Goal: Transaction & Acquisition: Purchase product/service

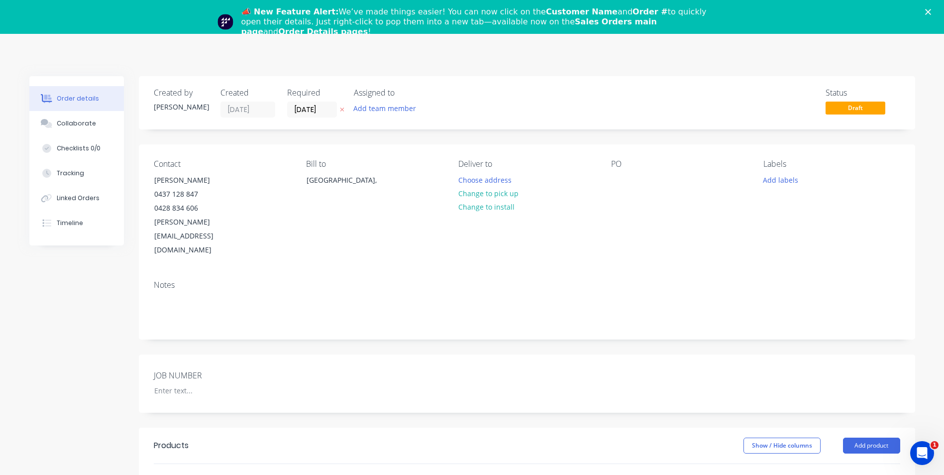
click at [932, 11] on icon "Close" at bounding box center [929, 12] width 6 height 6
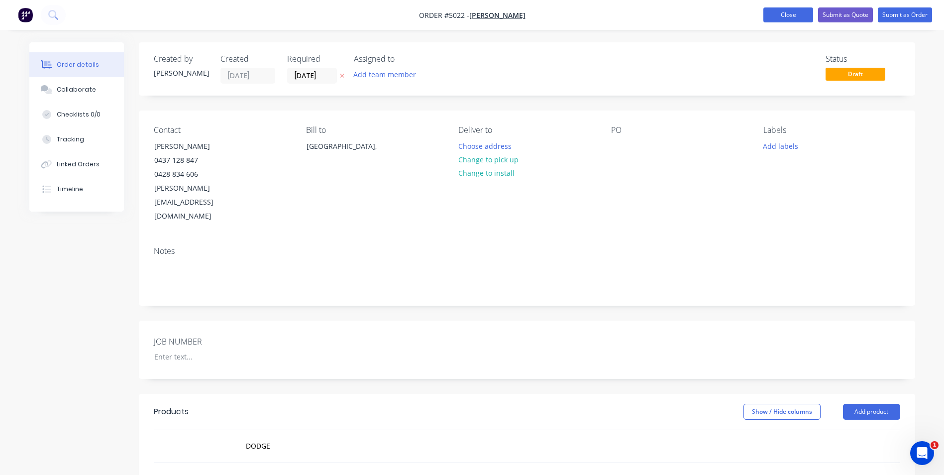
click at [795, 17] on button "Close" at bounding box center [789, 14] width 50 height 15
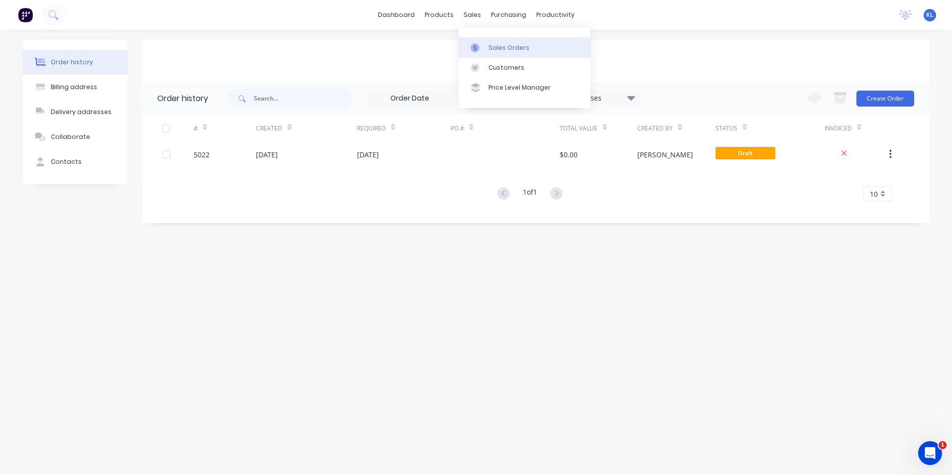
click at [494, 48] on div "Sales Orders" at bounding box center [508, 47] width 41 height 9
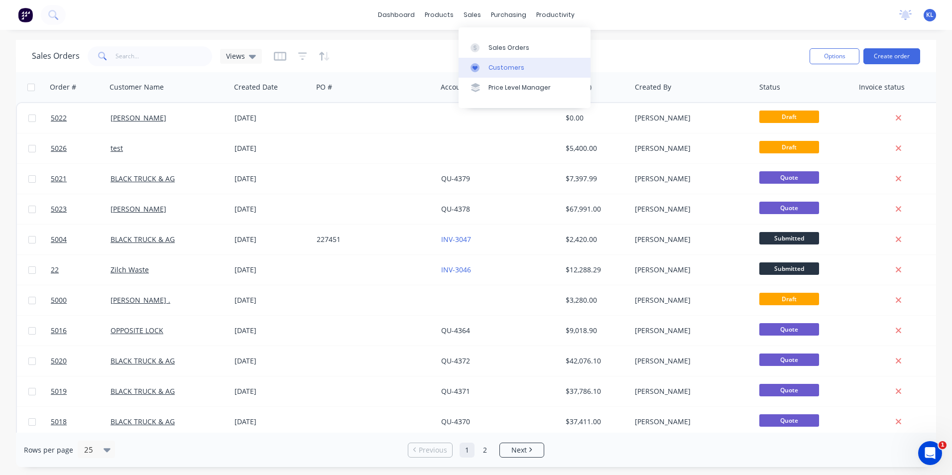
click at [499, 69] on div "Customers" at bounding box center [506, 67] width 36 height 9
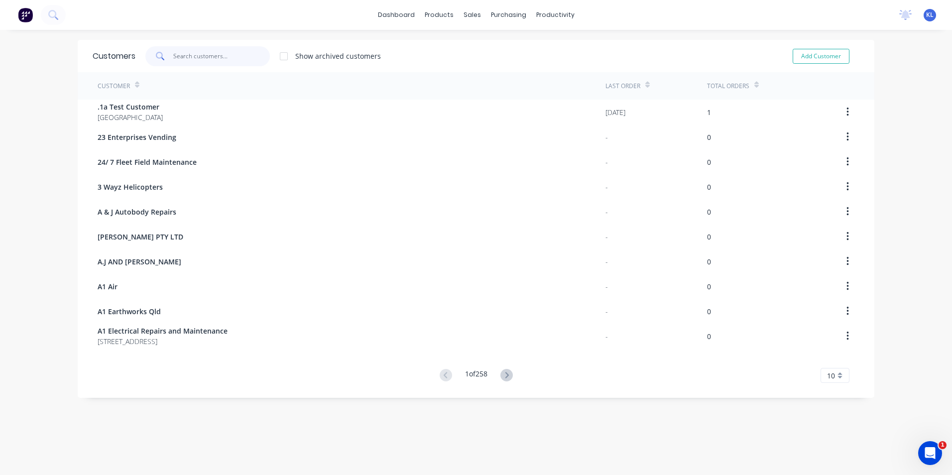
click at [231, 57] on input "text" at bounding box center [221, 56] width 97 height 20
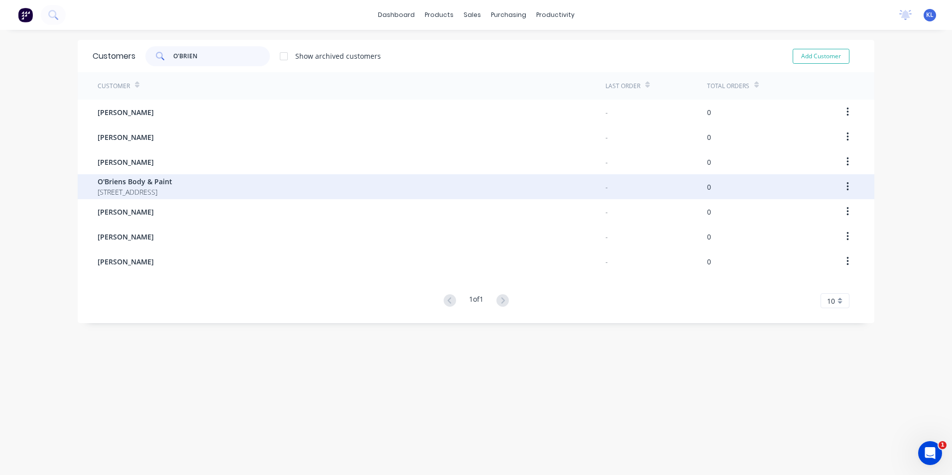
type input "O'BRIEN"
click at [161, 181] on span "O'Briens Body & Paint" at bounding box center [135, 181] width 75 height 10
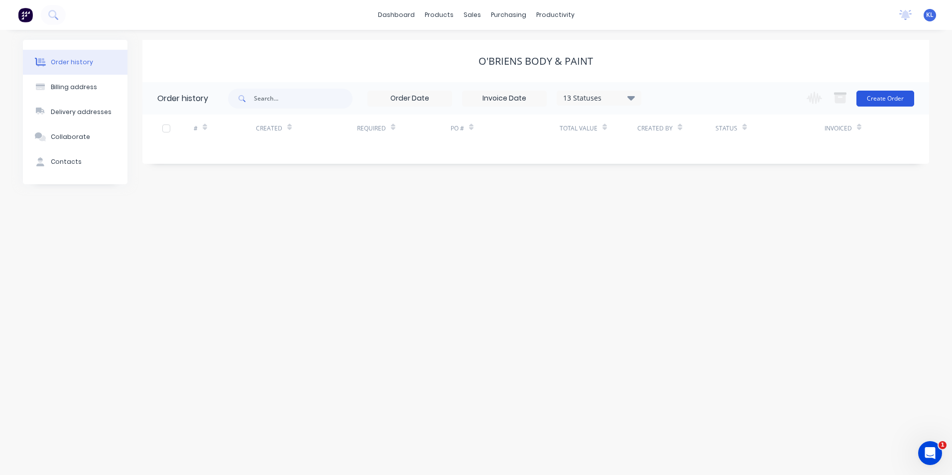
click at [903, 99] on button "Create Order" at bounding box center [885, 99] width 58 height 16
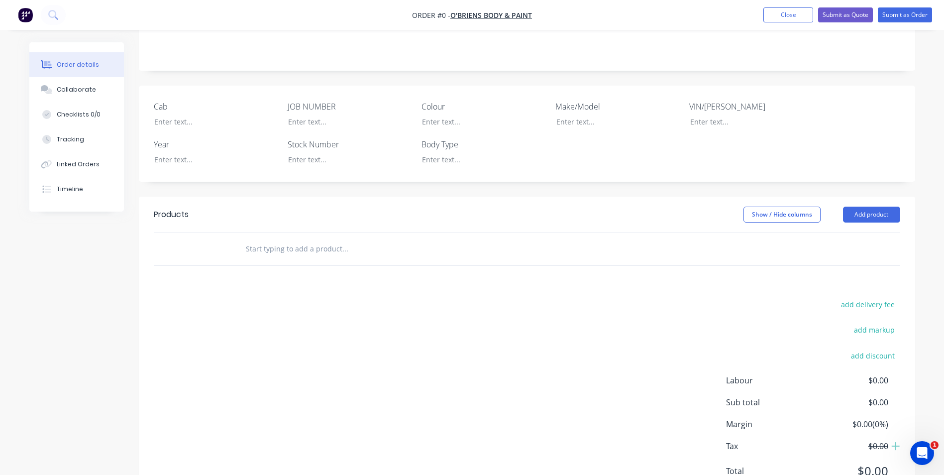
scroll to position [199, 0]
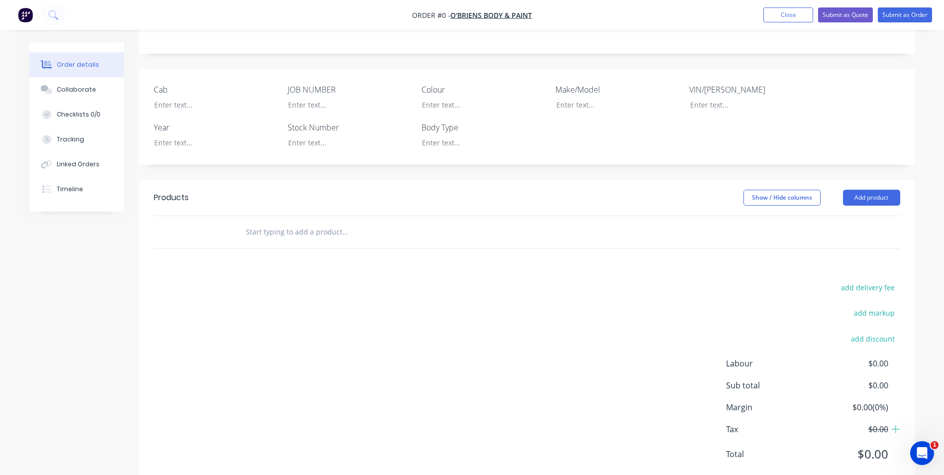
click at [296, 234] on input "text" at bounding box center [344, 232] width 199 height 20
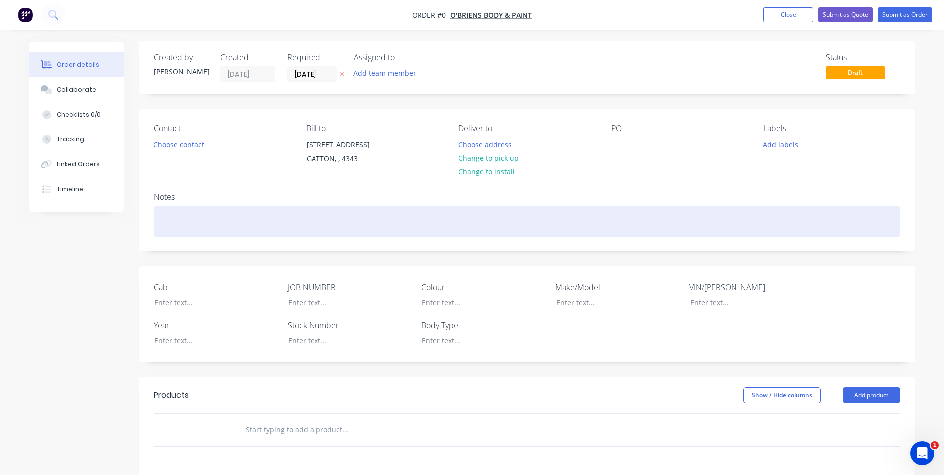
scroll to position [0, 0]
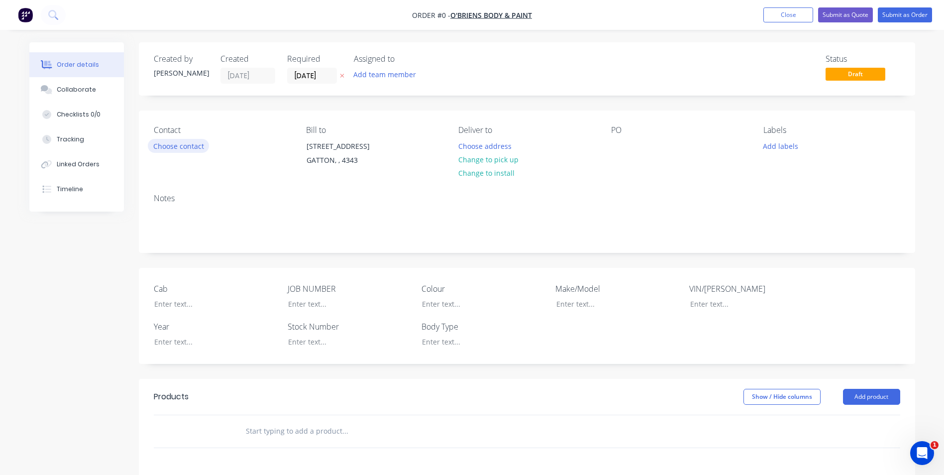
click at [177, 145] on button "Choose contact" at bounding box center [178, 145] width 61 height 13
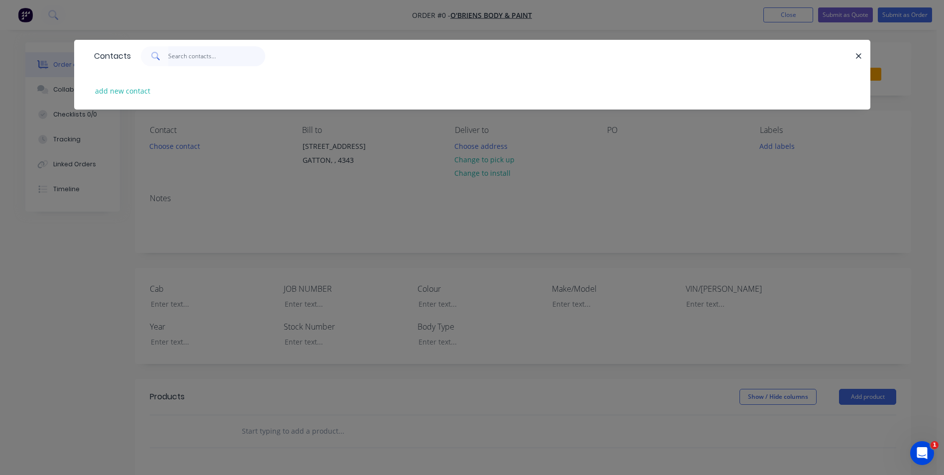
click at [188, 61] on input "text" at bounding box center [216, 56] width 97 height 20
click at [120, 96] on button "add new contact" at bounding box center [123, 90] width 66 height 13
select select "AU"
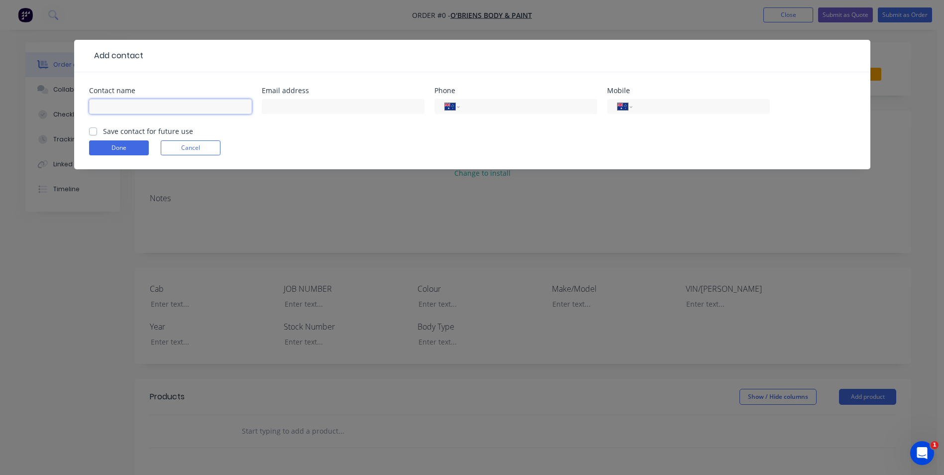
click at [215, 106] on input "text" at bounding box center [170, 106] width 163 height 15
type input "j"
type input "JOHANNA SETCH"
click at [285, 104] on input "text" at bounding box center [343, 106] width 163 height 15
type input "info@obrienbodyandpaint.com.au"
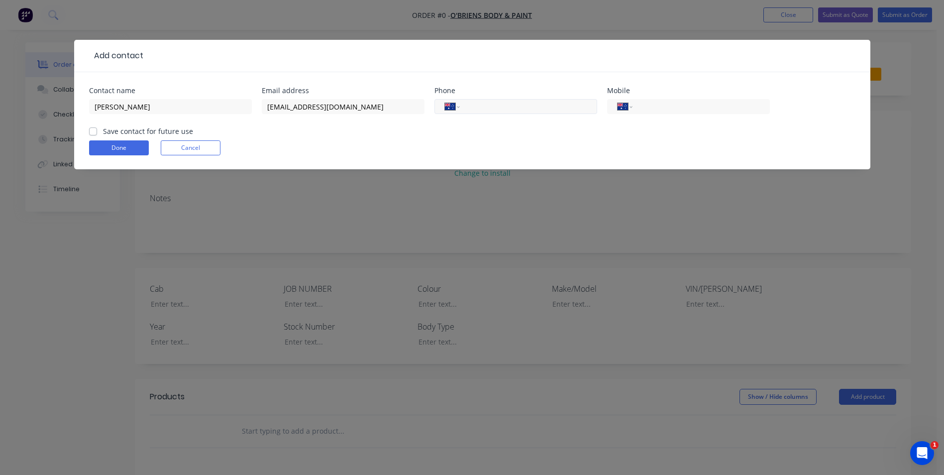
click at [498, 109] on input "tel" at bounding box center [526, 106] width 119 height 11
type input "(07) 5462 8377"
click at [126, 152] on button "Done" at bounding box center [119, 147] width 60 height 15
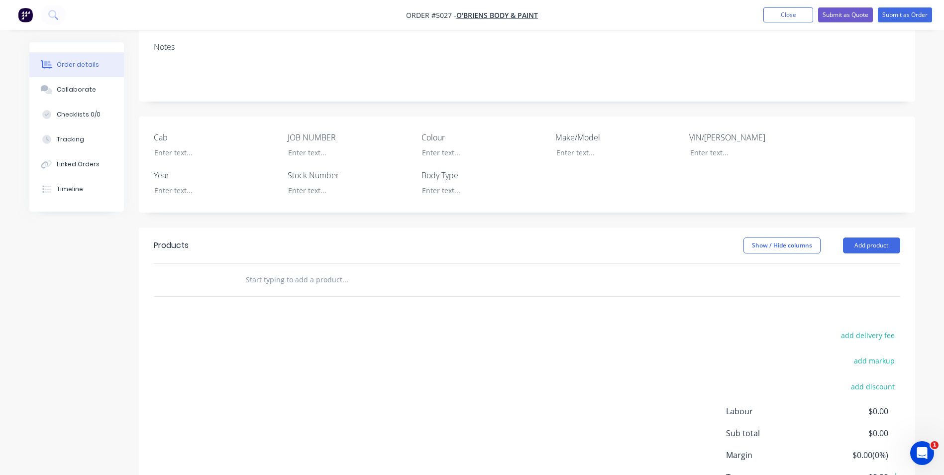
scroll to position [199, 0]
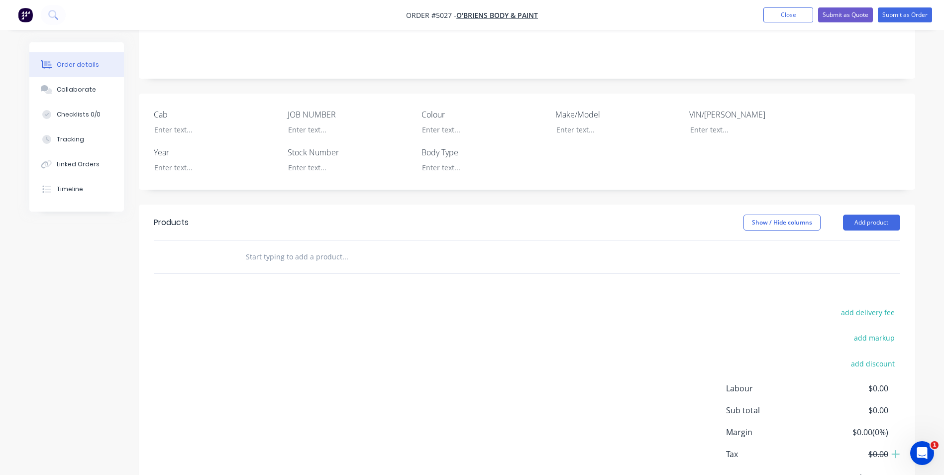
click at [305, 247] on input "text" at bounding box center [344, 257] width 199 height 20
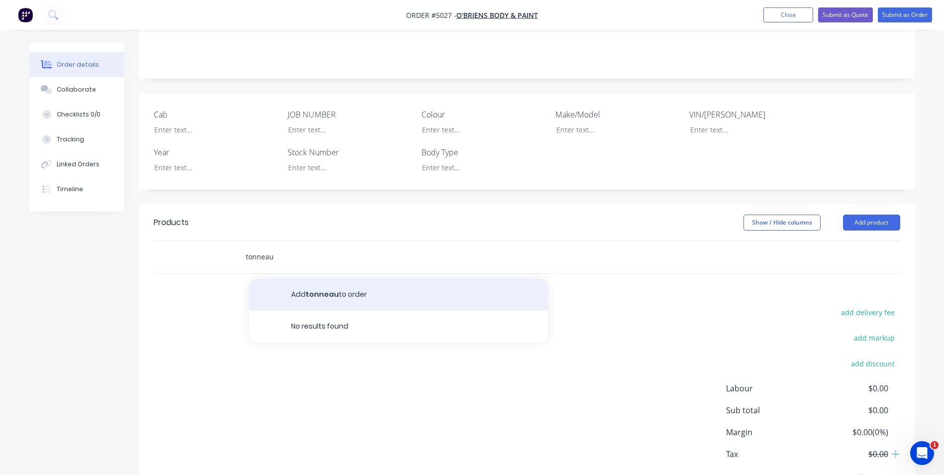
type input "tonneau"
click at [328, 282] on button "Add tonneau to order" at bounding box center [398, 295] width 299 height 32
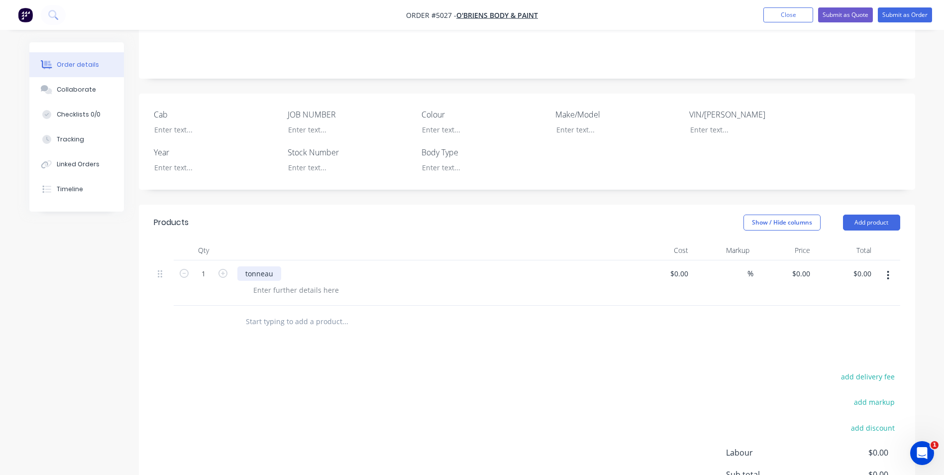
click at [269, 266] on div "tonneau" at bounding box center [259, 273] width 44 height 14
click at [273, 266] on div "tonneau" at bounding box center [259, 273] width 44 height 14
click at [266, 283] on div at bounding box center [296, 290] width 102 height 14
click at [443, 288] on div "TONNEAU COVER SUPPLY & FIT BLACK TONNEAU COVER" at bounding box center [433, 282] width 398 height 45
click at [808, 266] on input "0" at bounding box center [803, 273] width 23 height 14
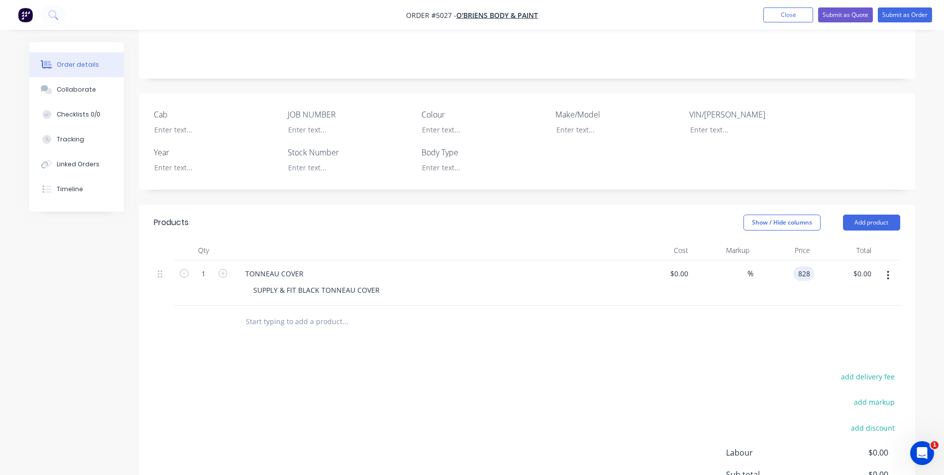
type input "$828.00"
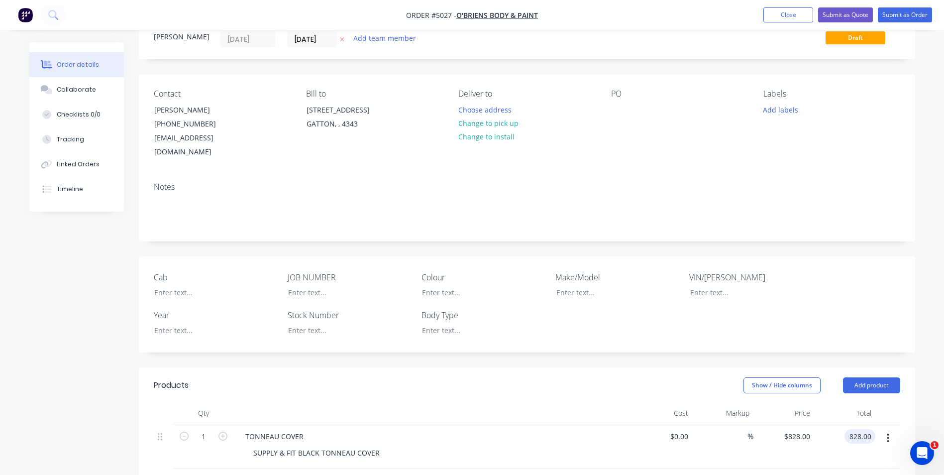
scroll to position [0, 0]
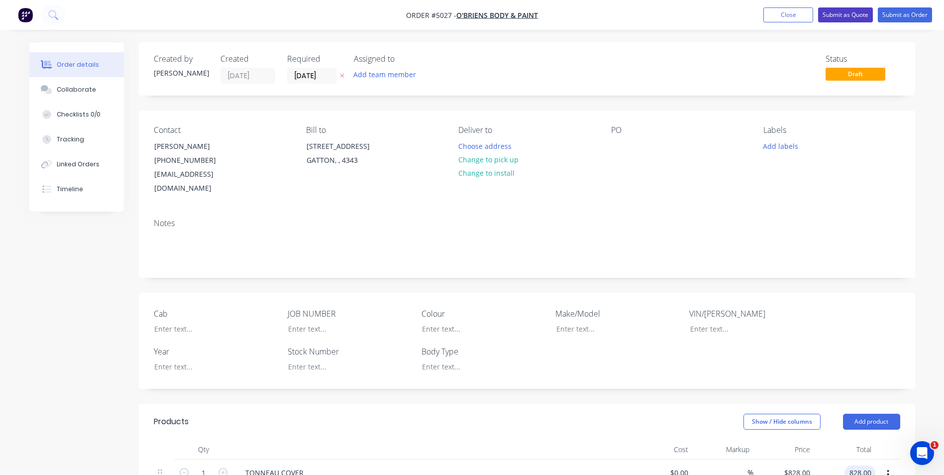
type input "$828.00"
click at [852, 15] on button "Submit as Quote" at bounding box center [845, 14] width 55 height 15
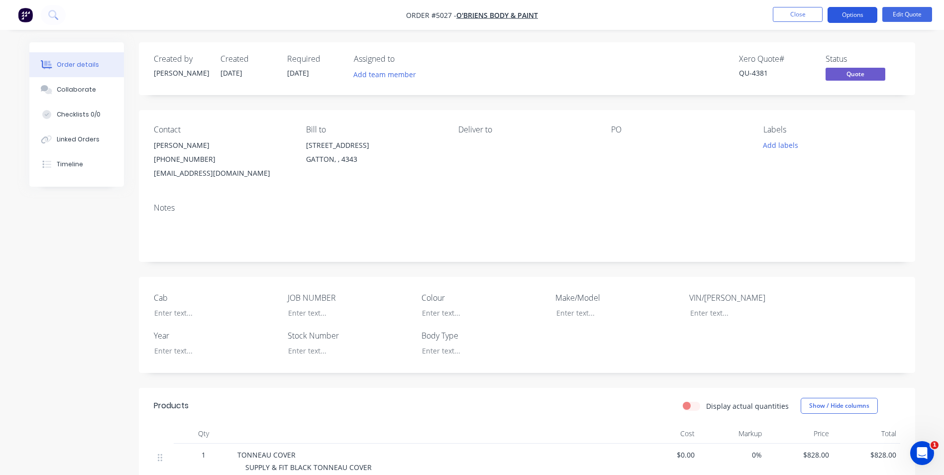
click at [855, 17] on button "Options" at bounding box center [853, 15] width 50 height 16
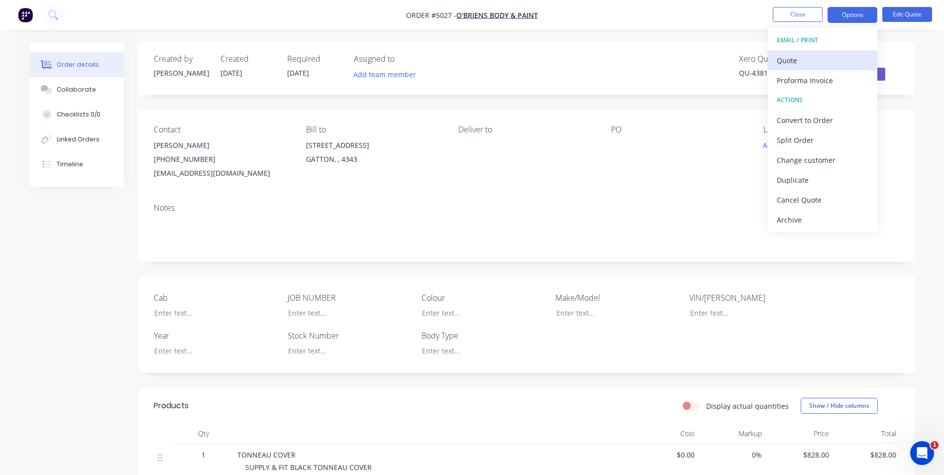
click at [783, 59] on div "Quote" at bounding box center [823, 60] width 92 height 14
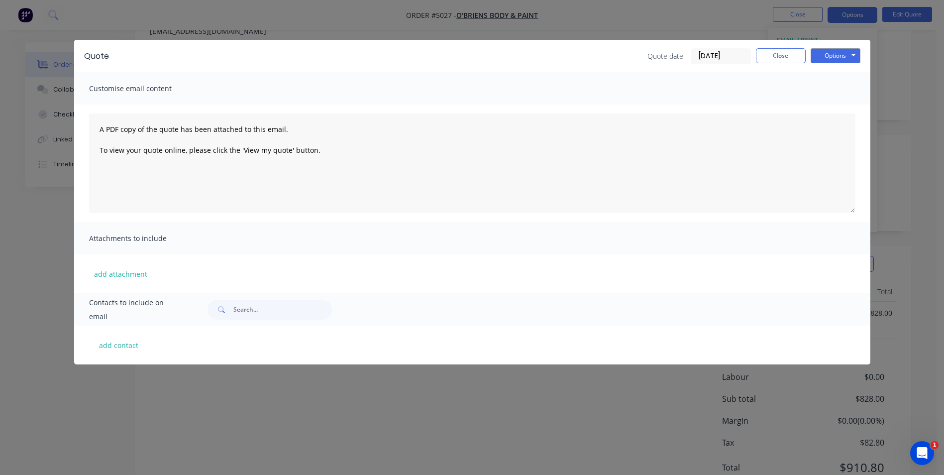
scroll to position [149, 0]
click at [119, 348] on button "add contact" at bounding box center [119, 345] width 60 height 15
select select "AU"
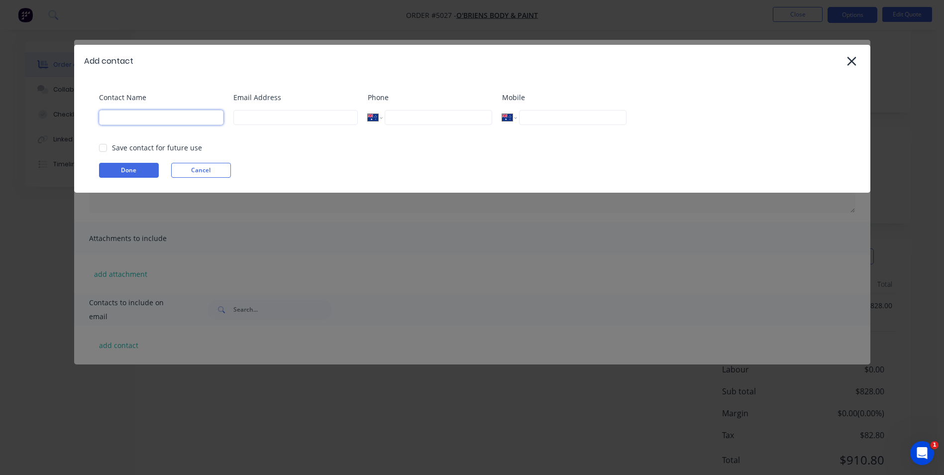
click at [134, 113] on input at bounding box center [161, 117] width 124 height 15
type input "JOHANNA SETCH"
type input "o"
type input "info@obrienbodyandpaint.com.au"
click at [450, 121] on input "tel" at bounding box center [438, 117] width 107 height 15
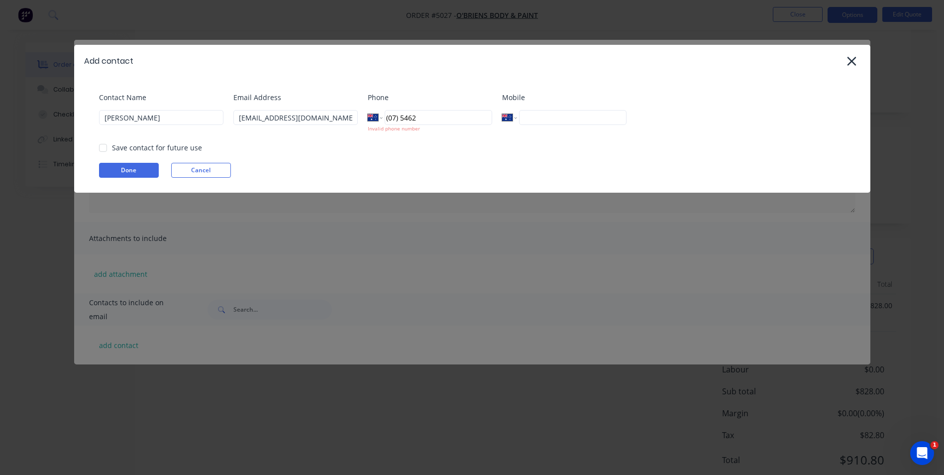
type input "(07) 5462 8377"
click at [105, 144] on div at bounding box center [103, 148] width 20 height 20
click at [126, 173] on button "Done" at bounding box center [129, 170] width 60 height 15
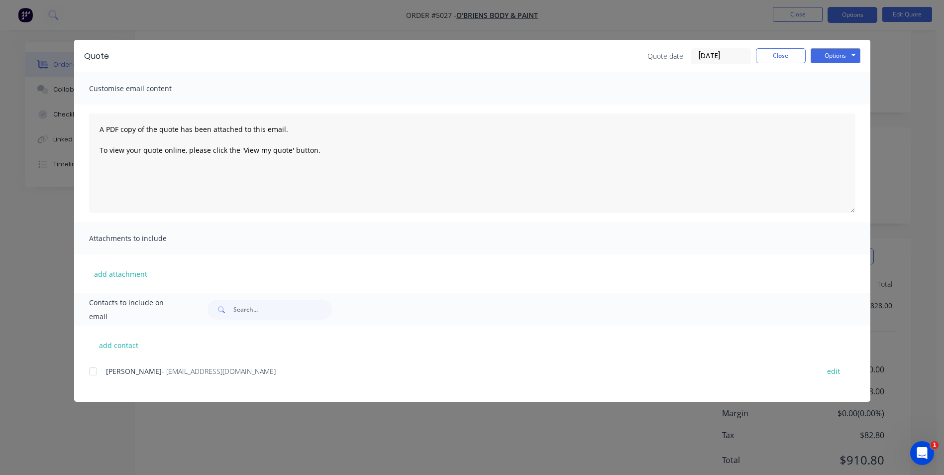
click at [96, 370] on div at bounding box center [93, 371] width 20 height 20
click at [851, 57] on button "Options" at bounding box center [836, 55] width 50 height 15
click at [854, 105] on button "Email" at bounding box center [843, 106] width 64 height 16
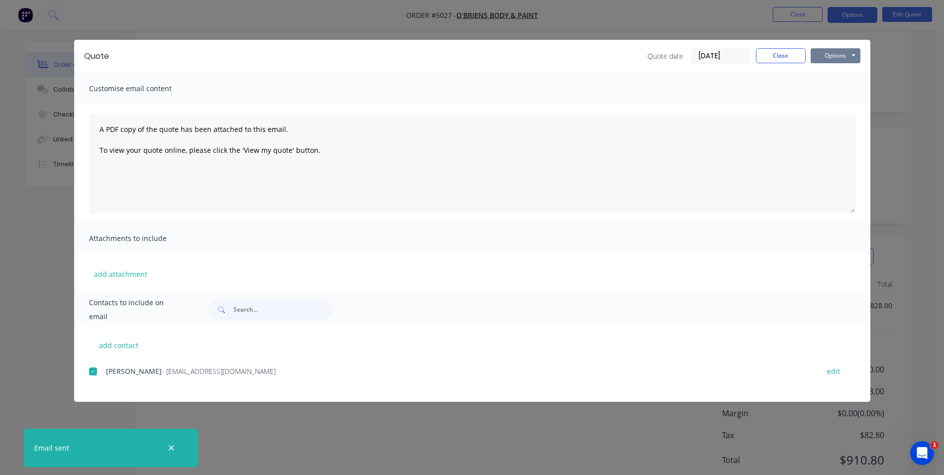
click at [846, 55] on button "Options" at bounding box center [836, 55] width 50 height 15
click at [845, 89] on button "Print" at bounding box center [843, 90] width 64 height 16
click at [792, 57] on button "Close" at bounding box center [781, 55] width 50 height 15
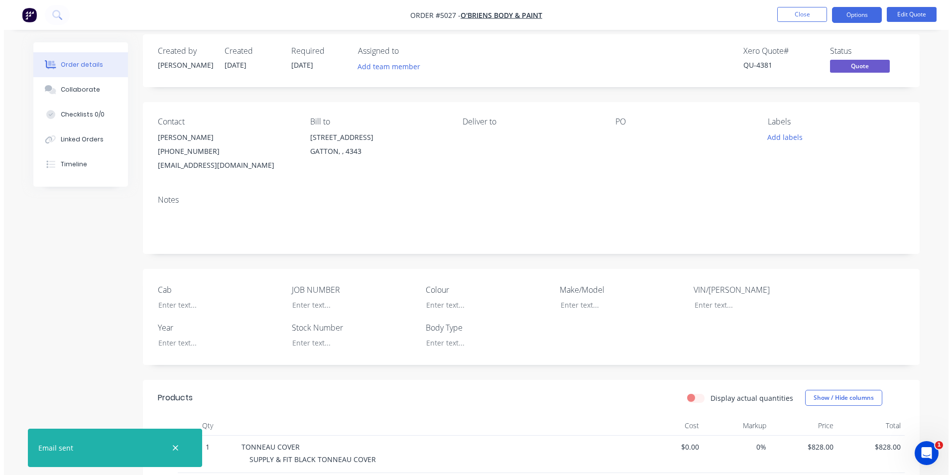
scroll to position [0, 0]
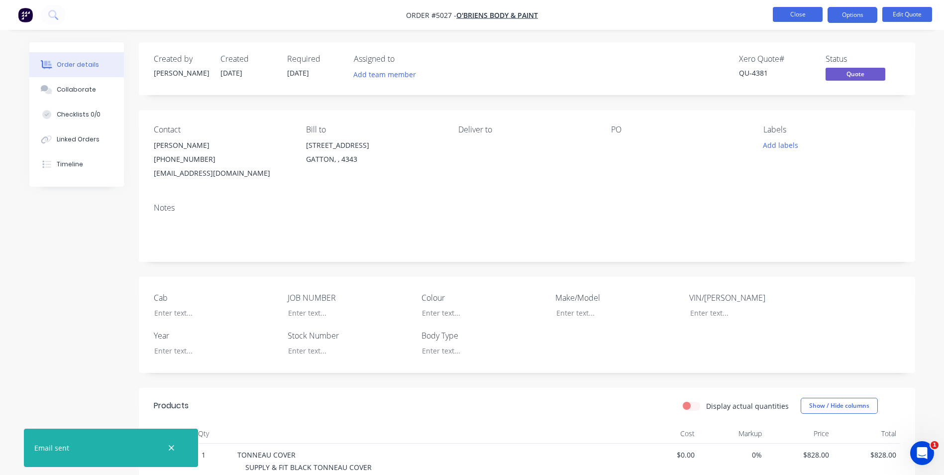
click at [816, 13] on button "Close" at bounding box center [798, 14] width 50 height 15
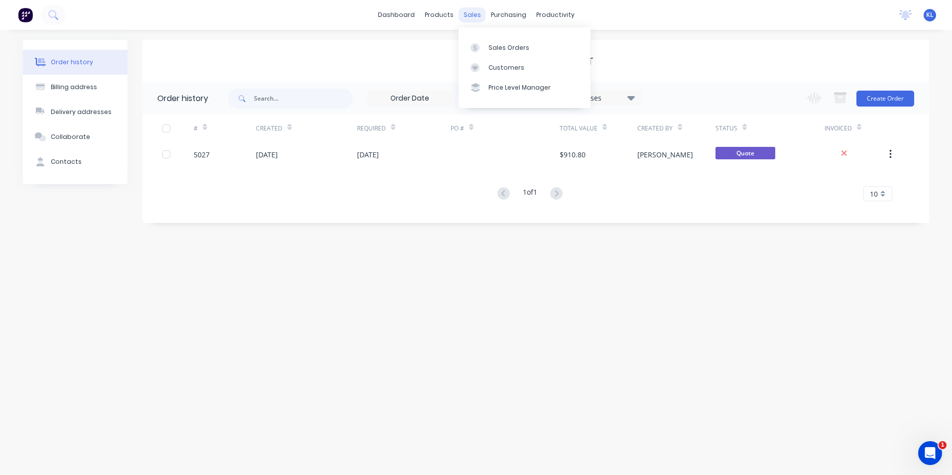
click at [467, 21] on div "sales" at bounding box center [472, 14] width 27 height 15
click at [491, 68] on div "Customers" at bounding box center [506, 67] width 36 height 9
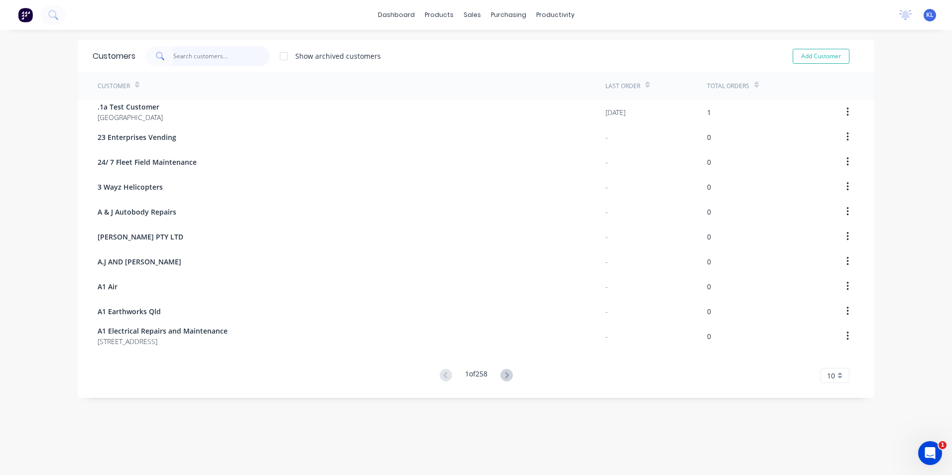
click at [232, 59] on input "text" at bounding box center [221, 56] width 97 height 20
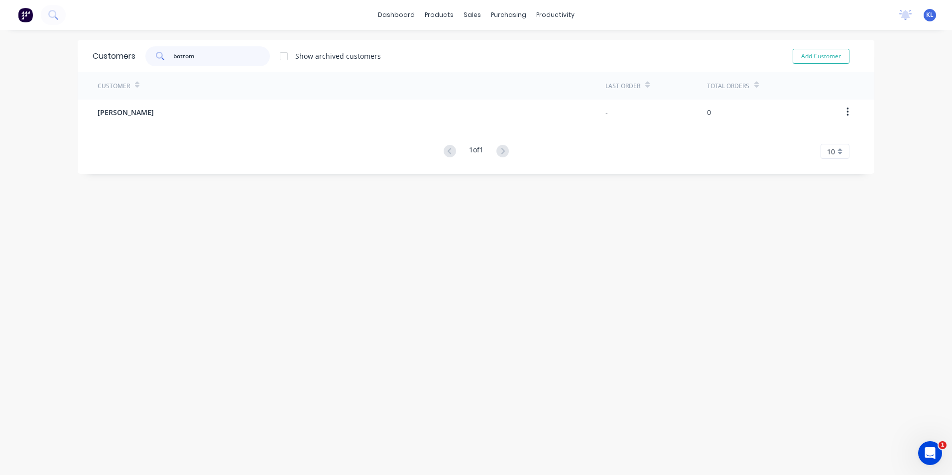
type input "bottom"
click at [825, 56] on button "Add Customer" at bounding box center [821, 56] width 57 height 15
select select "AU"
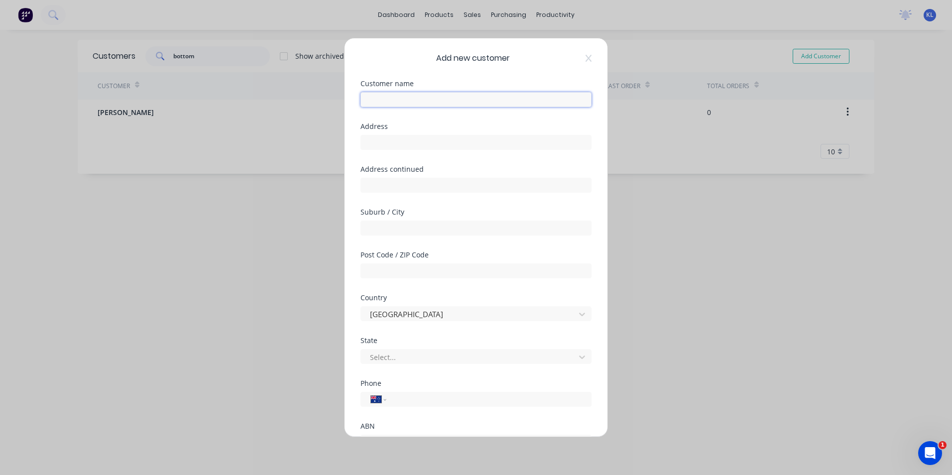
click at [449, 101] on input "text" at bounding box center [475, 99] width 231 height 15
type input "t"
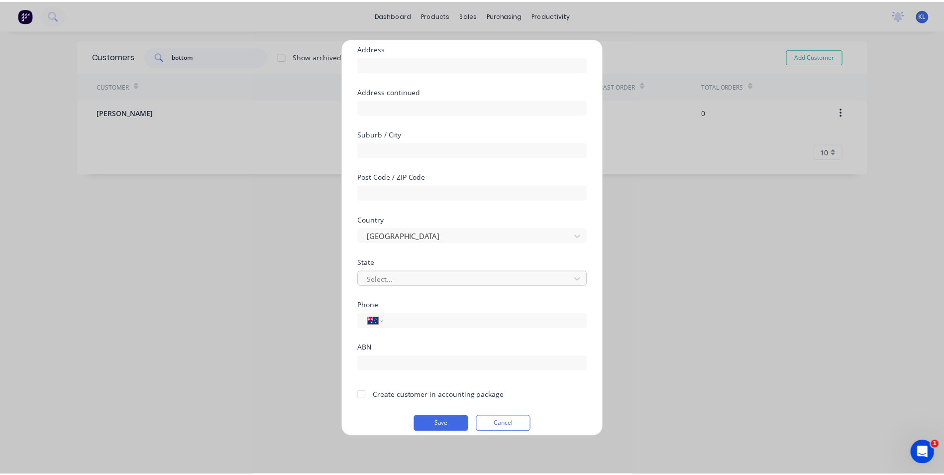
scroll to position [88, 0]
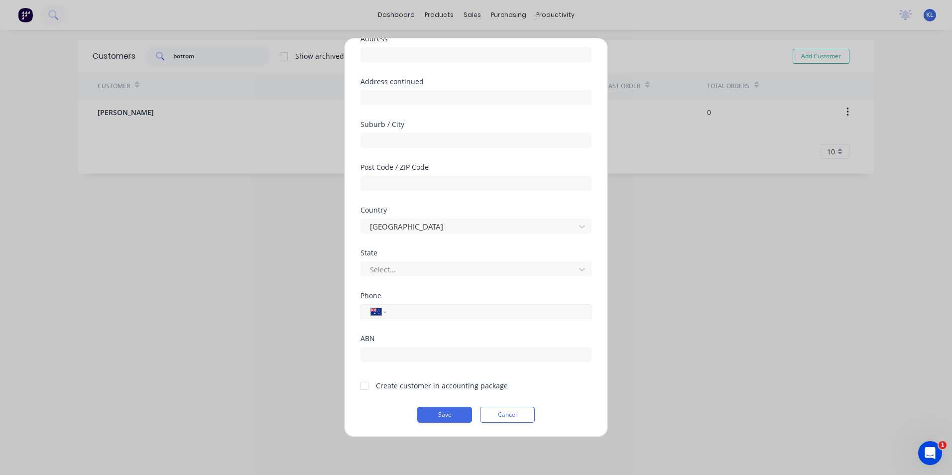
type input "TODD BOTTOM"
click at [420, 313] on input "tel" at bounding box center [487, 311] width 188 height 11
type input "0429 914 907"
click at [449, 410] on button "Save" at bounding box center [444, 415] width 55 height 16
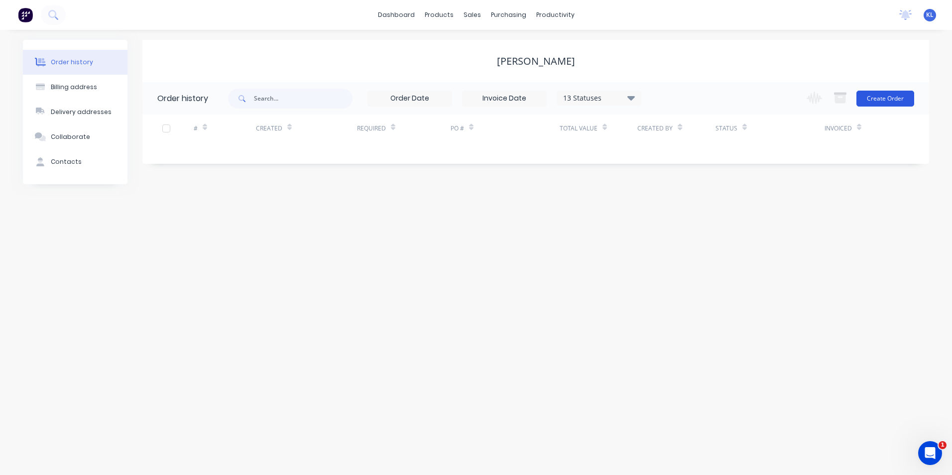
click at [892, 99] on button "Create Order" at bounding box center [885, 99] width 58 height 16
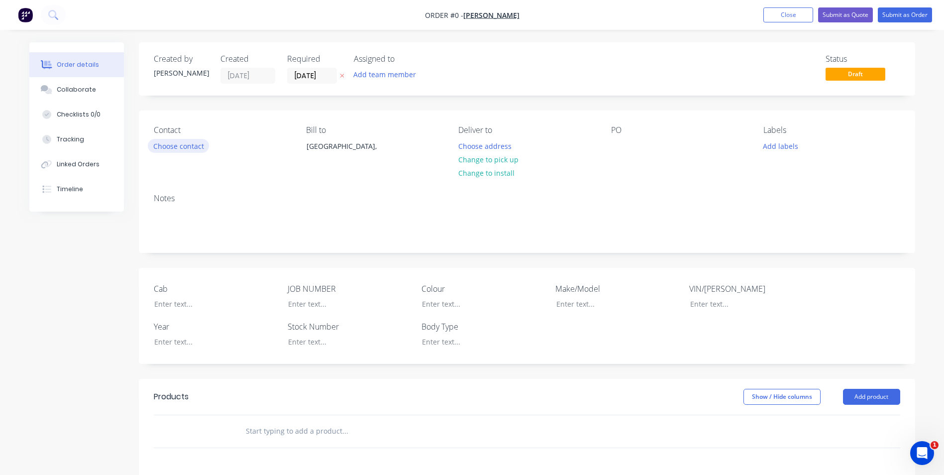
click at [192, 148] on button "Choose contact" at bounding box center [178, 145] width 61 height 13
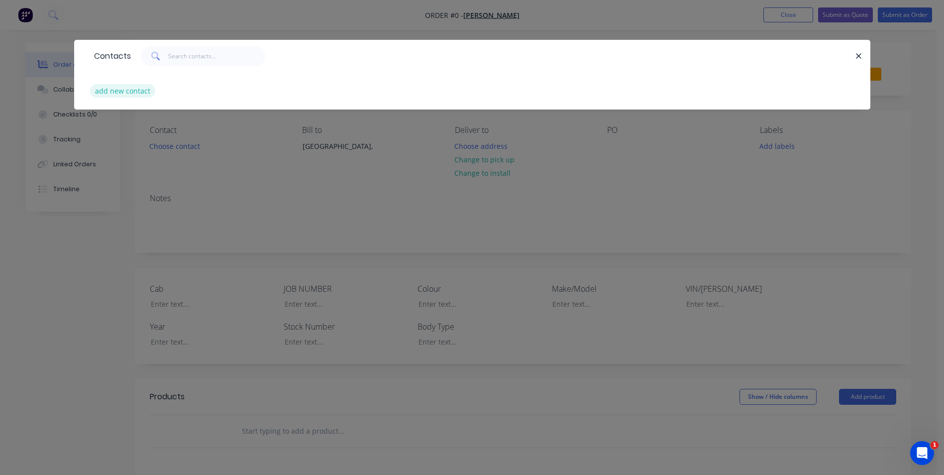
click at [137, 87] on button "add new contact" at bounding box center [123, 90] width 66 height 13
select select "AU"
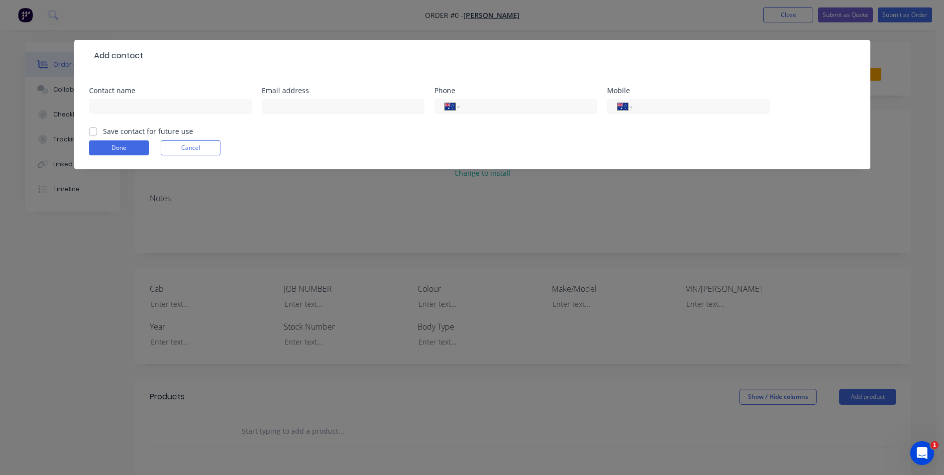
click at [103, 129] on label "Save contact for future use" at bounding box center [148, 131] width 90 height 10
click at [95, 129] on input "Save contact for future use" at bounding box center [93, 130] width 8 height 9
checkbox input "true"
click at [148, 104] on input "text" at bounding box center [170, 106] width 163 height 15
type input "TODD BOTTOM"
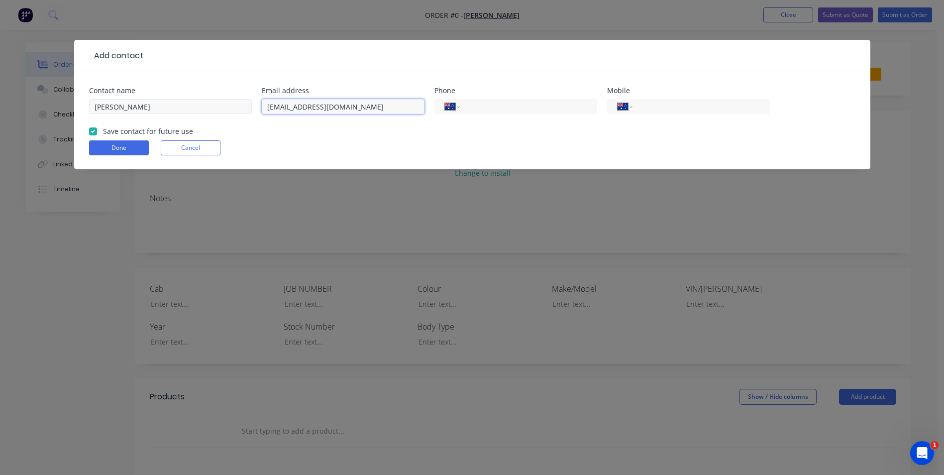
type input "toddlongy@yahoo.com.au"
type input "0429 914 907"
click at [126, 149] on button "Done" at bounding box center [119, 147] width 60 height 15
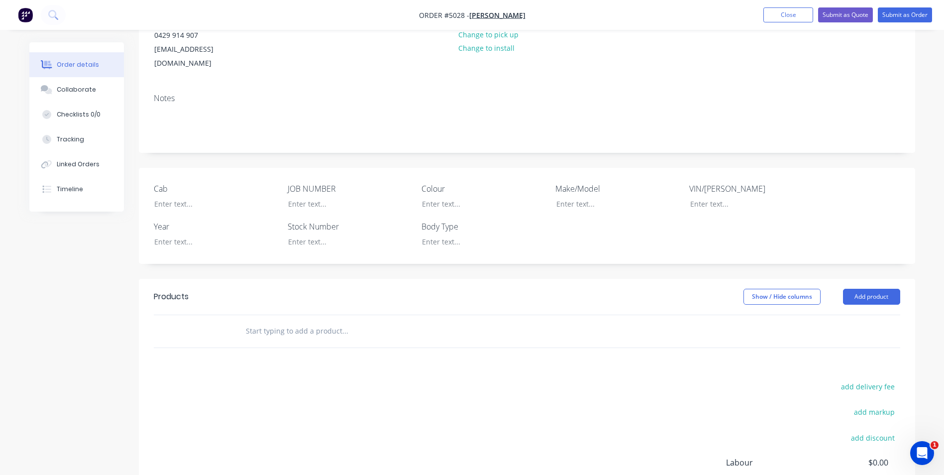
scroll to position [149, 0]
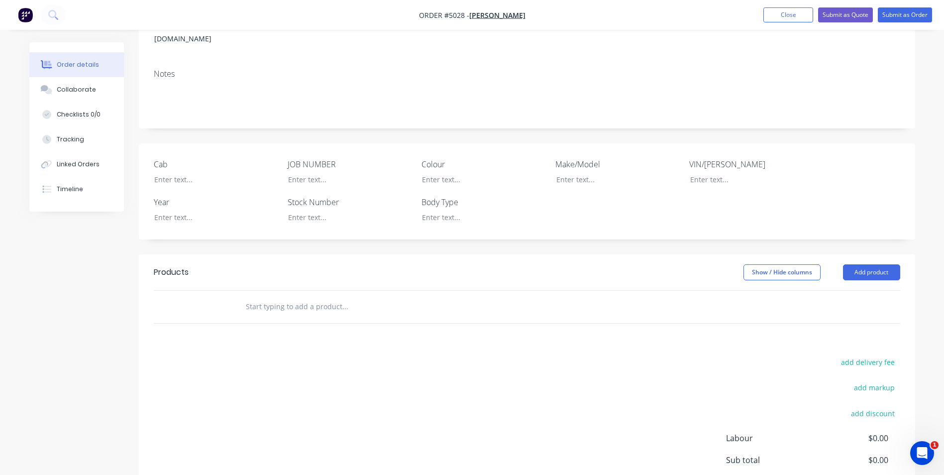
click at [300, 297] on input "text" at bounding box center [344, 307] width 199 height 20
type input "s"
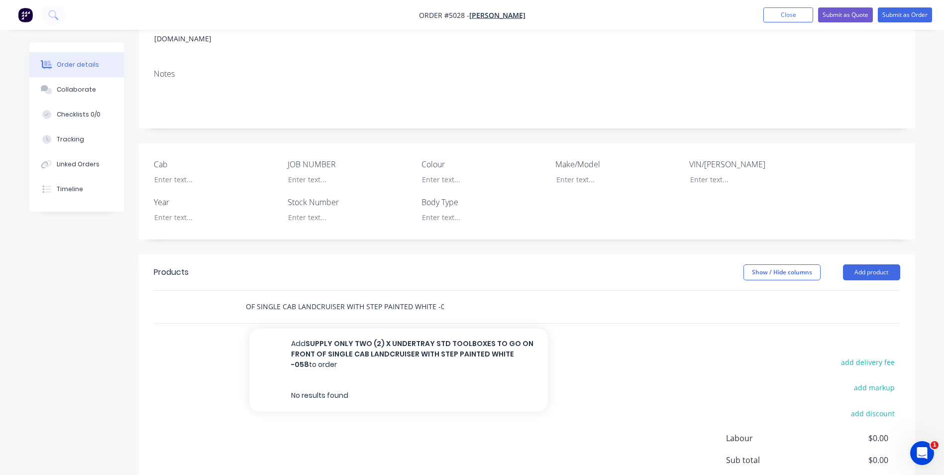
scroll to position [0, 244]
type input "SUPPLY ONLY TWO (2) X UNDERTRAY STD TOOLBOXES TO GO ON FRONT OF SINGLE CAB LAND…"
click at [435, 352] on button "Add SUPPLY ONLY TWO (2) X UNDERTRAY STD TOOLBOXES TO GO ON FRONT OF SINGLE CAB …" at bounding box center [398, 354] width 299 height 51
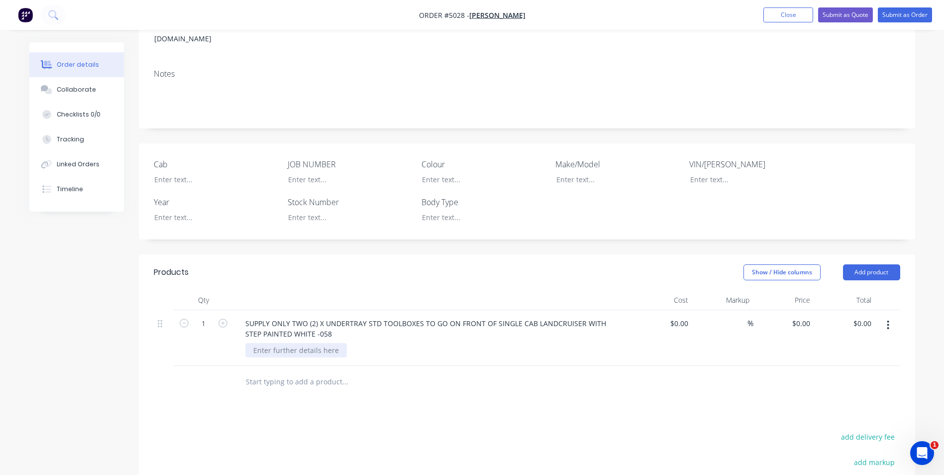
click at [316, 343] on div at bounding box center [296, 350] width 102 height 14
click at [370, 400] on div "Products Show / Hide columns Add product Qty Cost Markup Price Total 1 SUPPLY O…" at bounding box center [527, 445] width 777 height 383
click at [350, 343] on div "FOUR(4) X MOUNT BRACKETS" at bounding box center [301, 350] width 113 height 14
click at [802, 316] on div "0 $0.00" at bounding box center [801, 323] width 27 height 14
type input "1090.90"
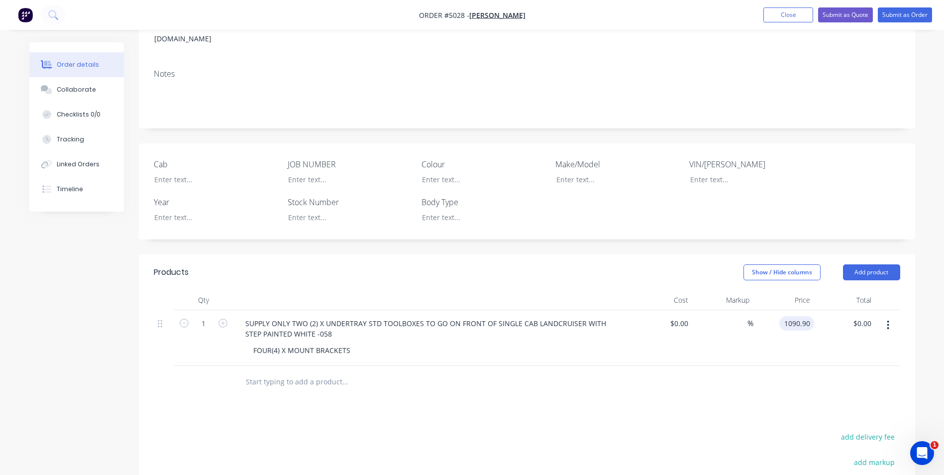
type input "0.00"
type input "$1,090.90"
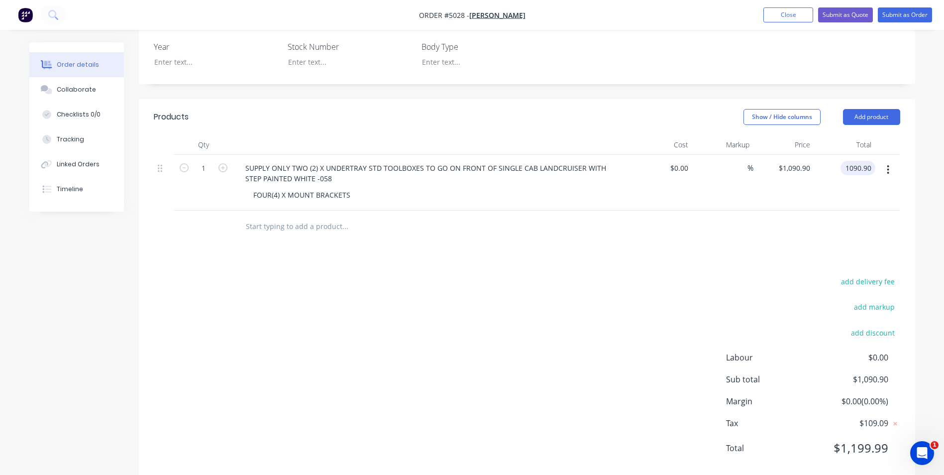
scroll to position [313, 0]
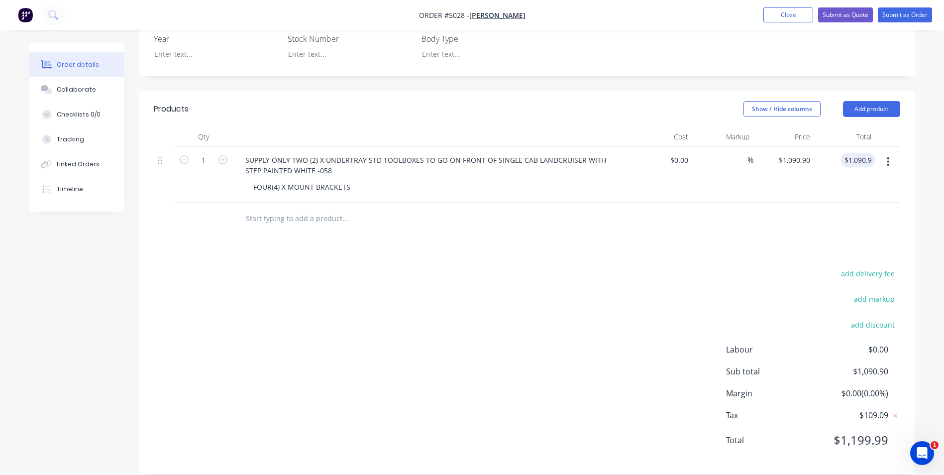
click at [755, 267] on div "add delivery fee add markup add discount Labour $0.00 Sub total $1,090.90 Margi…" at bounding box center [527, 363] width 747 height 192
type input "1090.90"
click at [867, 153] on input "1090.90" at bounding box center [860, 160] width 31 height 14
click at [869, 153] on input "1090.90" at bounding box center [860, 160] width 31 height 14
click at [871, 153] on input "1090.90" at bounding box center [860, 160] width 31 height 14
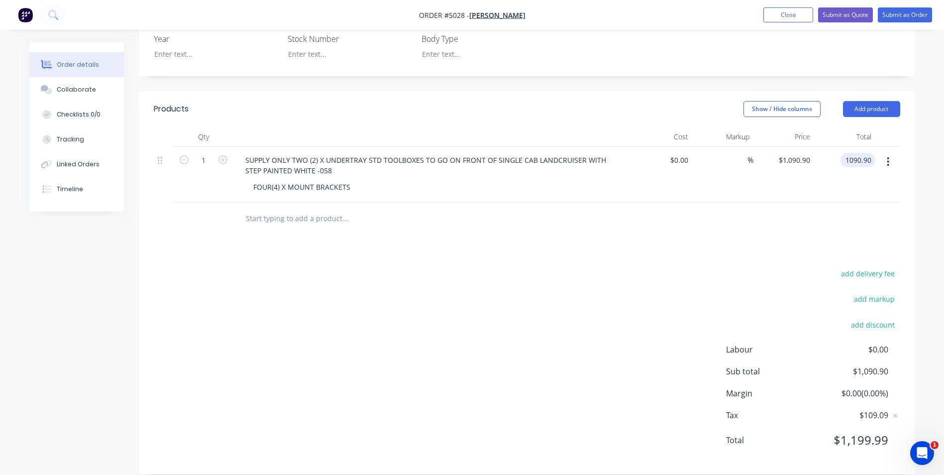
click at [871, 153] on input "1090.90" at bounding box center [860, 160] width 31 height 14
type input "1090.91"
type input "$1,090.91"
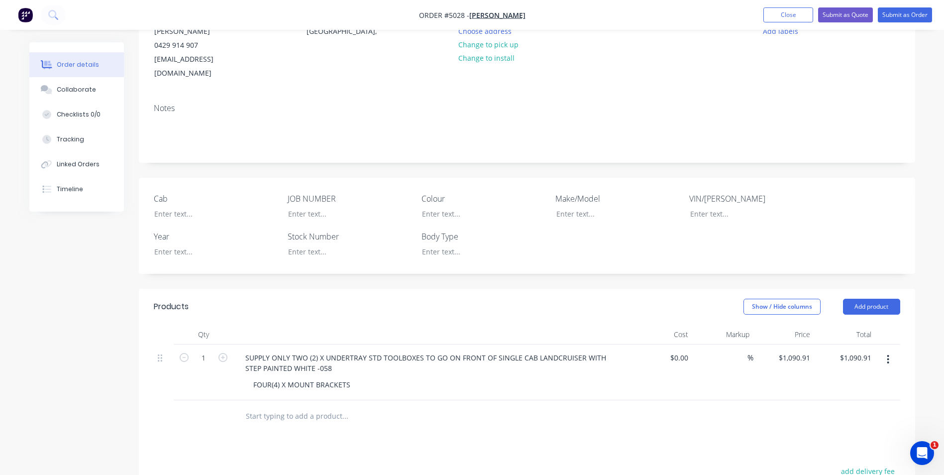
scroll to position [114, 0]
click at [840, 15] on button "Submit as Quote" at bounding box center [845, 14] width 55 height 15
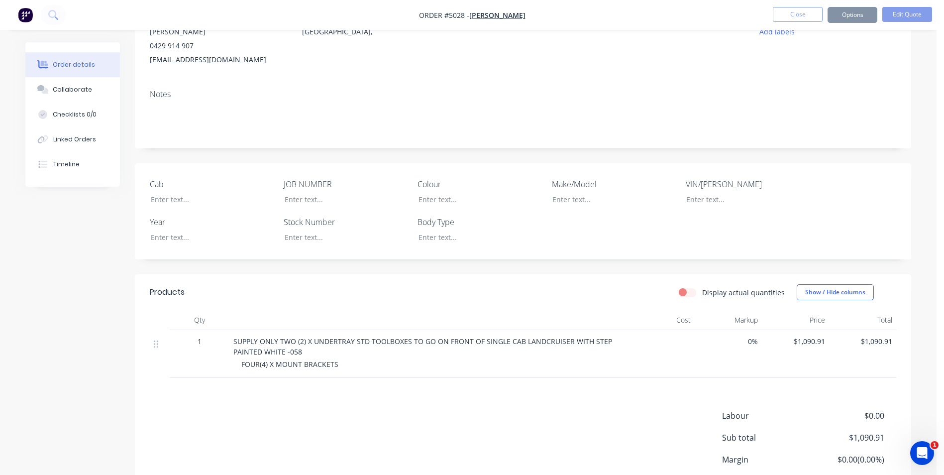
scroll to position [0, 0]
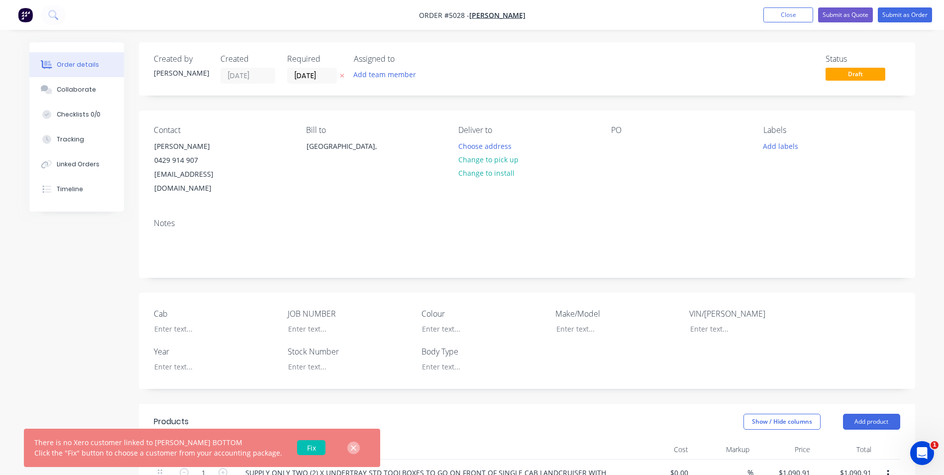
click at [351, 448] on icon "button" at bounding box center [354, 448] width 6 height 9
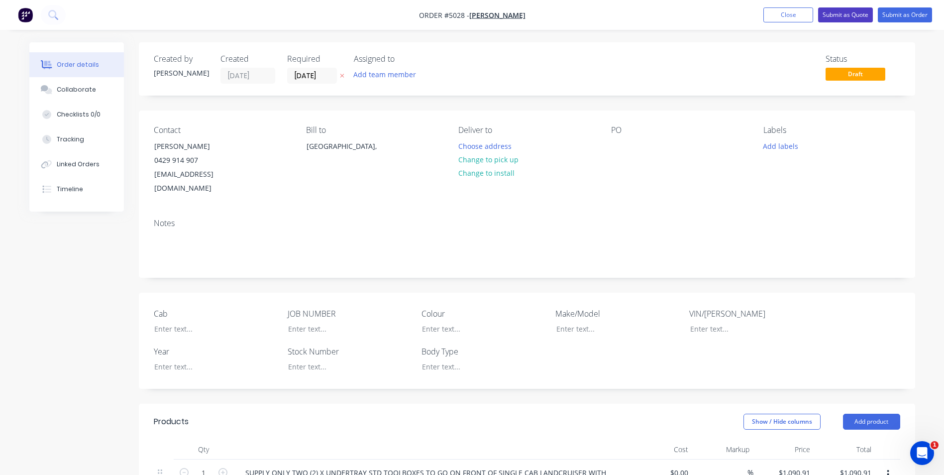
click at [848, 14] on button "Submit as Quote" at bounding box center [845, 14] width 55 height 15
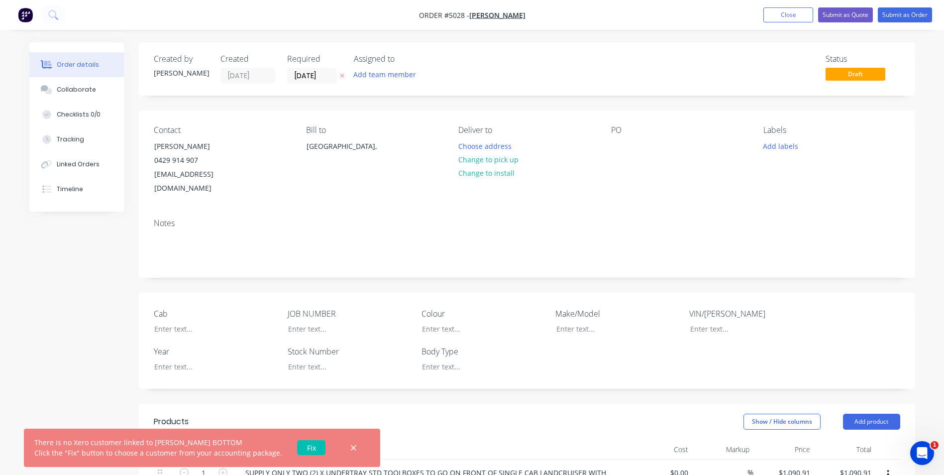
click at [311, 448] on link "Fix" at bounding box center [311, 447] width 28 height 15
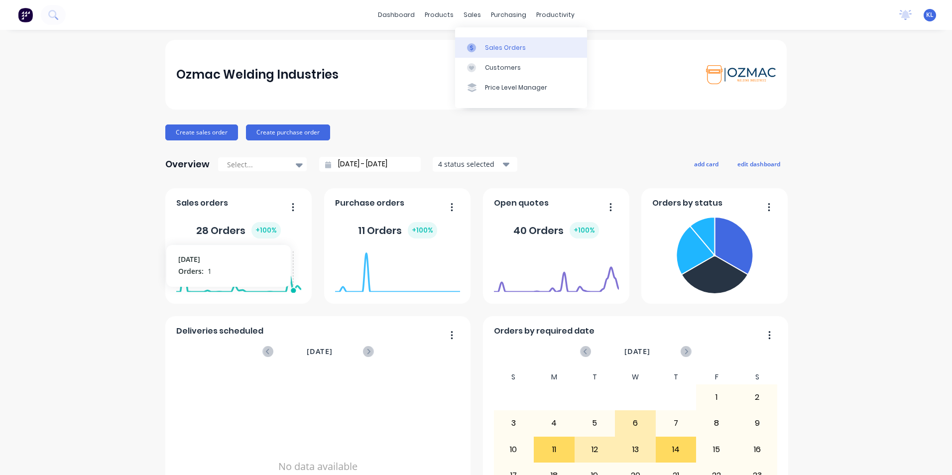
click at [497, 49] on div "Sales Orders" at bounding box center [505, 47] width 41 height 9
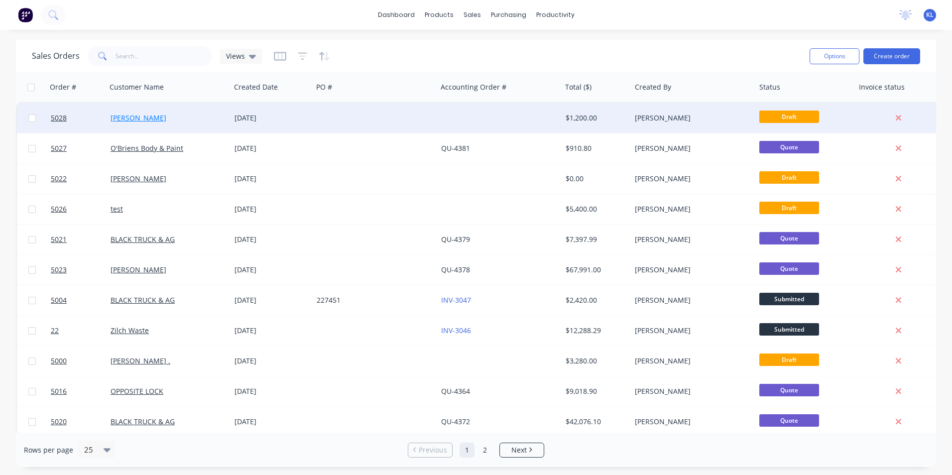
click at [142, 118] on link "[PERSON_NAME]" at bounding box center [139, 117] width 56 height 9
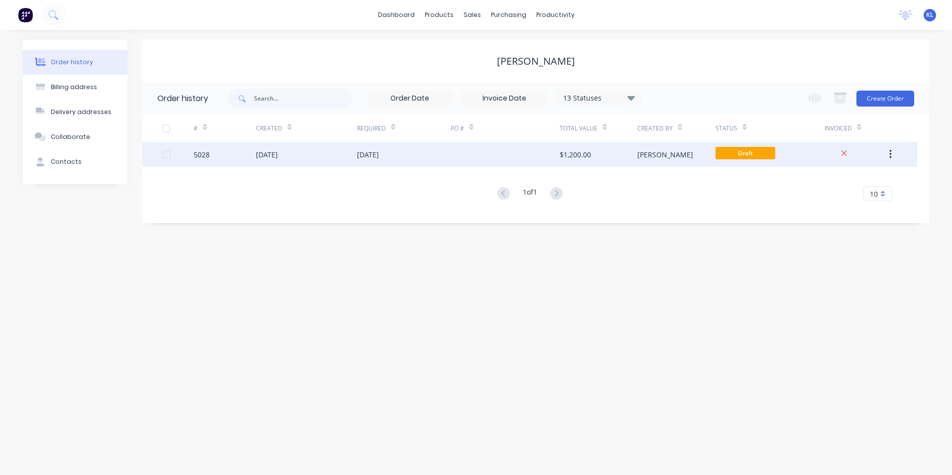
click at [276, 153] on div "[DATE]" at bounding box center [267, 154] width 22 height 10
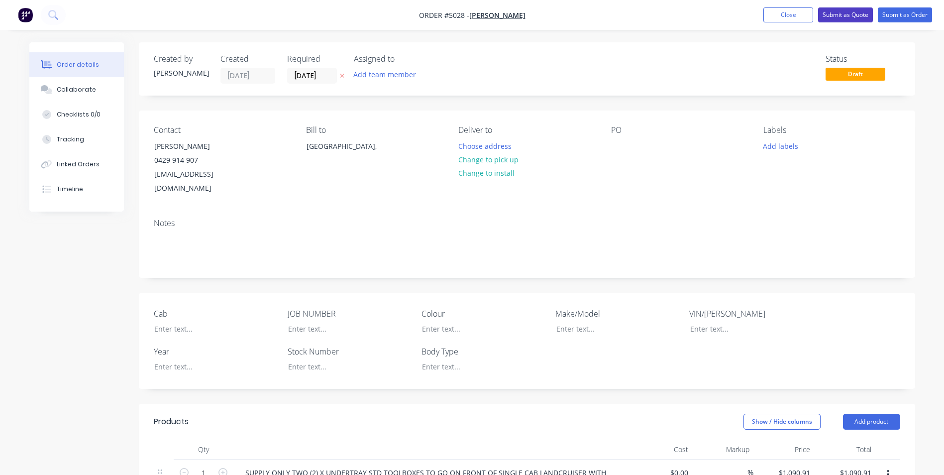
click at [831, 13] on button "Submit as Quote" at bounding box center [845, 14] width 55 height 15
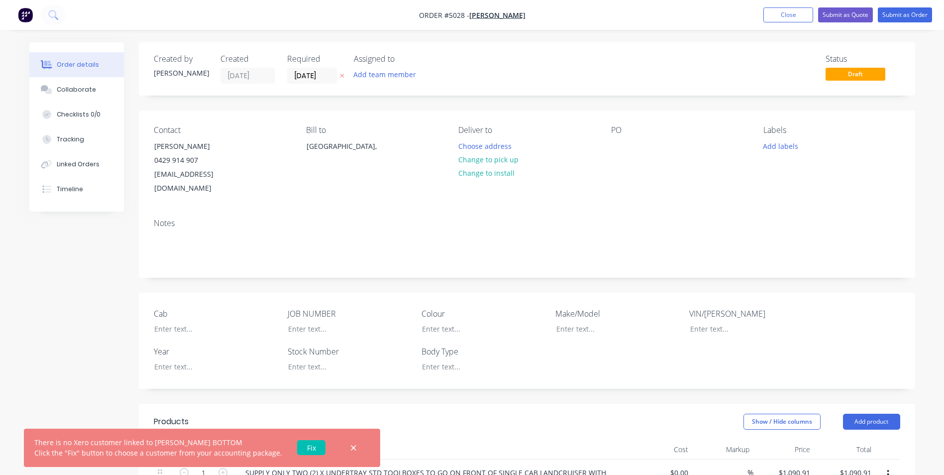
click at [311, 450] on link "Fix" at bounding box center [311, 447] width 28 height 15
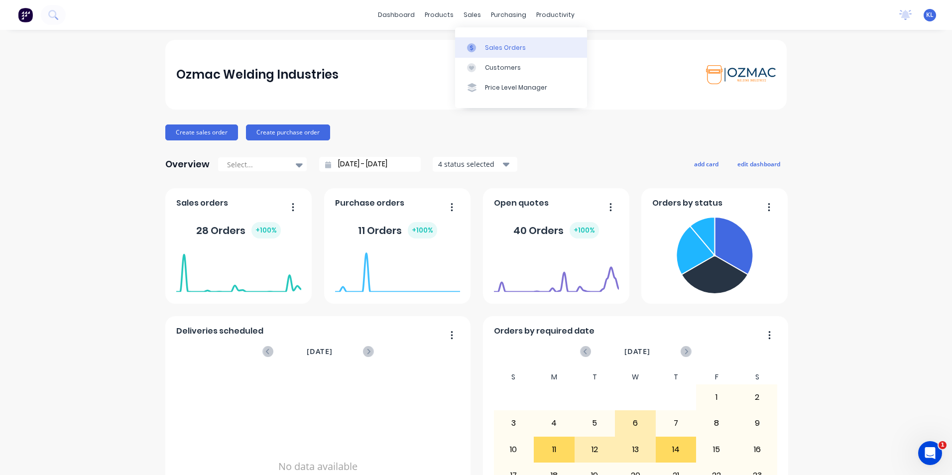
click at [498, 48] on div "Sales Orders" at bounding box center [505, 47] width 41 height 9
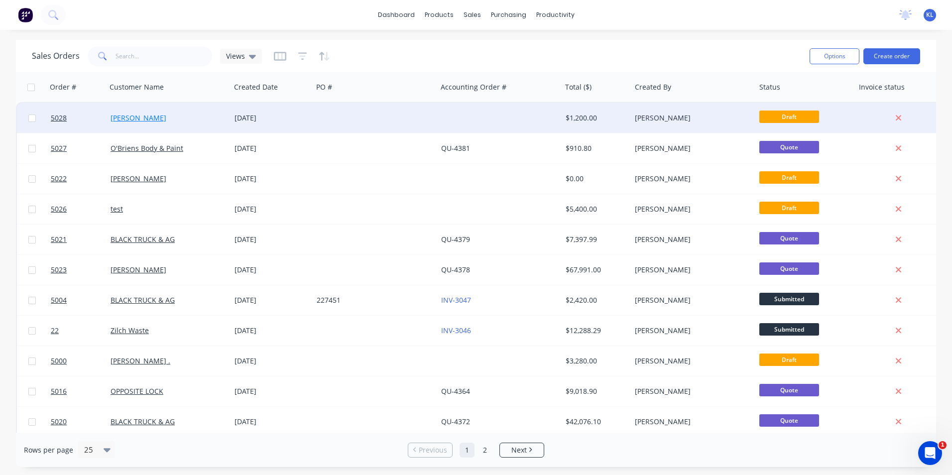
click at [134, 120] on link "[PERSON_NAME]" at bounding box center [139, 117] width 56 height 9
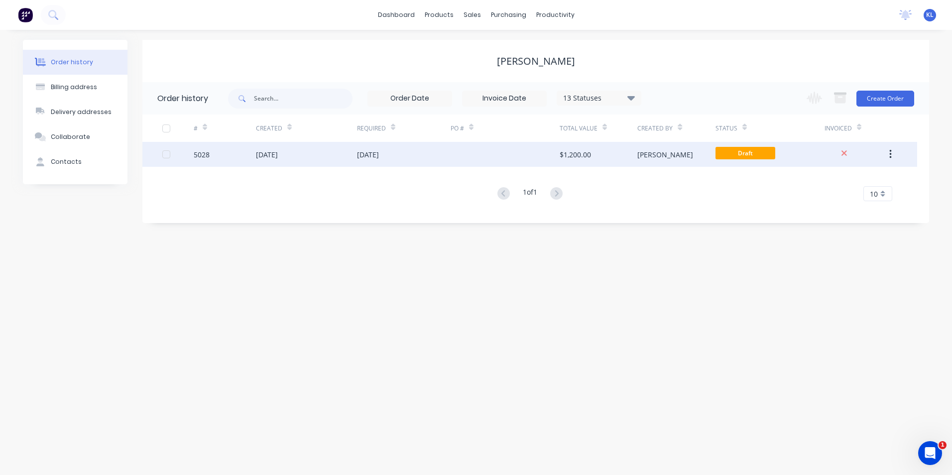
click at [426, 152] on div "[DATE]" at bounding box center [404, 154] width 94 height 25
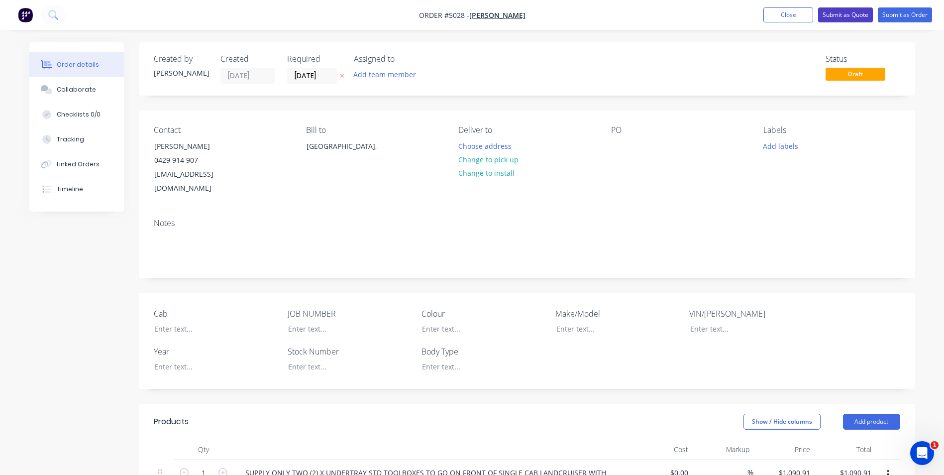
click at [858, 12] on button "Submit as Quote" at bounding box center [845, 14] width 55 height 15
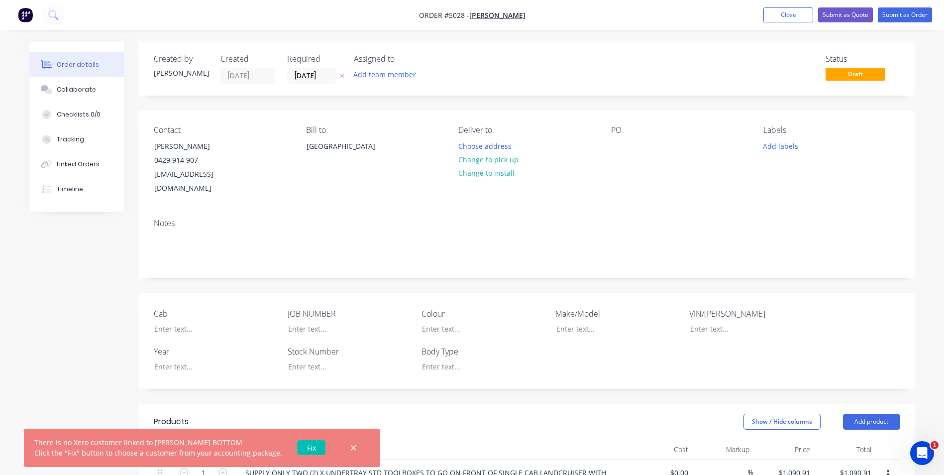
click at [311, 450] on link "Fix" at bounding box center [311, 447] width 28 height 15
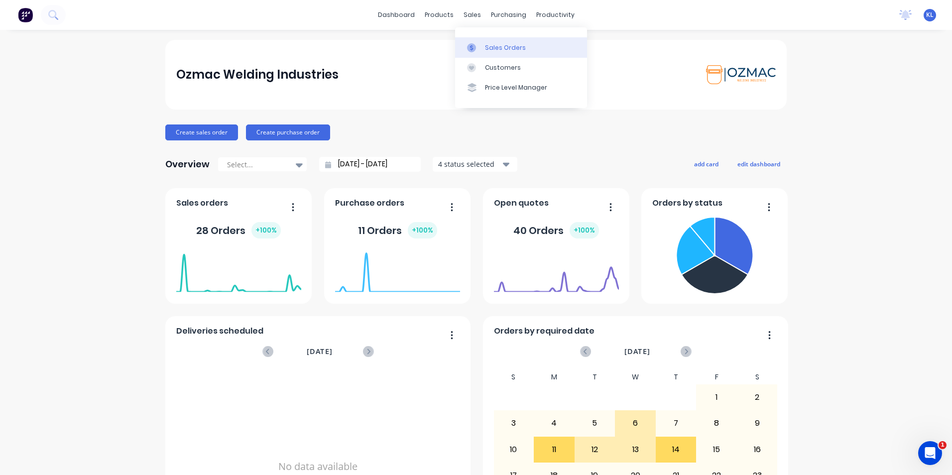
click at [502, 51] on div "Sales Orders" at bounding box center [505, 47] width 41 height 9
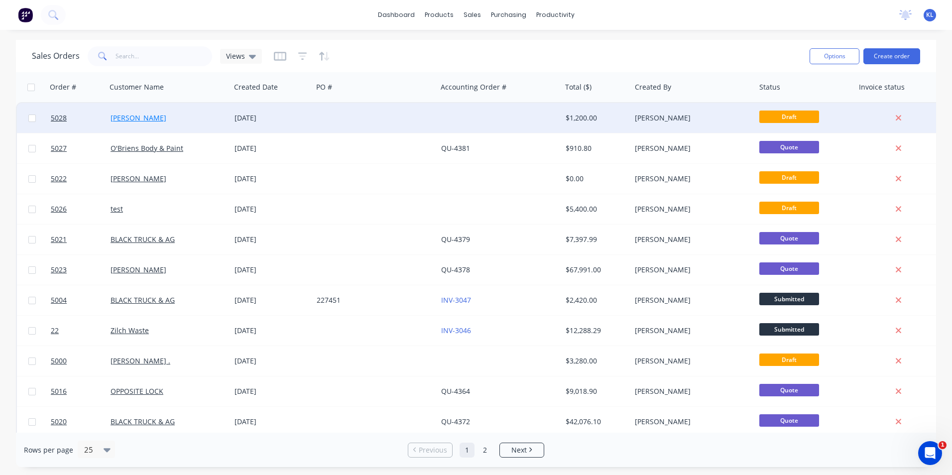
click at [155, 115] on link "[PERSON_NAME]" at bounding box center [139, 117] width 56 height 9
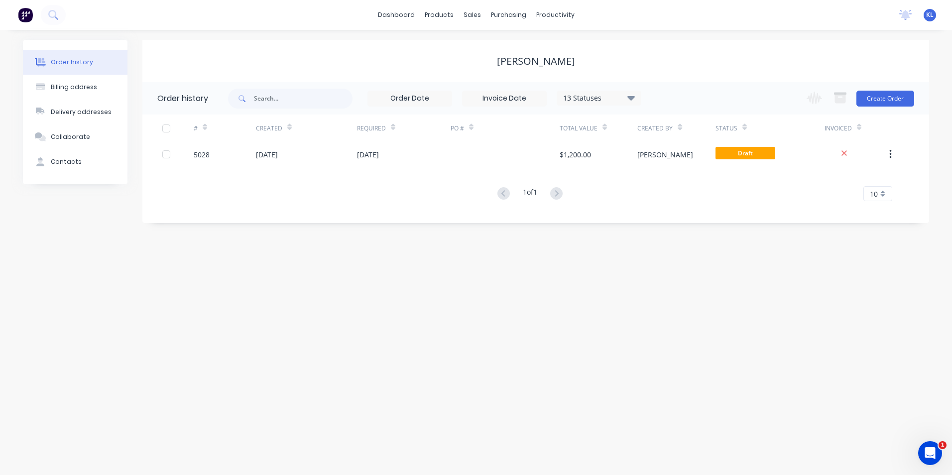
click at [927, 451] on icon "Open Intercom Messenger" at bounding box center [930, 453] width 16 height 16
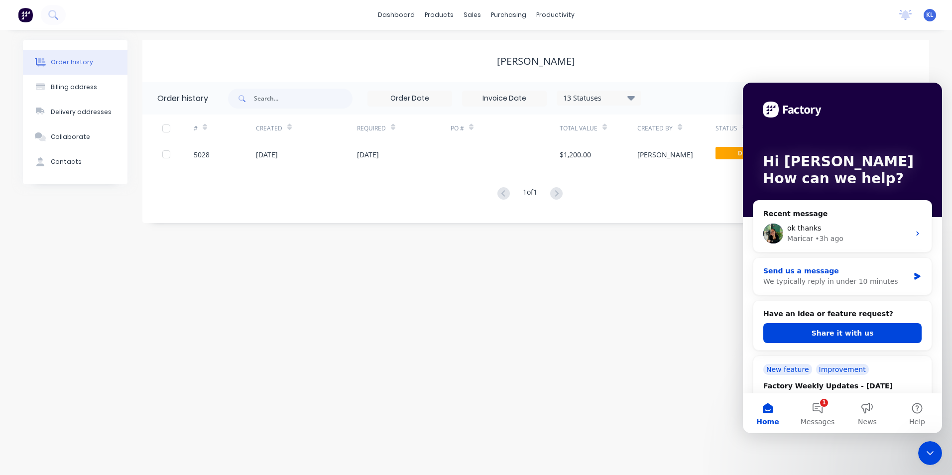
click at [879, 278] on div "We typically reply in under 10 minutes" at bounding box center [836, 281] width 146 height 10
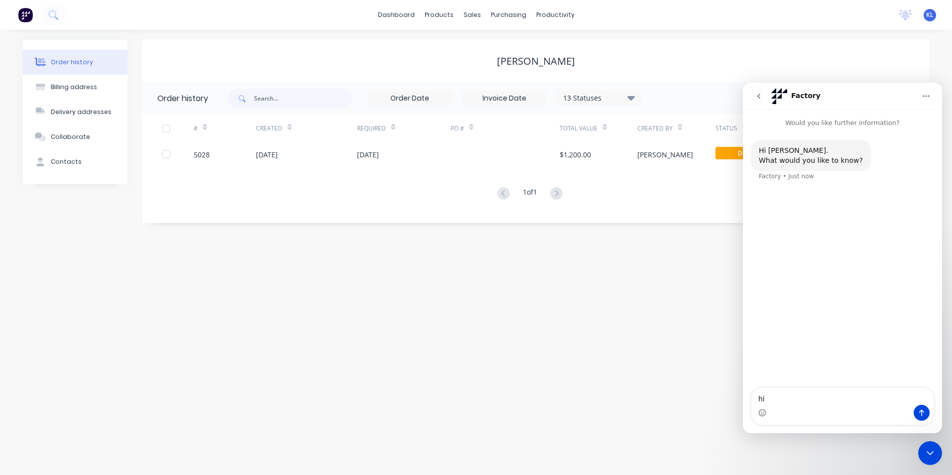
type textarea "h"
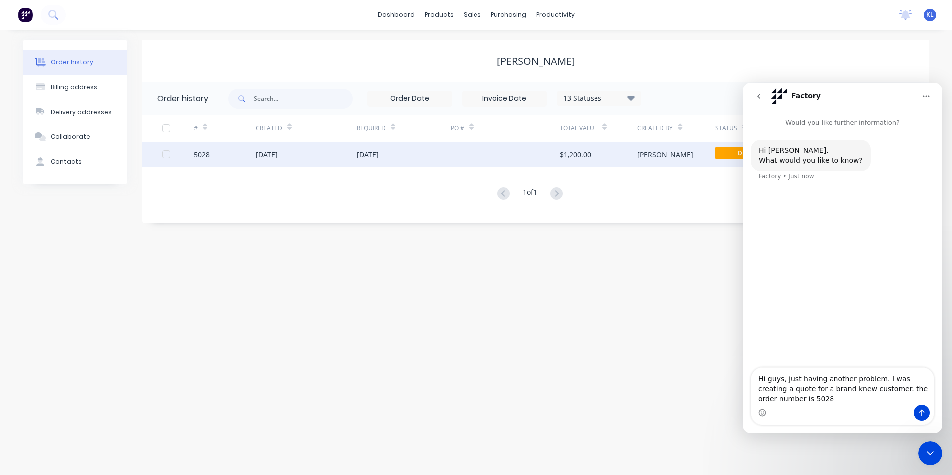
click at [261, 158] on div "[DATE]" at bounding box center [267, 154] width 22 height 10
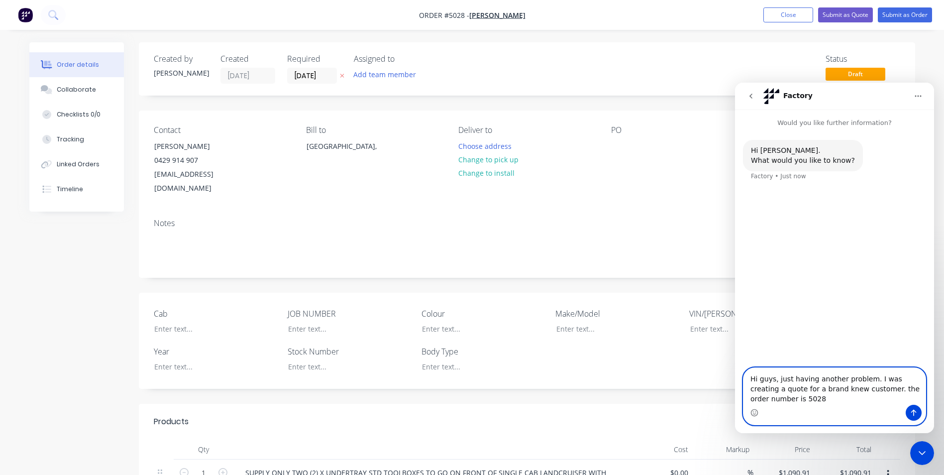
click at [802, 404] on textarea "Hi guys, just having another problem. I was creating a quote for a brand knew c…" at bounding box center [835, 386] width 182 height 37
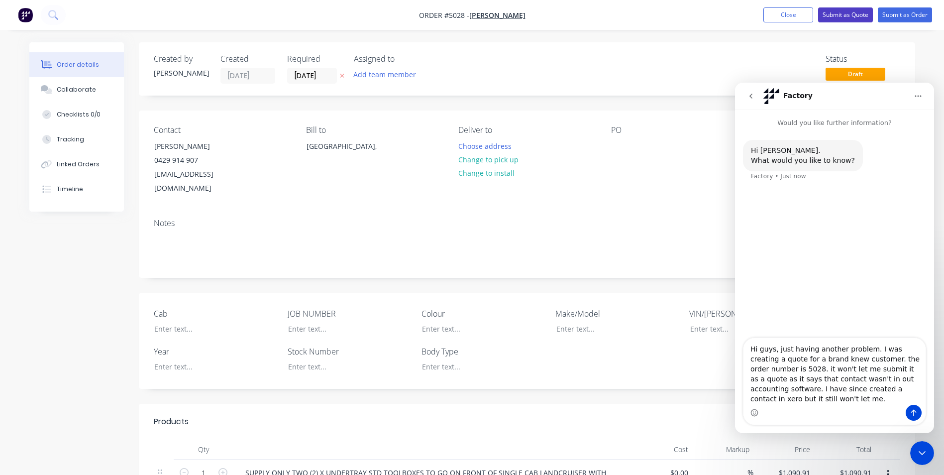
click at [849, 16] on button "Submit as Quote" at bounding box center [845, 14] width 55 height 15
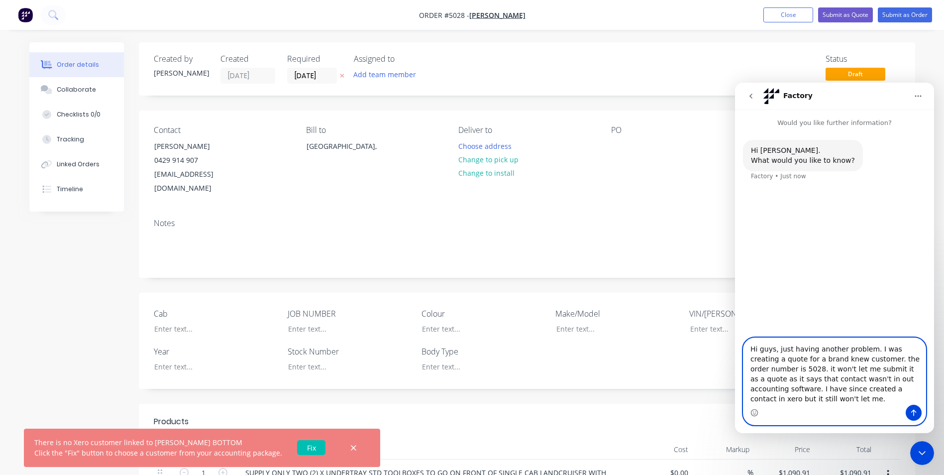
click at [902, 399] on textarea "Hi guys, just having another problem. I was creating a quote for a brand knew c…" at bounding box center [835, 371] width 182 height 67
type textarea "Hi guys, just having another problem. I was creating a quote for a brand knew c…"
click at [915, 413] on icon "Send a message…" at bounding box center [914, 413] width 8 height 8
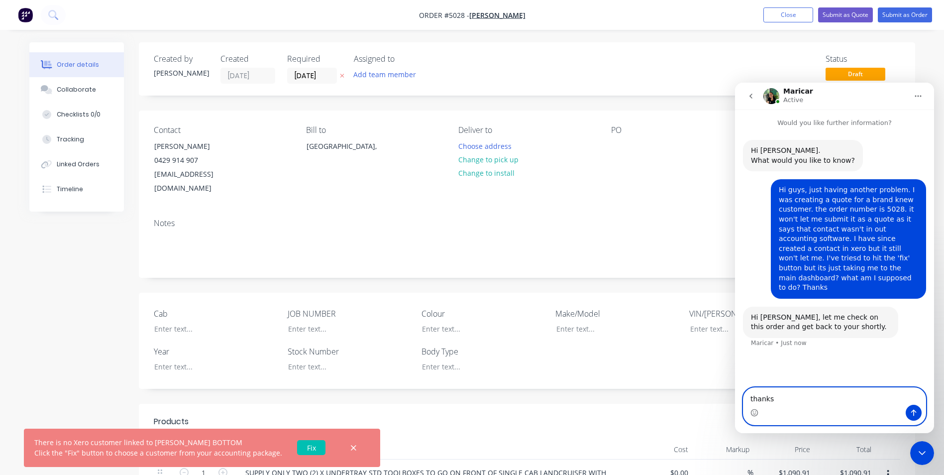
type textarea "thanks"
click at [916, 412] on icon "Send a message…" at bounding box center [914, 413] width 5 height 6
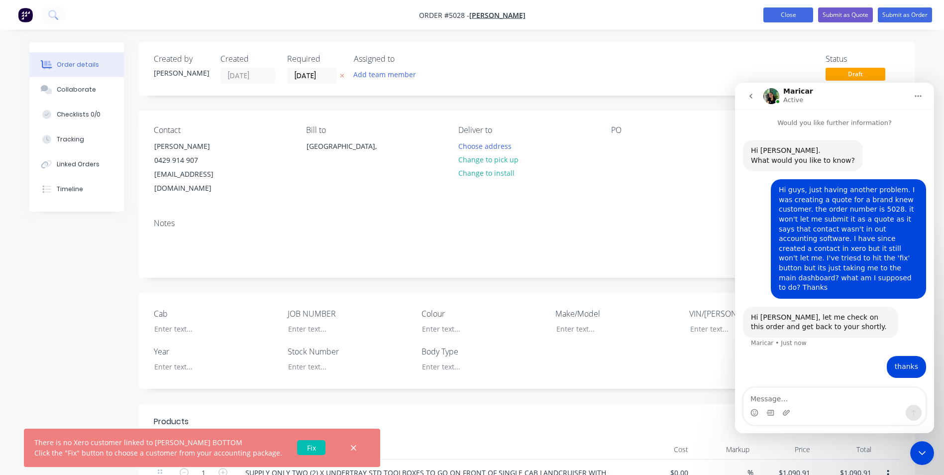
click at [799, 15] on button "Close" at bounding box center [789, 14] width 50 height 15
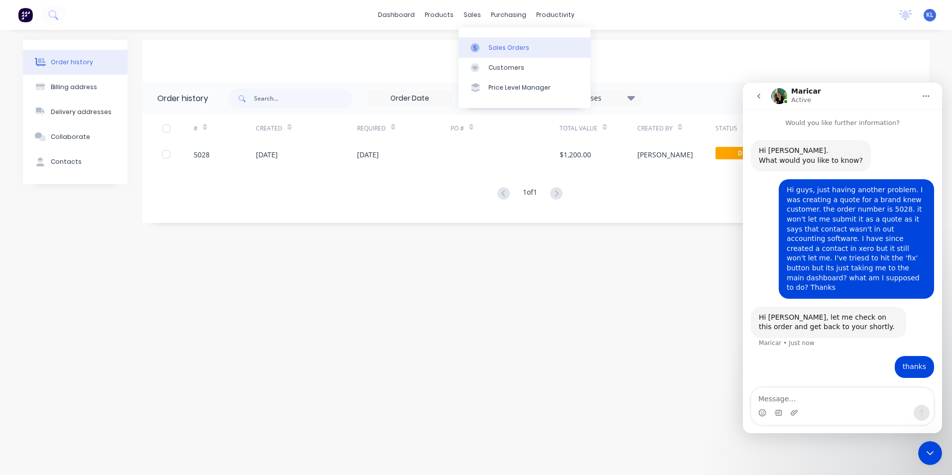
click at [502, 48] on div "Sales Orders" at bounding box center [508, 47] width 41 height 9
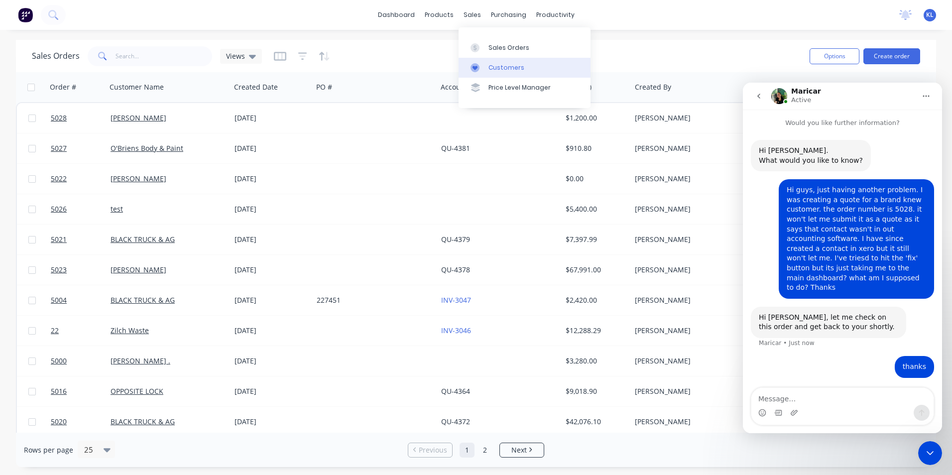
click at [503, 69] on div "Customers" at bounding box center [506, 67] width 36 height 9
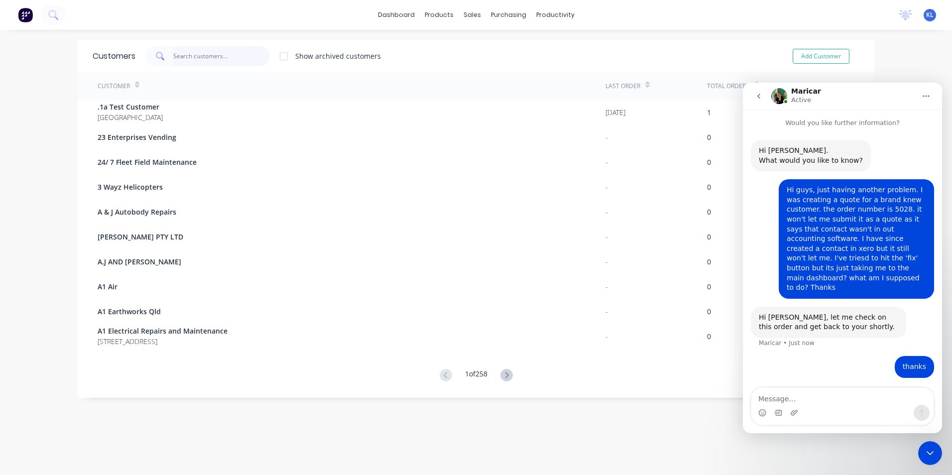
click at [221, 58] on input "text" at bounding box center [221, 56] width 97 height 20
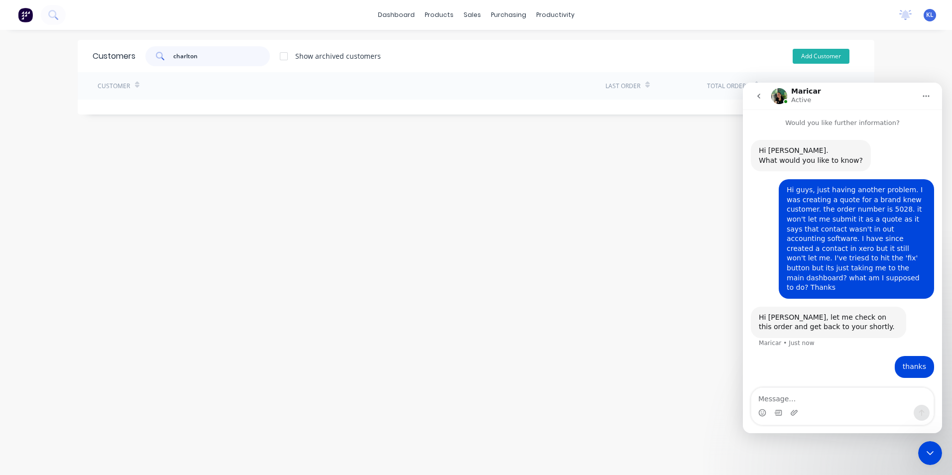
type input "charlton"
click at [802, 59] on button "Add Customer" at bounding box center [821, 56] width 57 height 15
select select "AU"
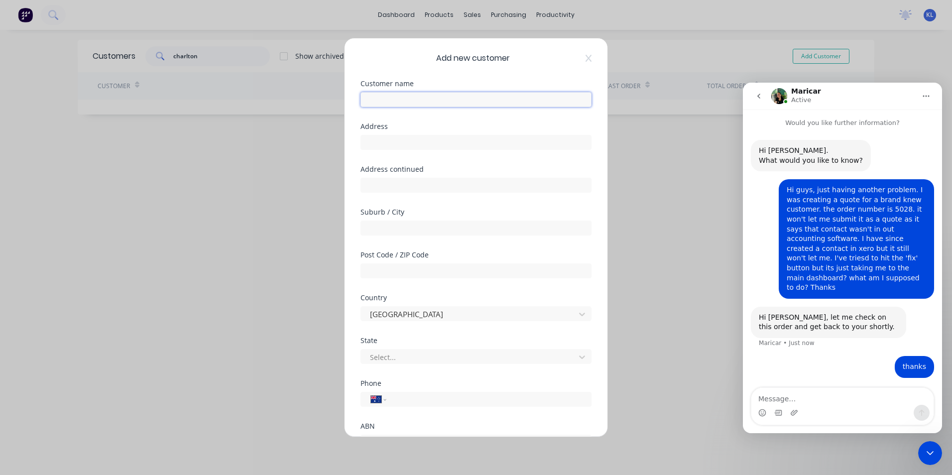
click at [411, 97] on input "text" at bounding box center [475, 99] width 231 height 15
type input "j"
type input "[PERSON_NAME]"
click at [414, 399] on input "tel" at bounding box center [487, 399] width 188 height 11
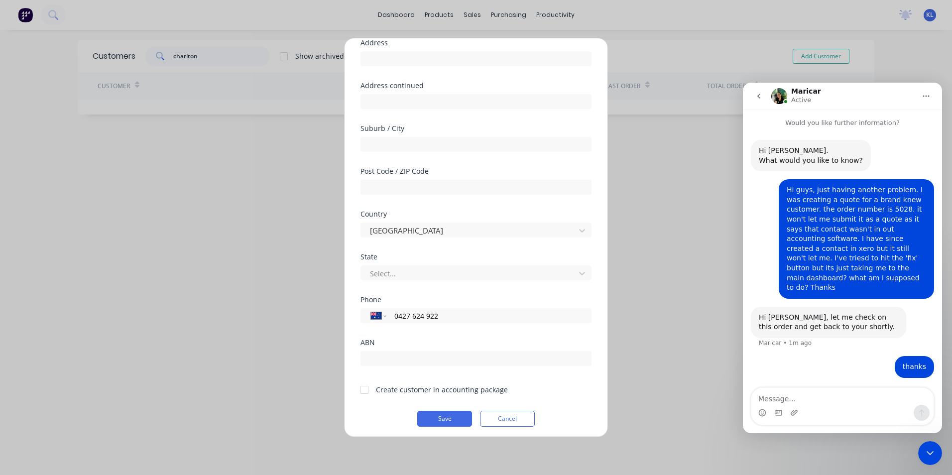
scroll to position [88, 0]
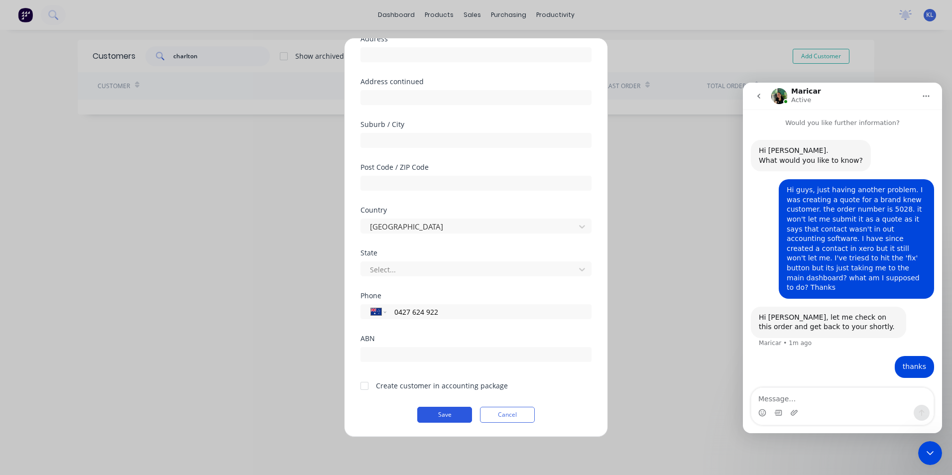
type input "0427 624 922"
click at [455, 416] on button "Save" at bounding box center [444, 415] width 55 height 16
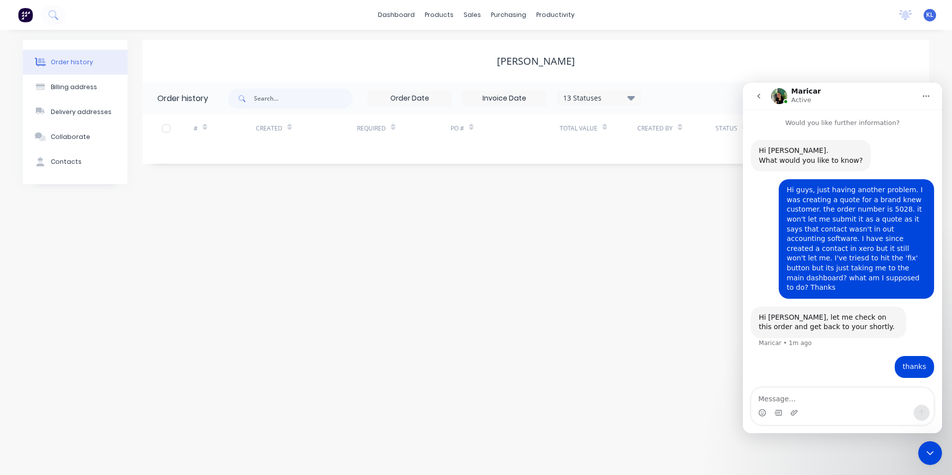
click at [760, 96] on icon "go back" at bounding box center [759, 96] width 8 height 8
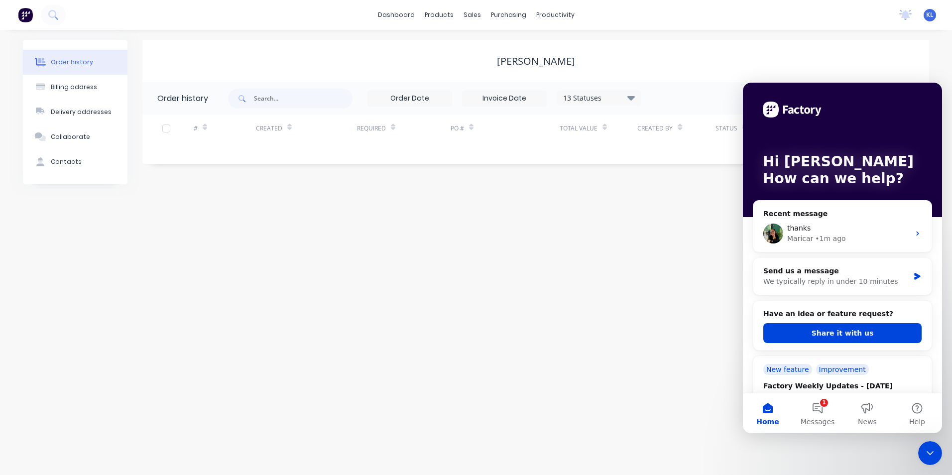
click at [934, 454] on icon "Close Intercom Messenger" at bounding box center [930, 453] width 12 height 12
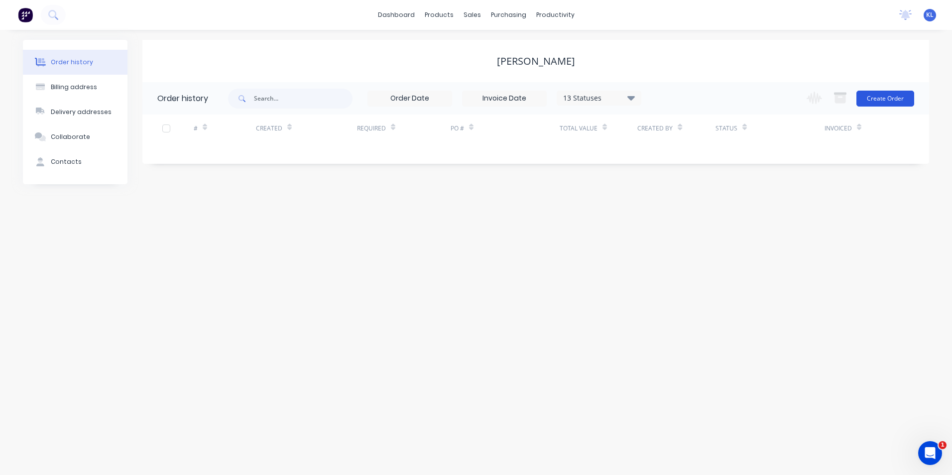
click at [875, 99] on button "Create Order" at bounding box center [885, 99] width 58 height 16
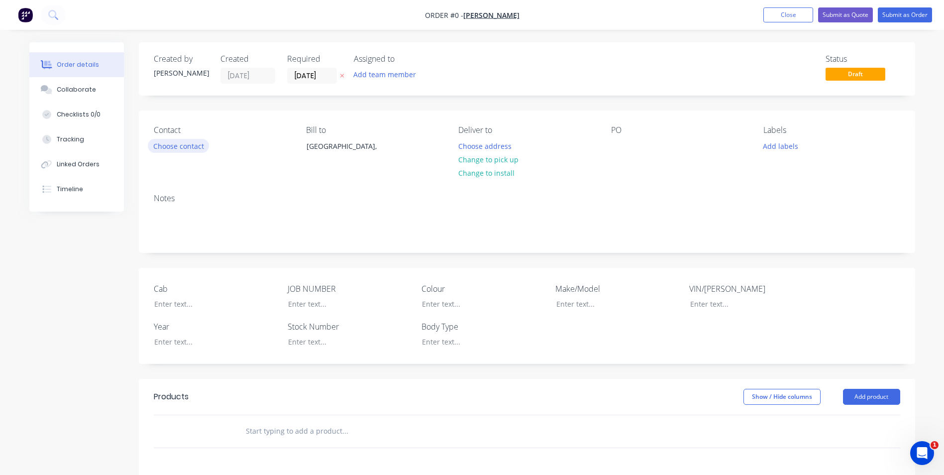
click at [182, 147] on button "Choose contact" at bounding box center [178, 145] width 61 height 13
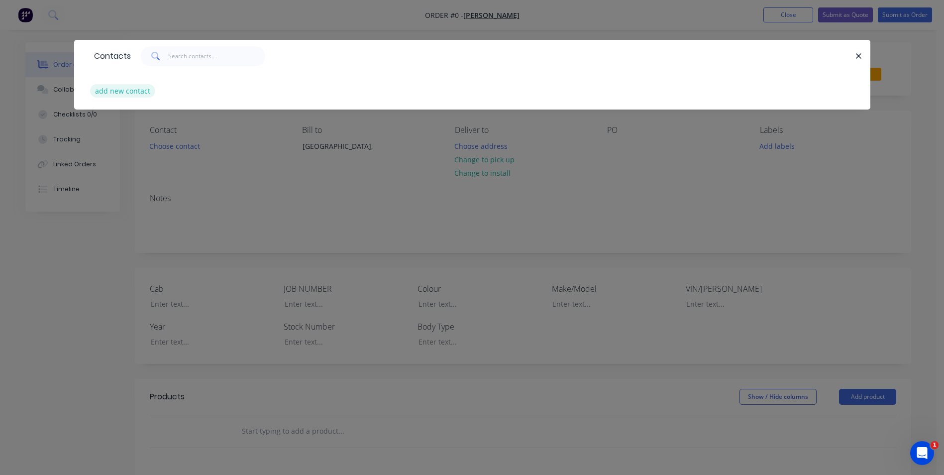
click at [133, 89] on button "add new contact" at bounding box center [123, 90] width 66 height 13
select select "AU"
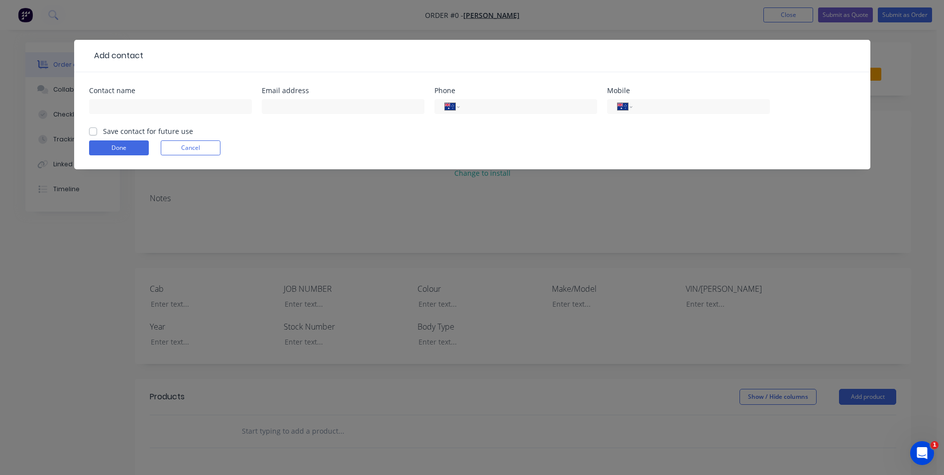
click at [101, 132] on div "Save contact for future use" at bounding box center [141, 131] width 104 height 10
click at [103, 132] on label "Save contact for future use" at bounding box center [148, 131] width 90 height 10
click at [93, 132] on input "Save contact for future use" at bounding box center [93, 130] width 8 height 9
checkbox input "true"
click at [132, 103] on input "text" at bounding box center [170, 106] width 163 height 15
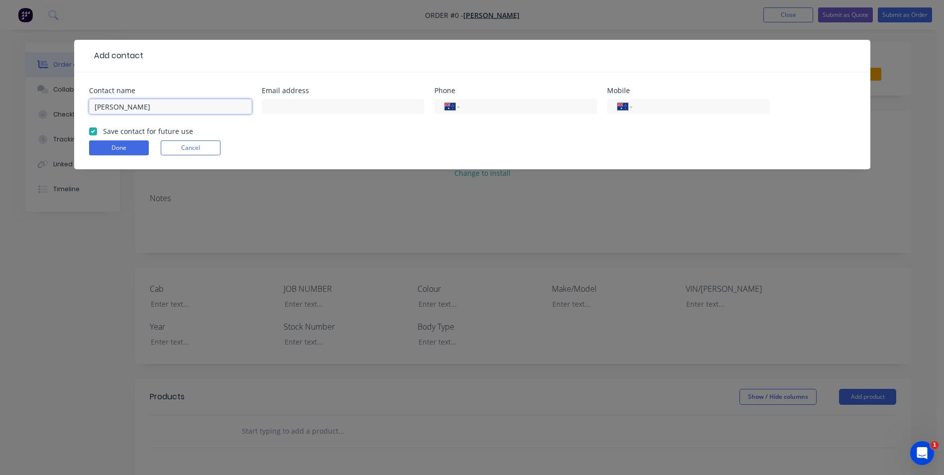
type input "[PERSON_NAME]"
type input "[PERSON_NAME][EMAIL_ADDRESS][DOMAIN_NAME]"
type input "0427 624 922"
click at [125, 151] on button "Done" at bounding box center [119, 147] width 60 height 15
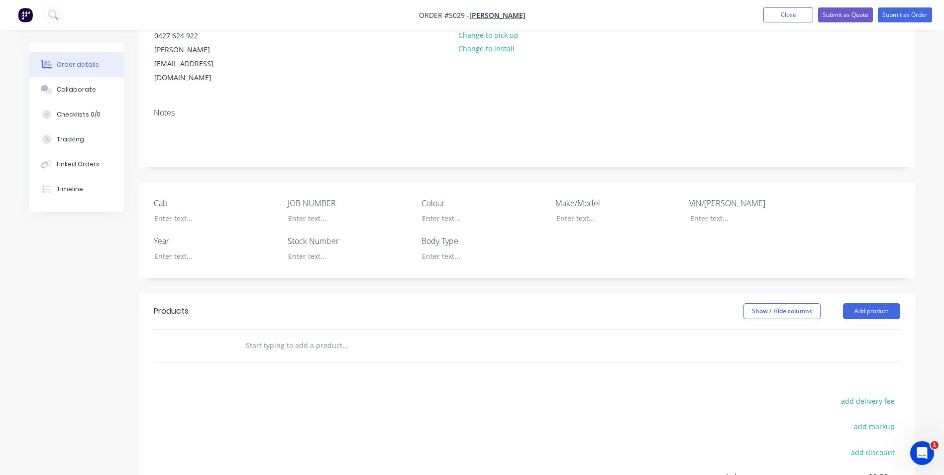
scroll to position [149, 0]
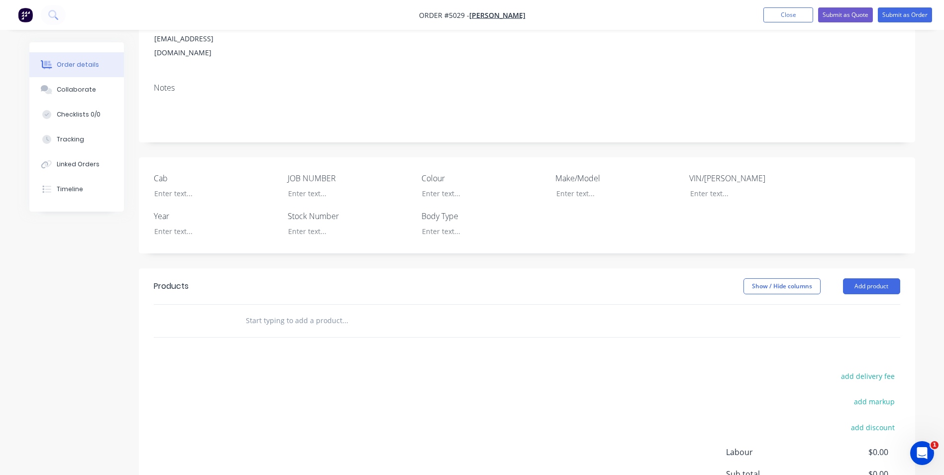
click at [306, 311] on input "text" at bounding box center [344, 321] width 199 height 20
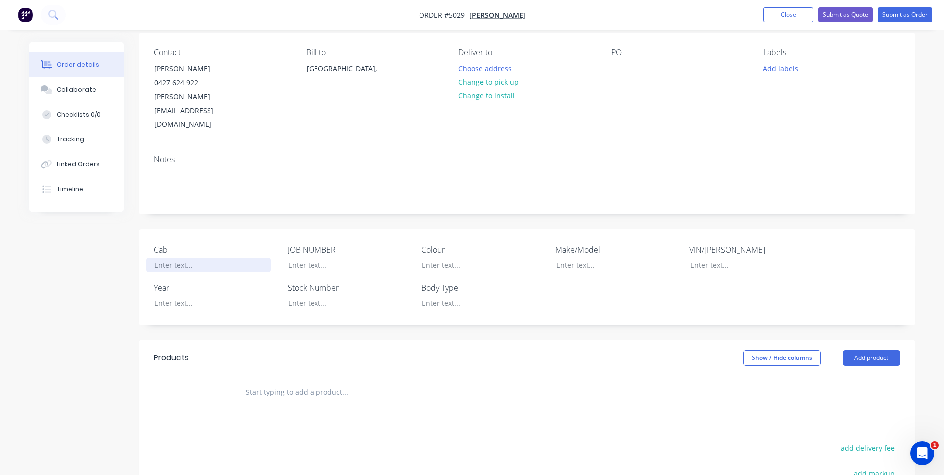
scroll to position [77, 0]
click at [184, 296] on div at bounding box center [208, 303] width 124 height 14
click at [588, 258] on div at bounding box center [611, 265] width 124 height 14
click at [445, 258] on div at bounding box center [476, 265] width 124 height 14
click at [172, 258] on div at bounding box center [208, 265] width 124 height 14
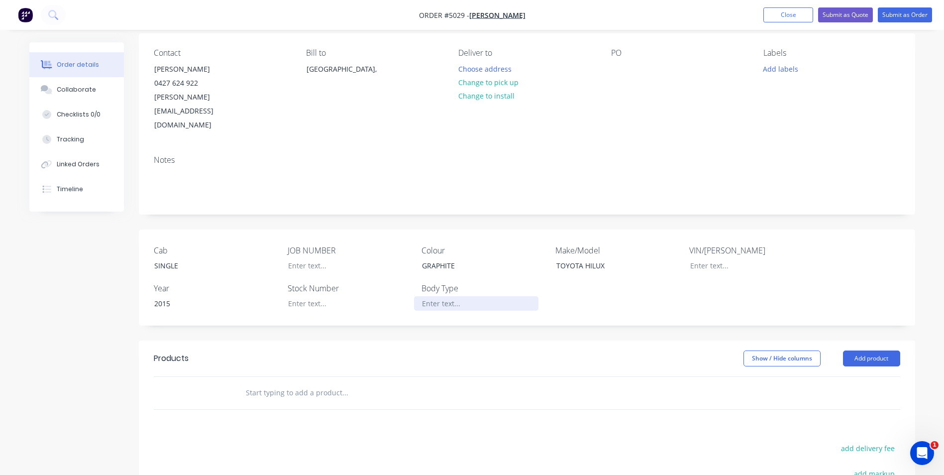
click at [447, 296] on div at bounding box center [476, 303] width 124 height 14
click at [290, 383] on input "text" at bounding box center [344, 393] width 199 height 20
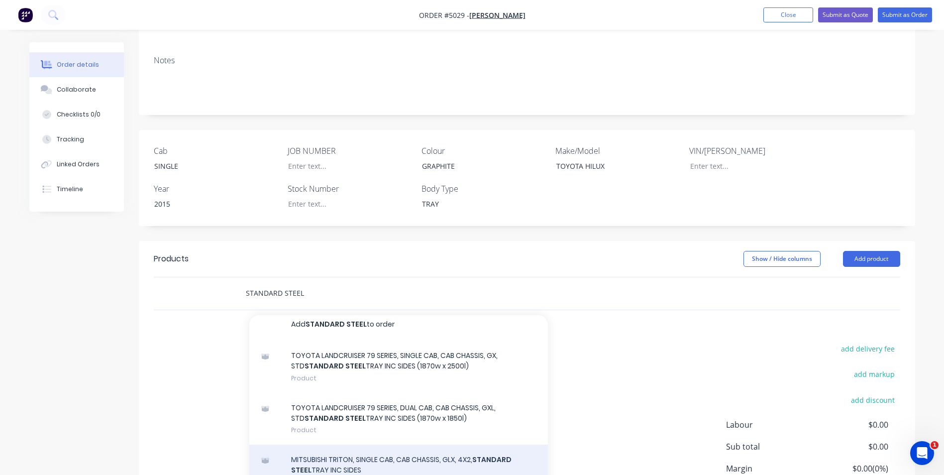
scroll to position [0, 0]
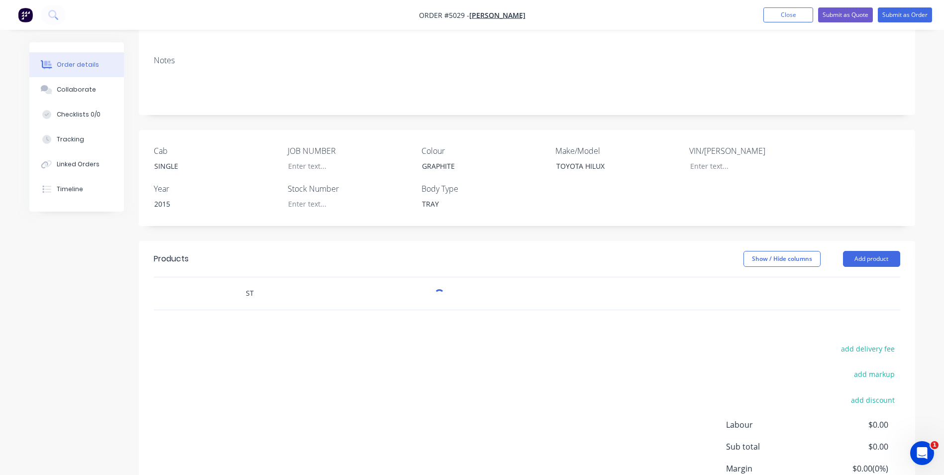
type input "S"
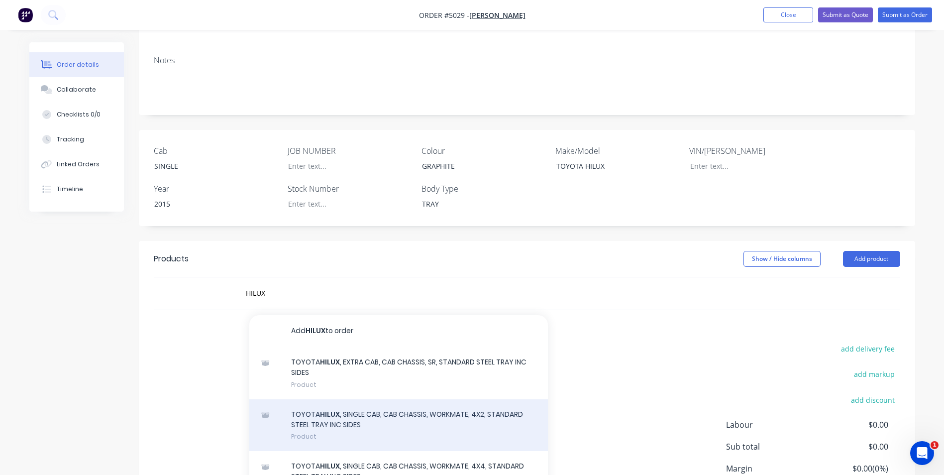
click at [395, 399] on div "TOYOTA HILUX , SINGLE CAB, CAB CHASSIS, WORKMATE, 4X2, STANDARD STEEL TRAY INC …" at bounding box center [398, 425] width 299 height 52
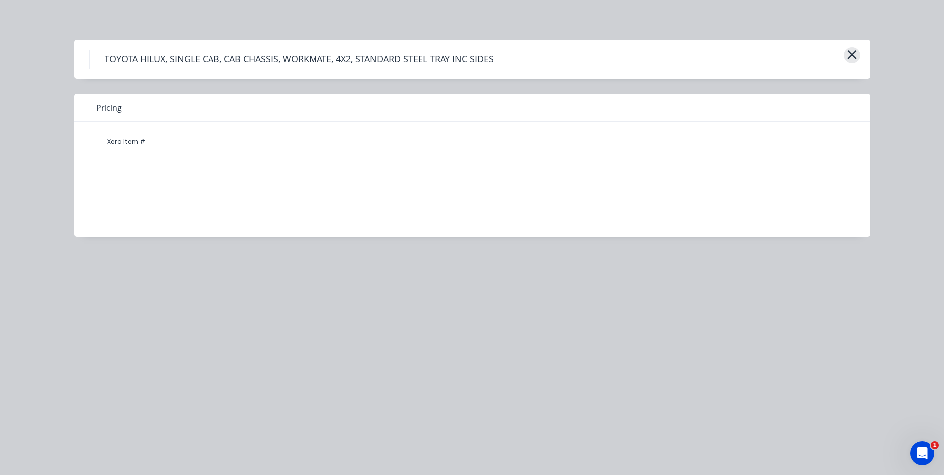
click at [855, 52] on icon "button" at bounding box center [852, 54] width 9 height 9
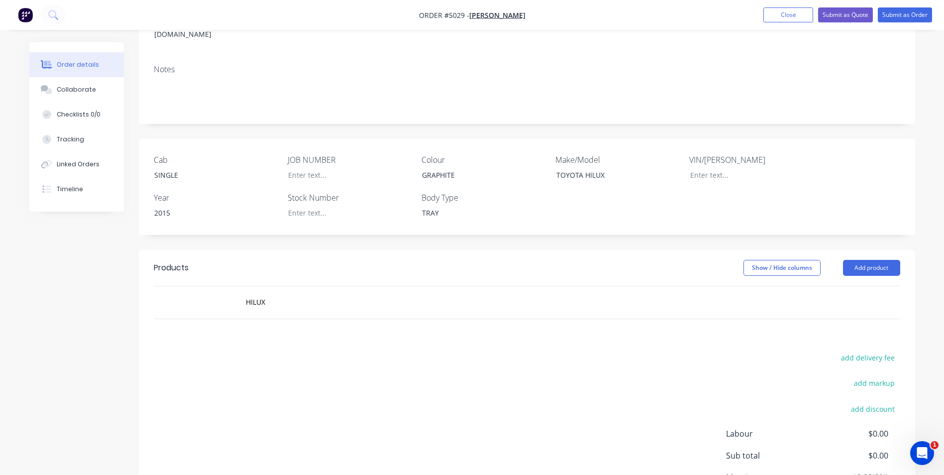
scroll to position [177, 0]
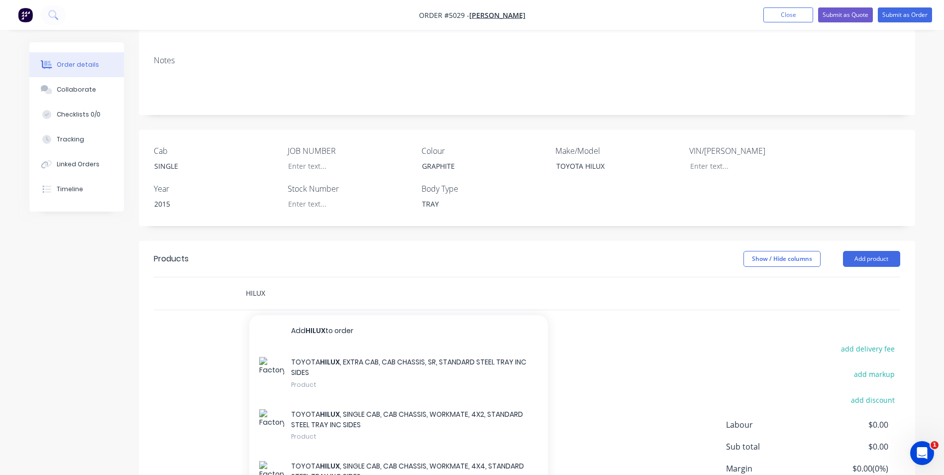
click at [278, 283] on input "HILUX" at bounding box center [344, 293] width 199 height 20
type input "H"
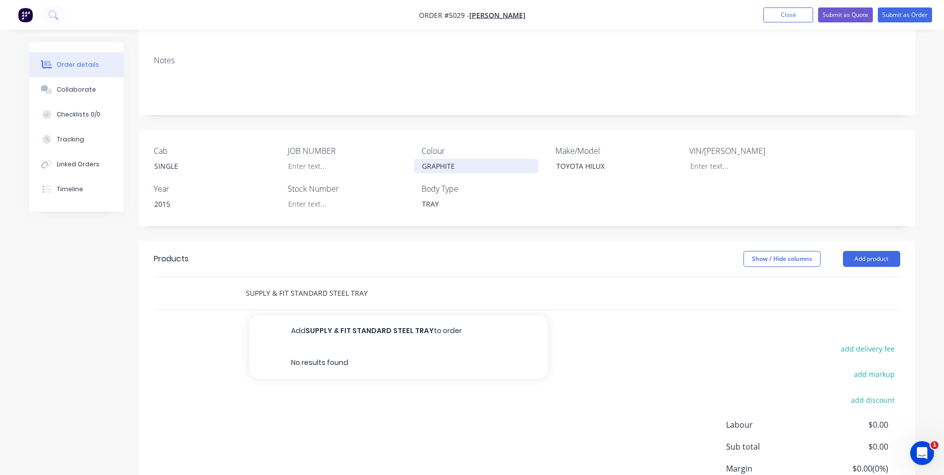
type input "SUPPLY & FIT STANDARD STEEL TRAY"
click at [460, 159] on div "GRAPHITE" at bounding box center [476, 166] width 124 height 14
click at [389, 283] on input "SUPPLY & FIT STANDARD STEEL TRAY" at bounding box center [344, 293] width 199 height 20
click at [396, 377] on div "add delivery fee add markup add discount Labour $0.00 Sub total $0.00 Margin $0…" at bounding box center [527, 438] width 747 height 192
click at [396, 283] on input "SUPPLY & FIT STANDARD STEEL TRAY" at bounding box center [344, 293] width 199 height 20
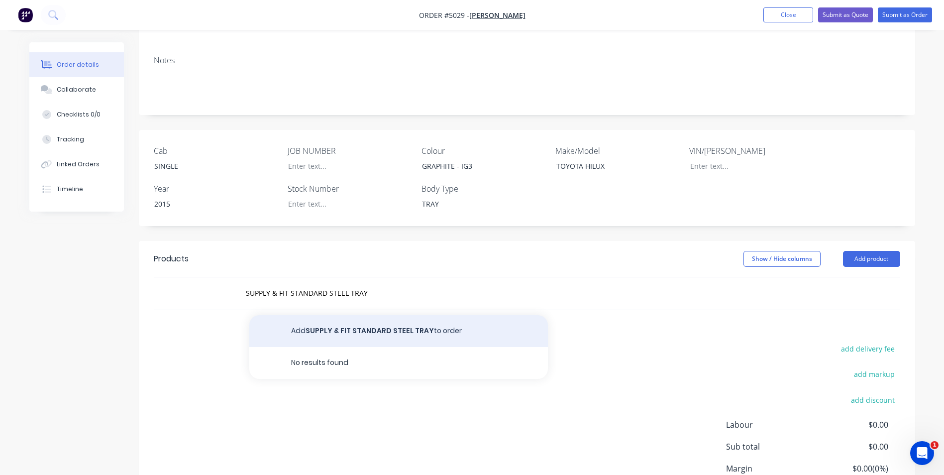
click at [384, 315] on button "Add SUPPLY & FIT STANDARD STEEL TRAY to order" at bounding box center [398, 331] width 299 height 32
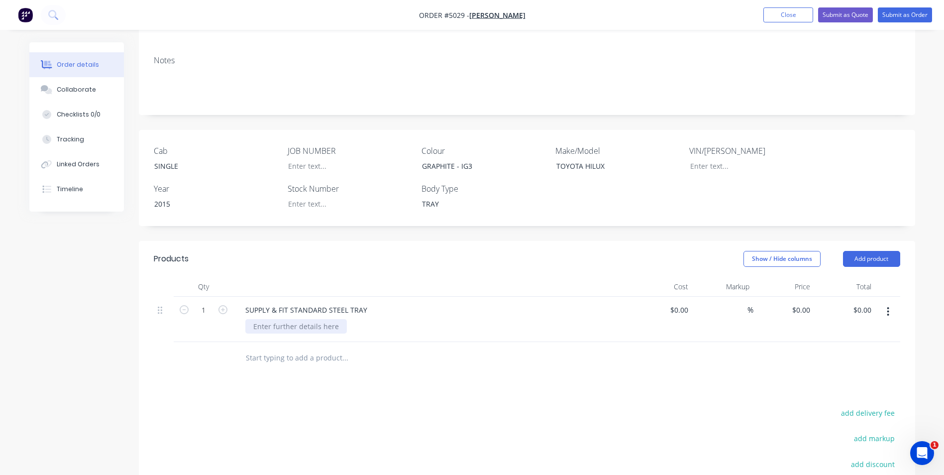
click at [327, 319] on div at bounding box center [296, 326] width 102 height 14
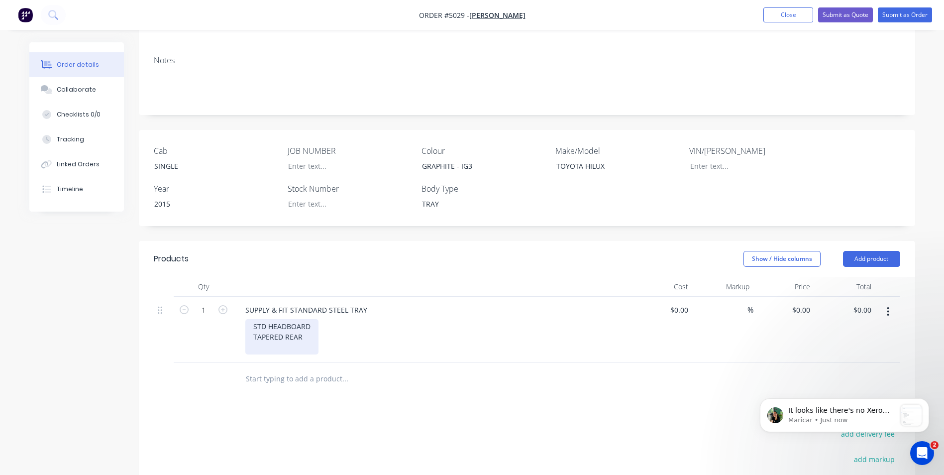
scroll to position [0, 0]
click at [857, 417] on p "Maricar • Just now" at bounding box center [843, 420] width 108 height 9
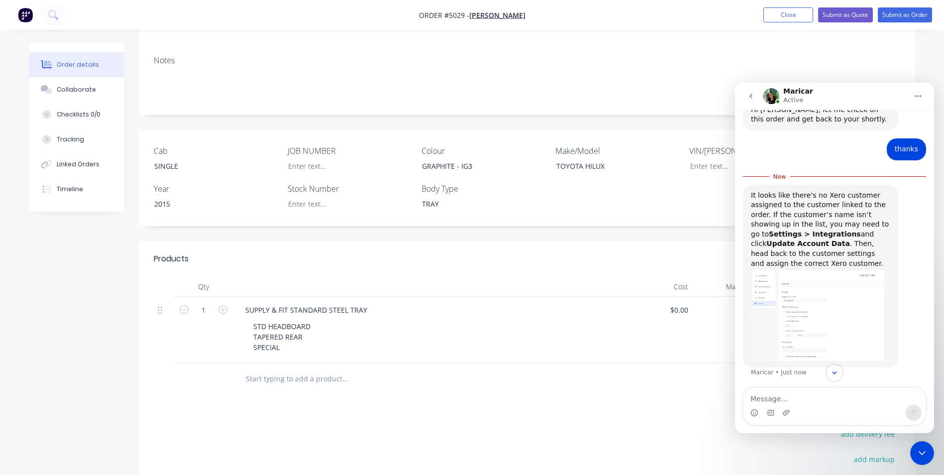
scroll to position [227, 0]
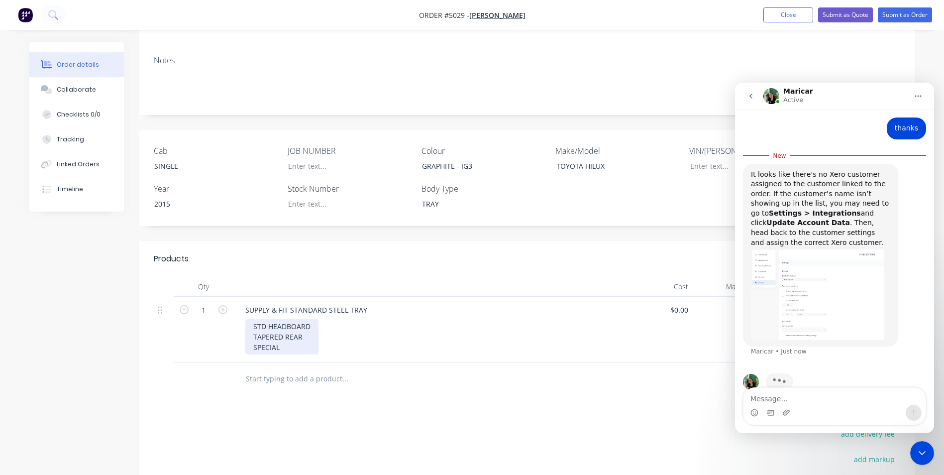
click at [292, 325] on div "STD HEADBOARD TAPERED REAR SPECIAL" at bounding box center [281, 336] width 73 height 35
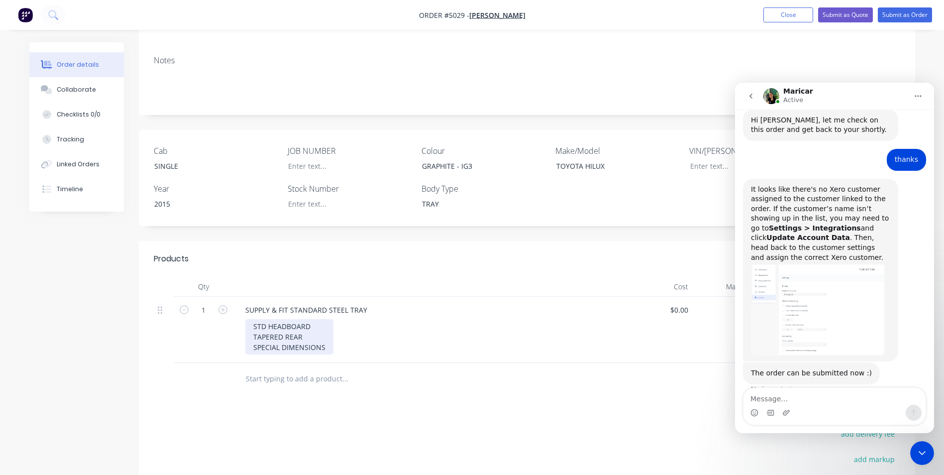
scroll to position [195, 0]
click at [381, 369] on input "text" at bounding box center [344, 379] width 199 height 20
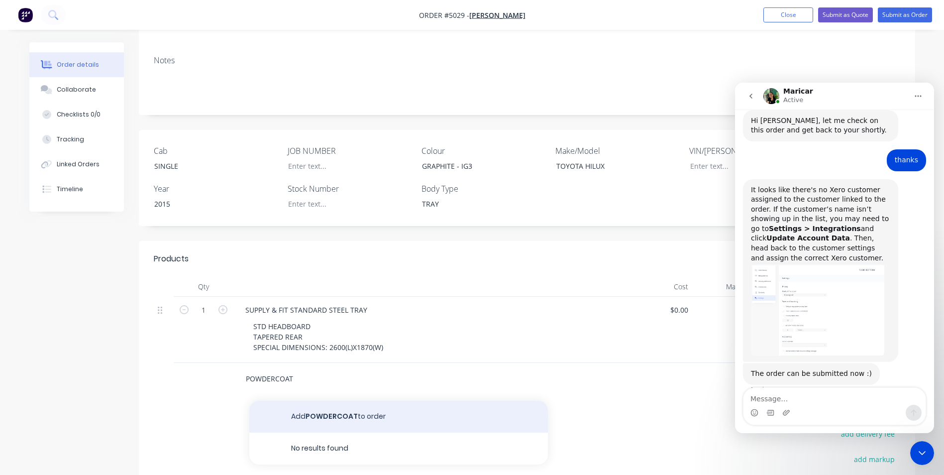
type input "POWDERCOAT"
click at [350, 401] on button "Add POWDERCOAT to order" at bounding box center [398, 417] width 299 height 32
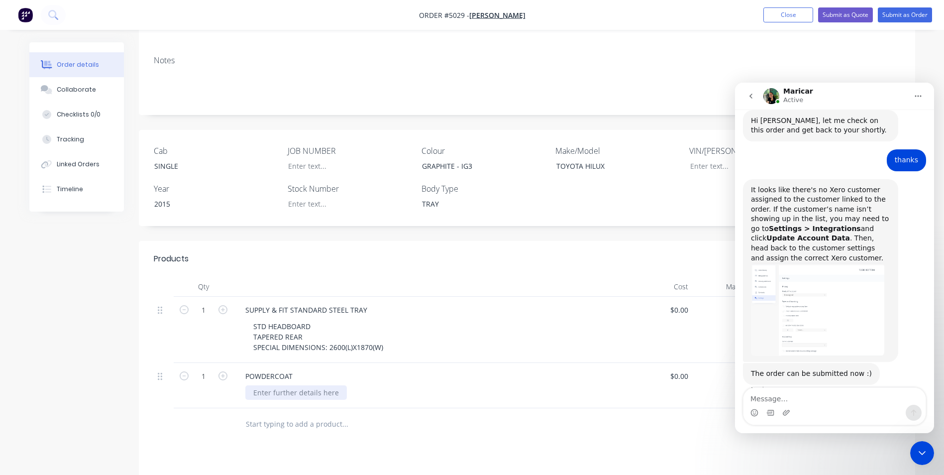
click at [312, 385] on div at bounding box center [296, 392] width 102 height 14
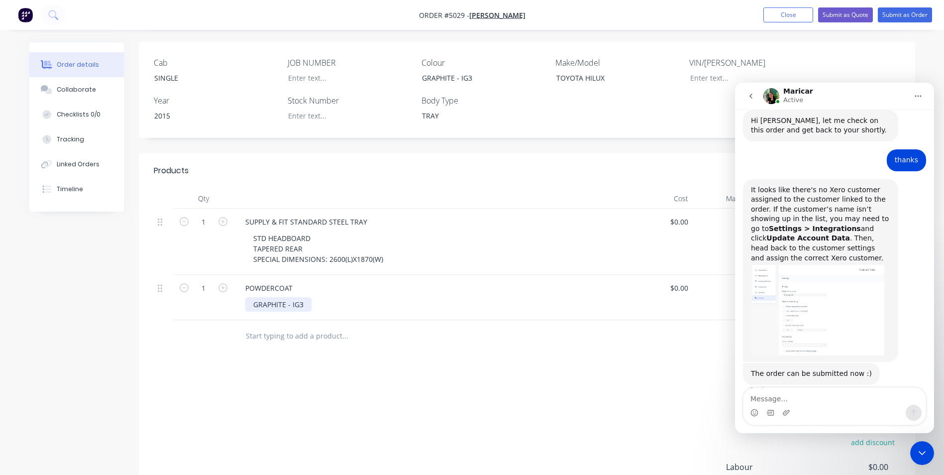
scroll to position [276, 0]
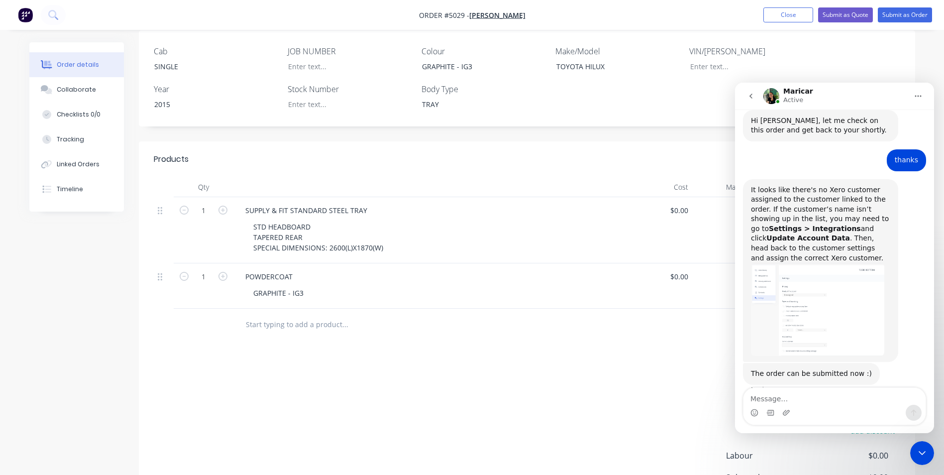
click at [296, 315] on input "text" at bounding box center [344, 325] width 199 height 20
type input "DROP SIDE BOLT ON MESH EXTENSION APPROX 400MM"
click at [546, 400] on div "add delivery fee add markup add discount Labour $0.00 Sub total $0.00 Margin $0…" at bounding box center [527, 469] width 747 height 192
click at [412, 315] on input "DROP SIDE BOLT ON MESH EXTENSION APPROX 400MM" at bounding box center [344, 325] width 199 height 20
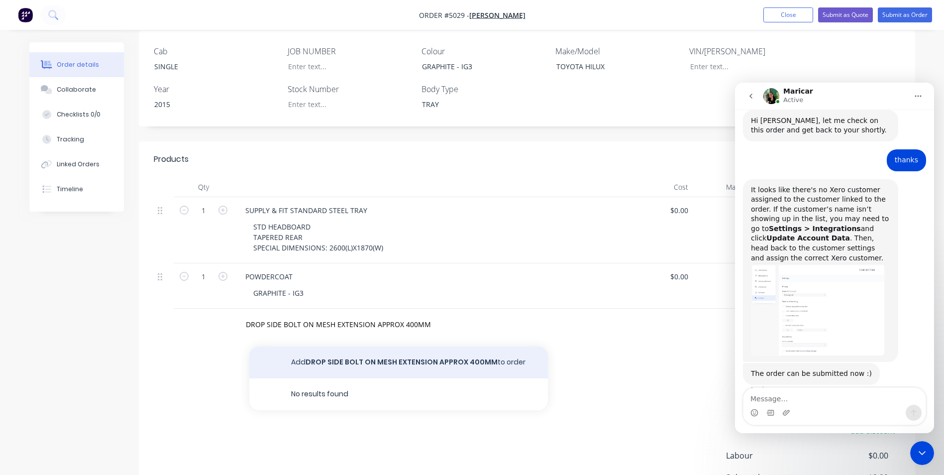
click at [442, 347] on button "Add DROP SIDE BOLT ON MESH EXTENSION APPROX 400MM to order" at bounding box center [398, 363] width 299 height 32
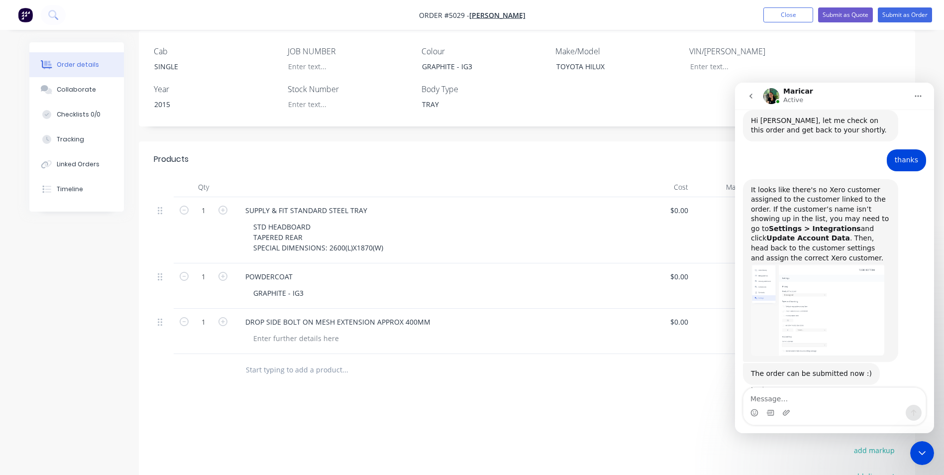
click at [923, 451] on icon "Close Intercom Messenger" at bounding box center [923, 453] width 12 height 12
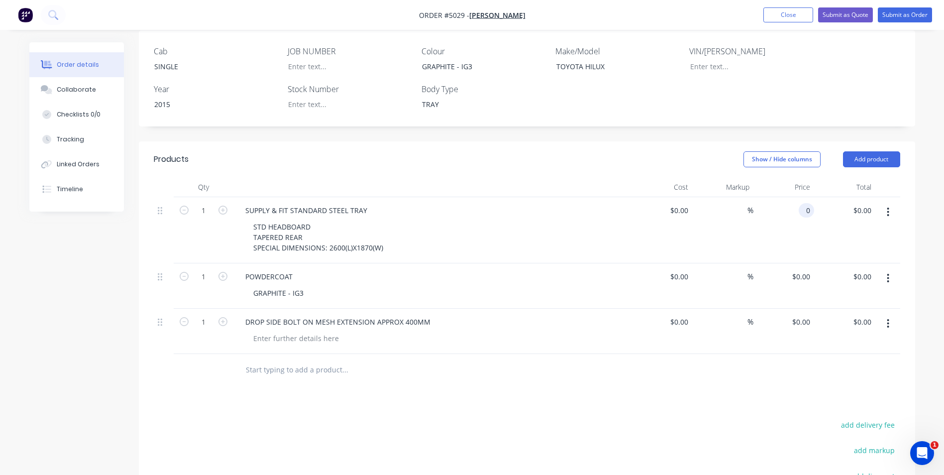
click at [800, 203] on div "0 0" at bounding box center [806, 210] width 15 height 14
type input "$5,090.91"
click at [808, 269] on input "0" at bounding box center [803, 276] width 23 height 14
type input "$990.00"
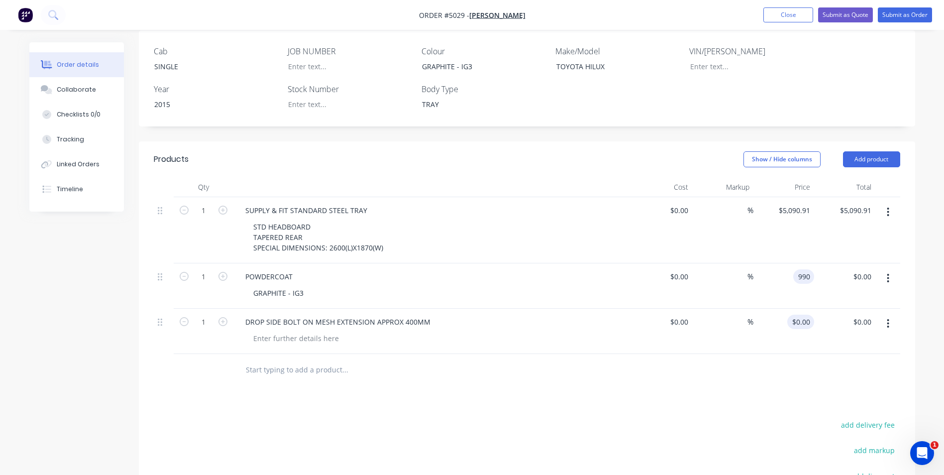
type input "$990.00"
click at [798, 309] on div "0 $0.00" at bounding box center [784, 331] width 61 height 45
type input "$1,350.00"
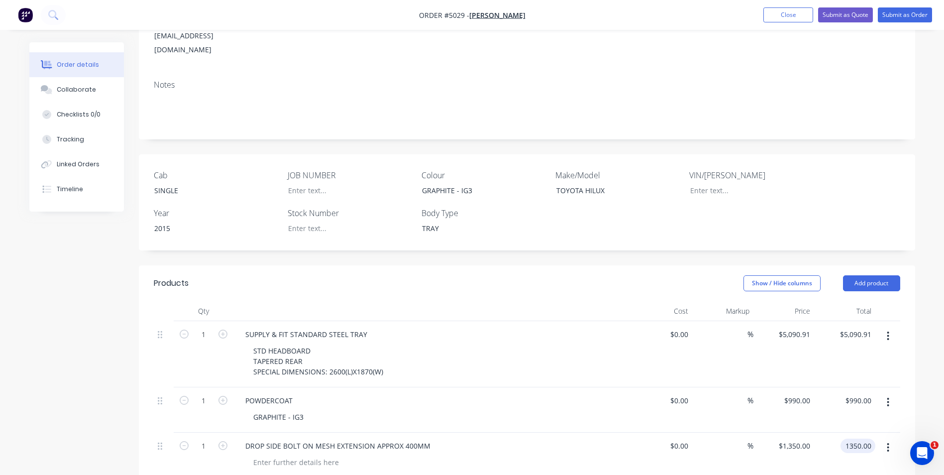
scroll to position [15, 0]
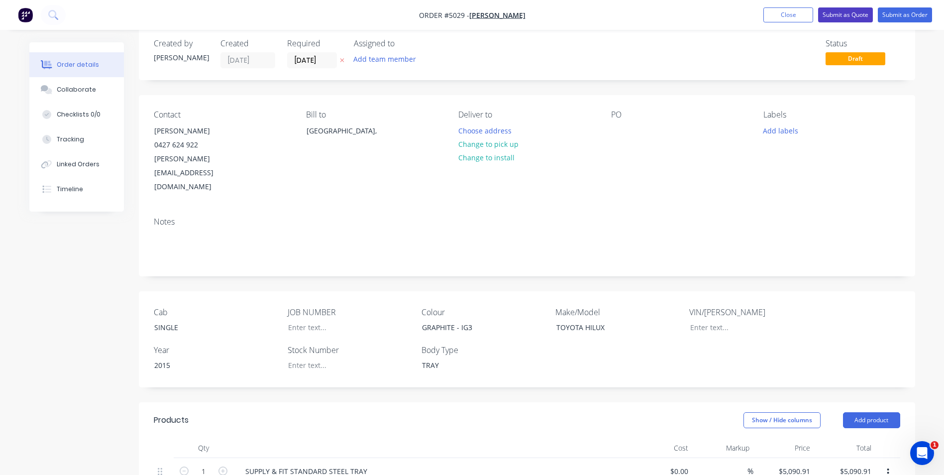
type input "$1,350.00"
click at [853, 18] on button "Submit as Quote" at bounding box center [845, 14] width 55 height 15
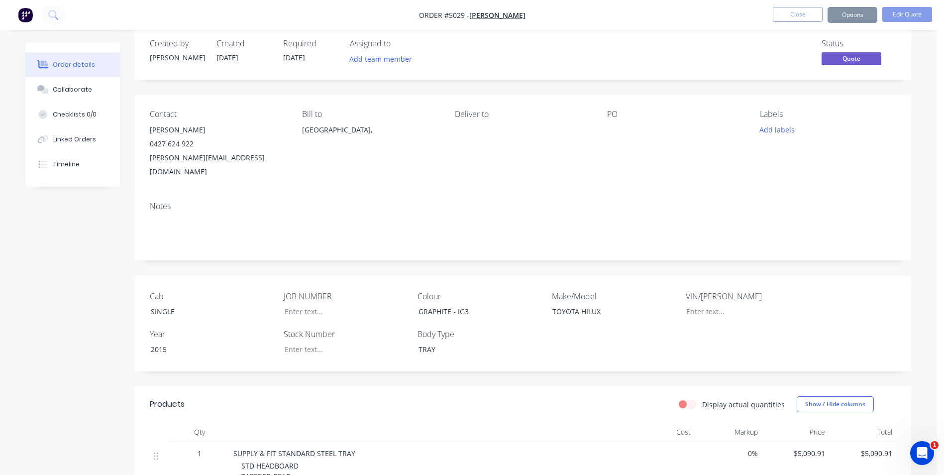
scroll to position [0, 0]
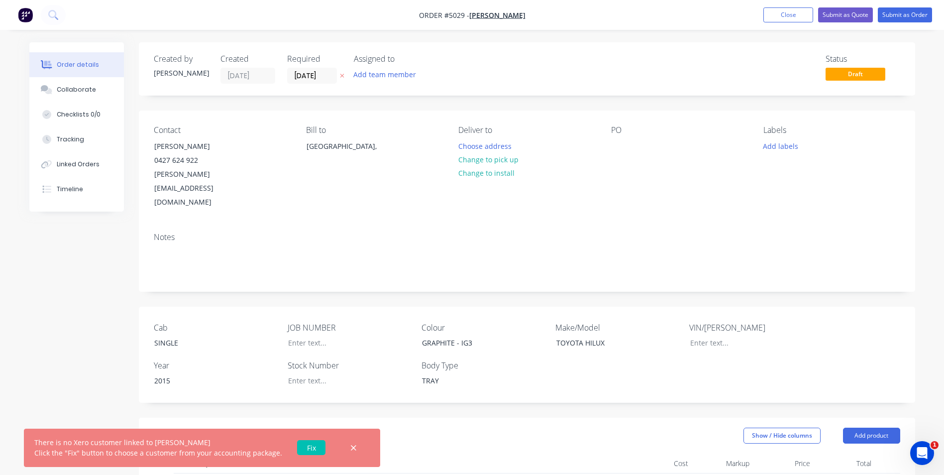
click at [310, 448] on link "Fix" at bounding box center [311, 447] width 28 height 15
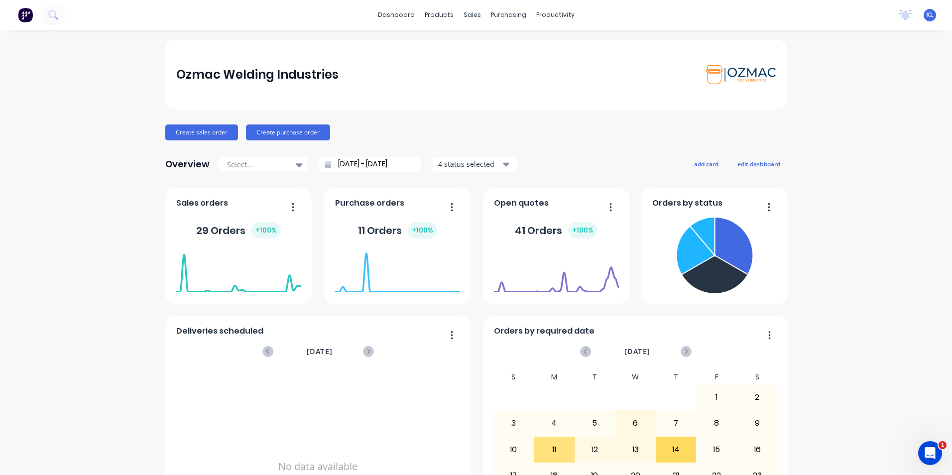
click at [929, 451] on icon "Open Intercom Messenger" at bounding box center [930, 453] width 16 height 16
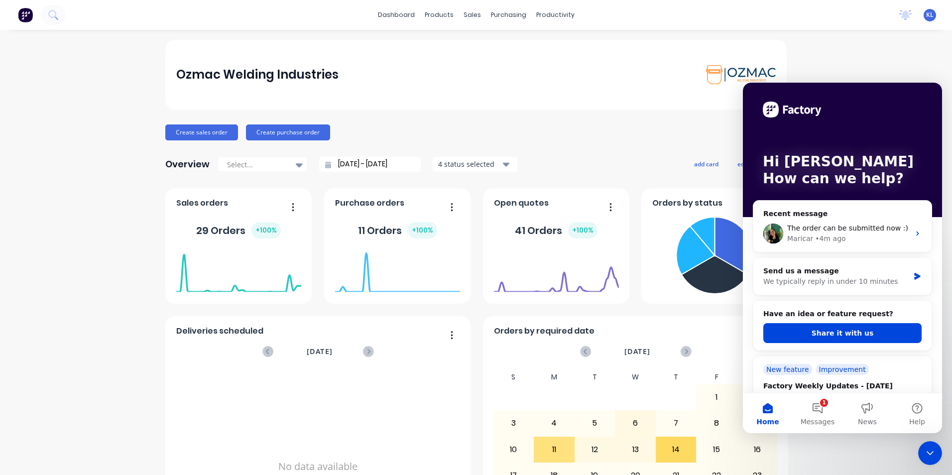
click at [231, 234] on div "29 Orders + 100 %" at bounding box center [238, 230] width 85 height 16
click at [272, 207] on div "Sales orders" at bounding box center [238, 206] width 125 height 14
click at [468, 16] on div "sales" at bounding box center [472, 14] width 27 height 15
click at [492, 45] on div "Sales Orders" at bounding box center [505, 47] width 41 height 9
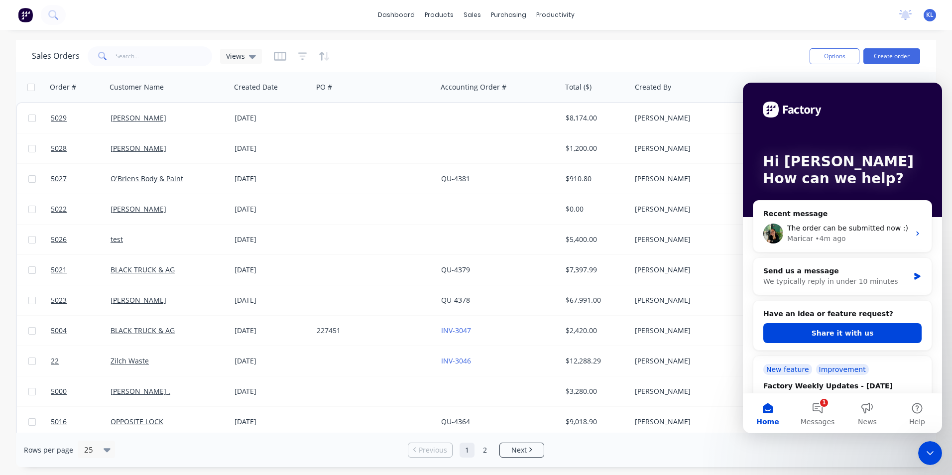
click at [929, 455] on icon "Close Intercom Messenger" at bounding box center [930, 453] width 12 height 12
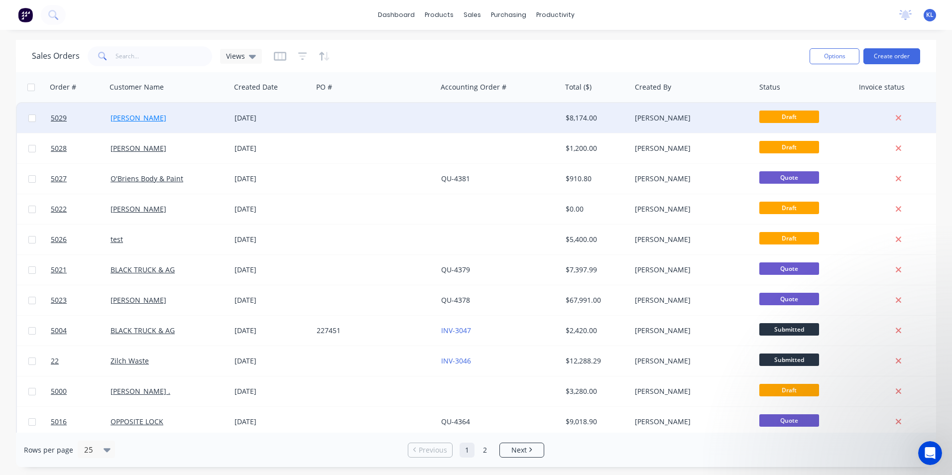
click at [124, 116] on link "[PERSON_NAME]" at bounding box center [139, 117] width 56 height 9
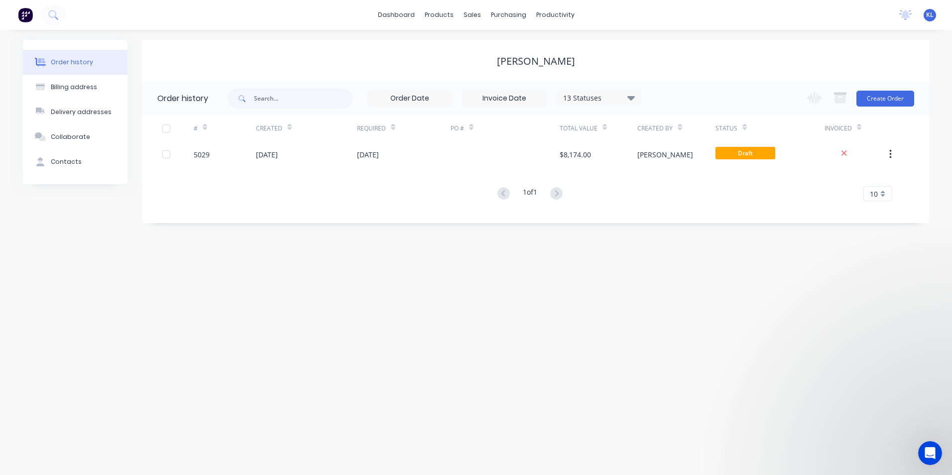
click at [930, 447] on icon "Open Intercom Messenger" at bounding box center [930, 453] width 16 height 16
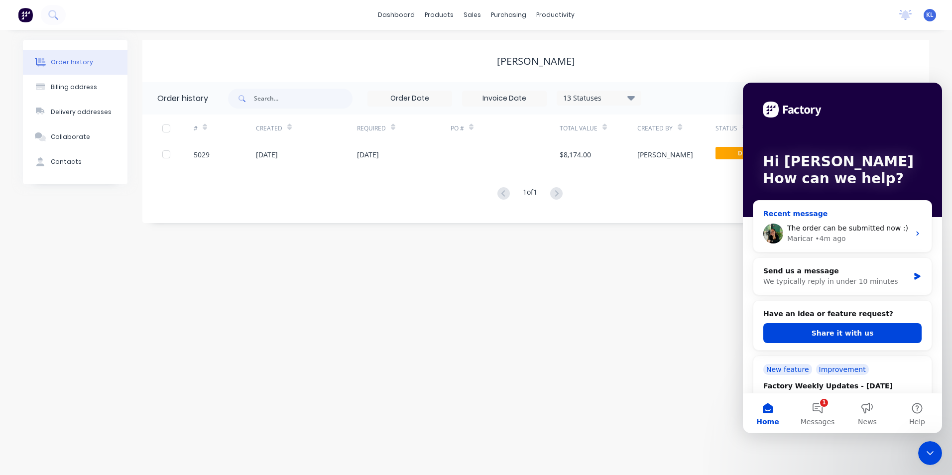
click at [847, 231] on span "The order can be submitted now :)" at bounding box center [847, 228] width 121 height 8
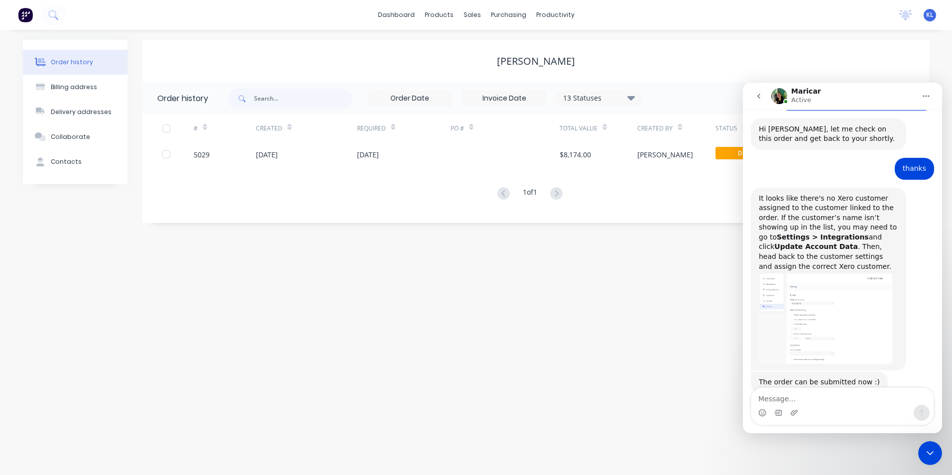
scroll to position [195, 0]
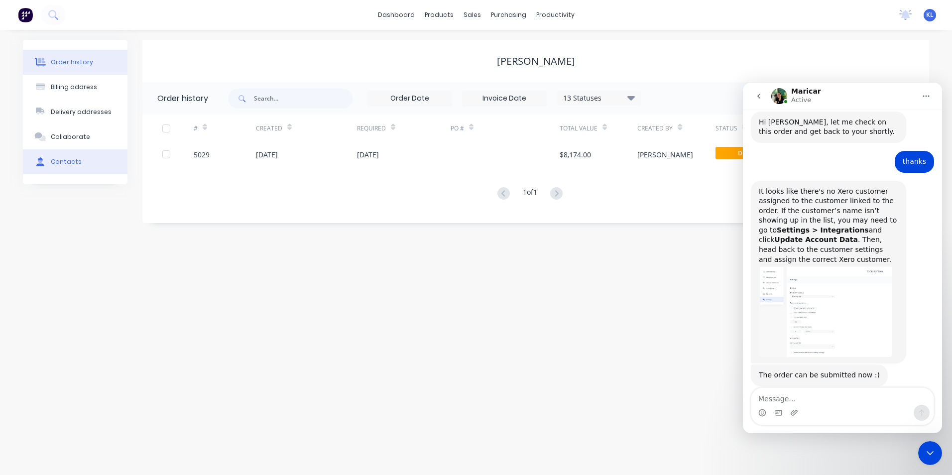
click at [84, 160] on button "Contacts" at bounding box center [75, 161] width 105 height 25
select select "AU"
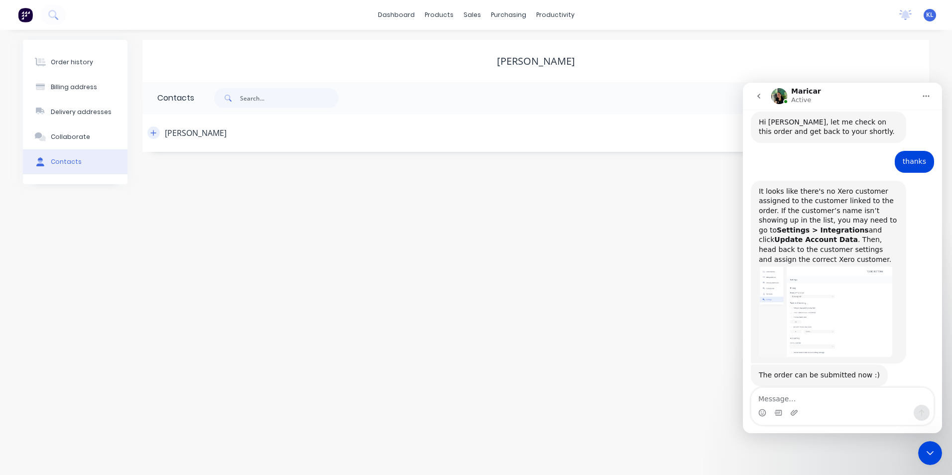
click at [148, 133] on button "button" at bounding box center [153, 132] width 12 height 12
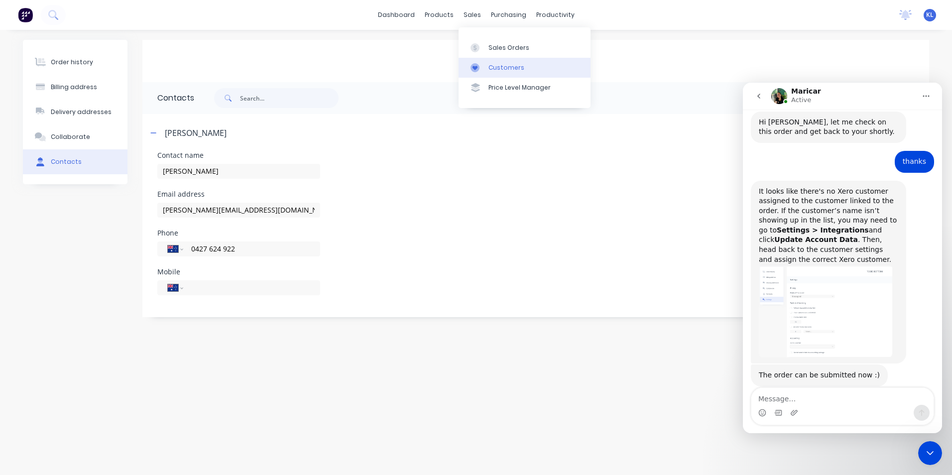
click at [501, 69] on div "Customers" at bounding box center [506, 67] width 36 height 9
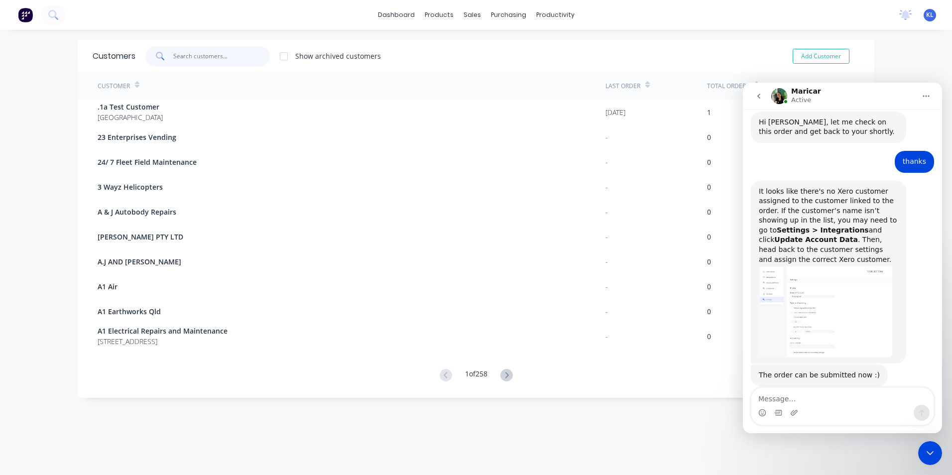
click at [202, 55] on input "text" at bounding box center [221, 56] width 97 height 20
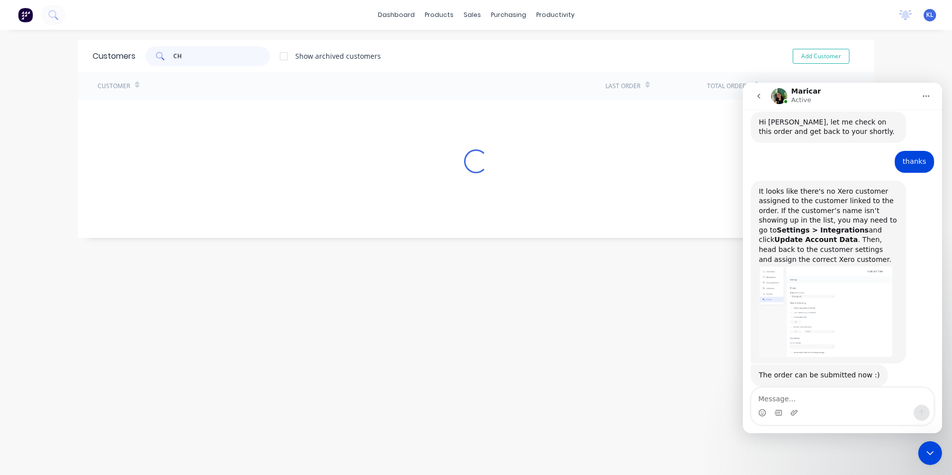
type input "C"
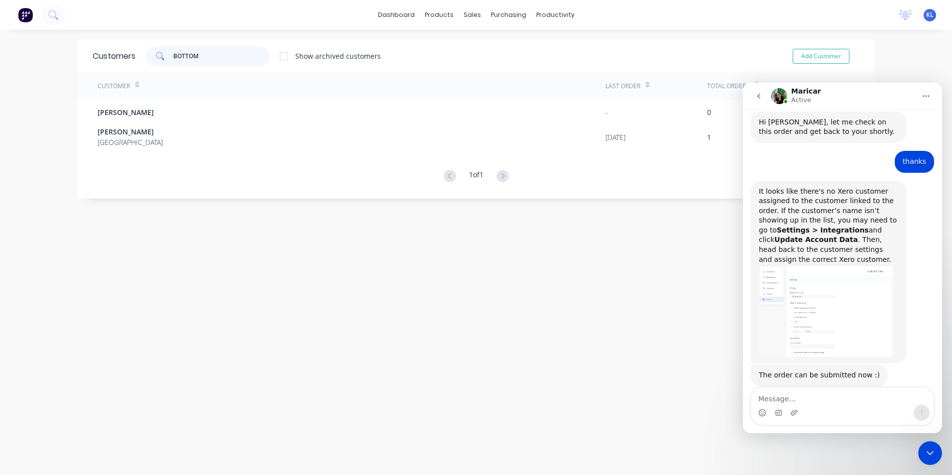
type input "BOTTOM"
click at [931, 450] on icon "Close Intercom Messenger" at bounding box center [930, 453] width 12 height 12
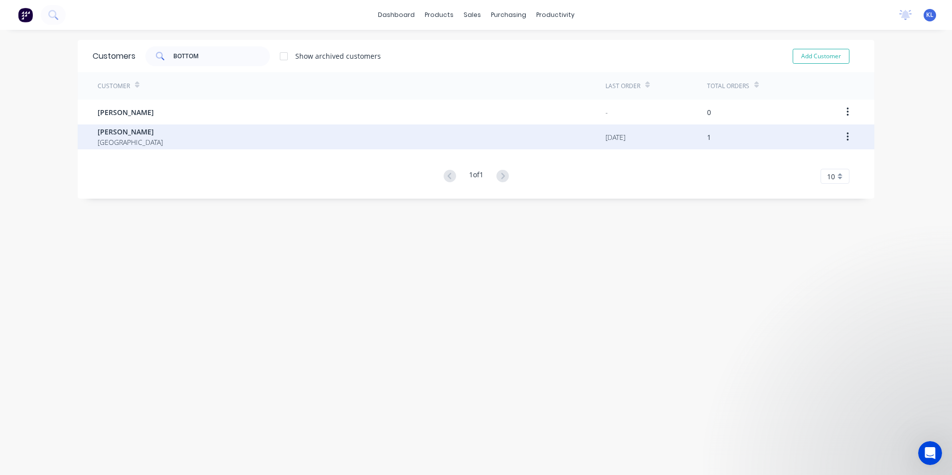
click at [117, 131] on span "TODD BOTTOM" at bounding box center [130, 131] width 65 height 10
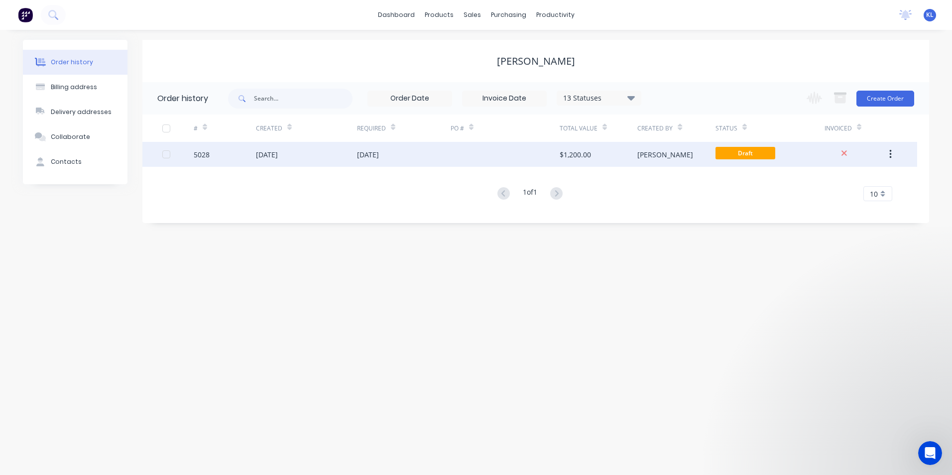
click at [269, 152] on div "[DATE]" at bounding box center [267, 154] width 22 height 10
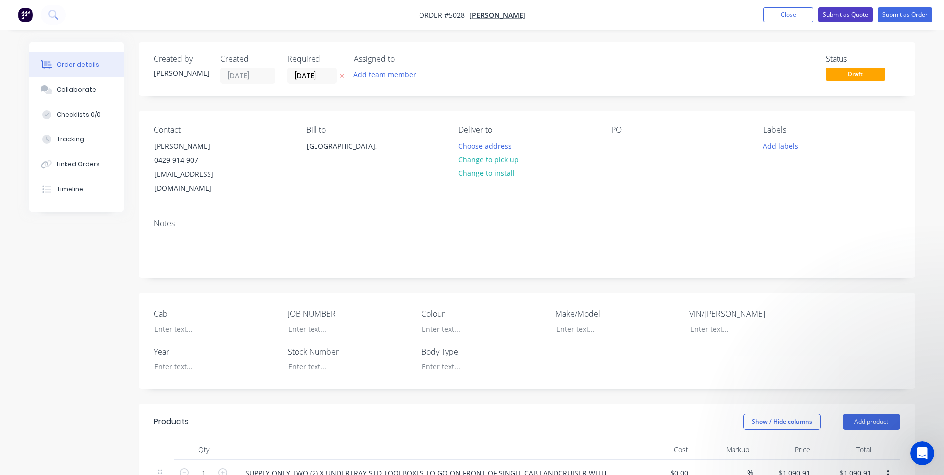
click at [848, 17] on button "Submit as Quote" at bounding box center [845, 14] width 55 height 15
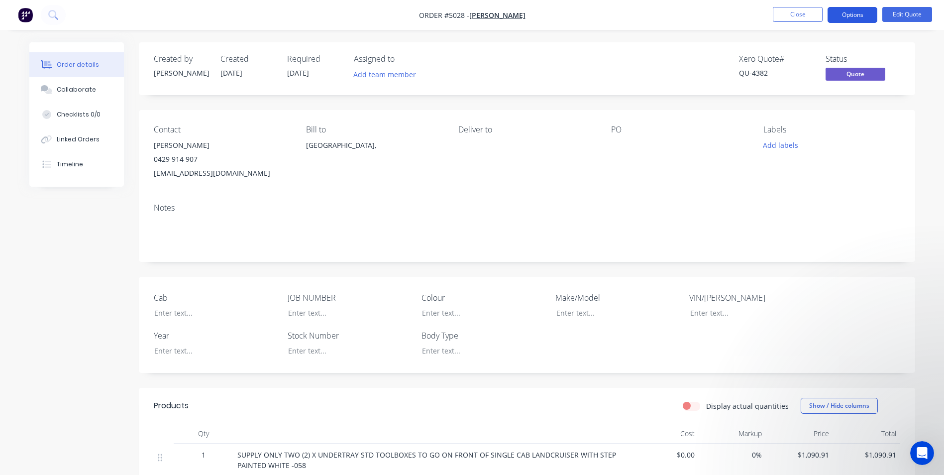
click at [852, 14] on button "Options" at bounding box center [853, 15] width 50 height 16
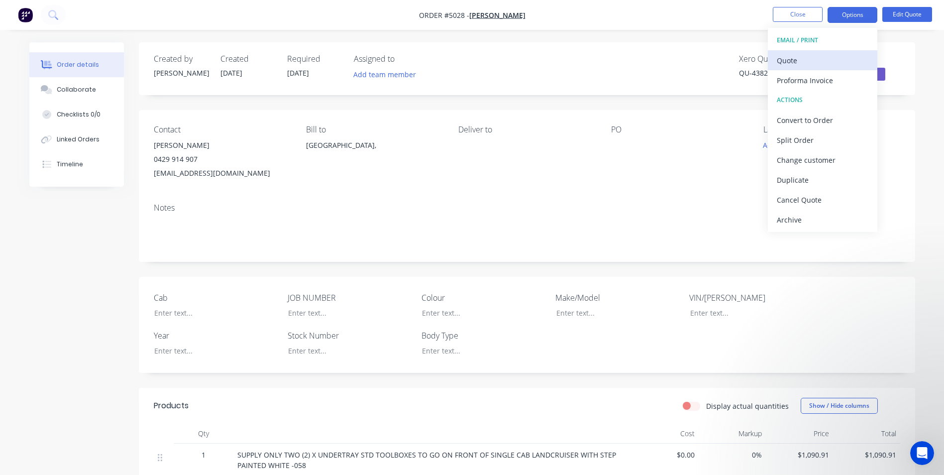
click at [799, 63] on div "Quote" at bounding box center [823, 60] width 92 height 14
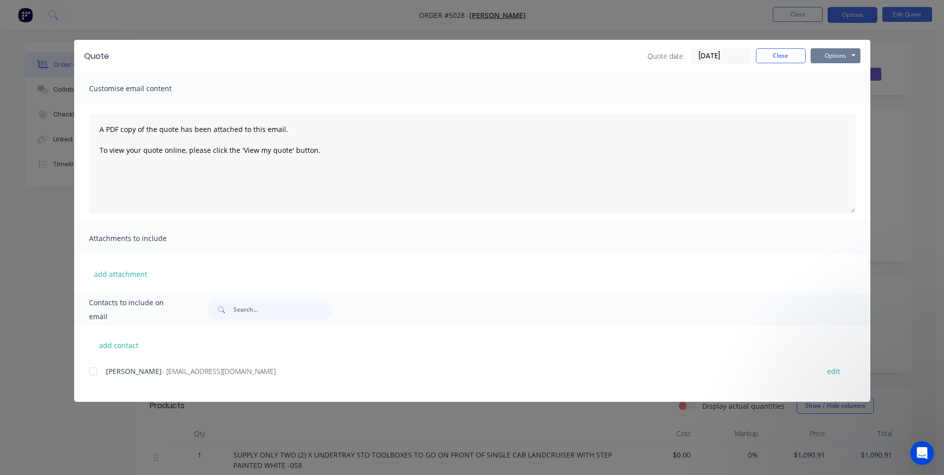
click at [844, 56] on button "Options" at bounding box center [836, 55] width 50 height 15
click at [841, 93] on button "Print" at bounding box center [843, 90] width 64 height 16
click at [848, 62] on button "Options" at bounding box center [836, 55] width 50 height 15
click at [845, 87] on button "Print" at bounding box center [843, 90] width 64 height 16
click at [788, 56] on button "Close" at bounding box center [781, 55] width 50 height 15
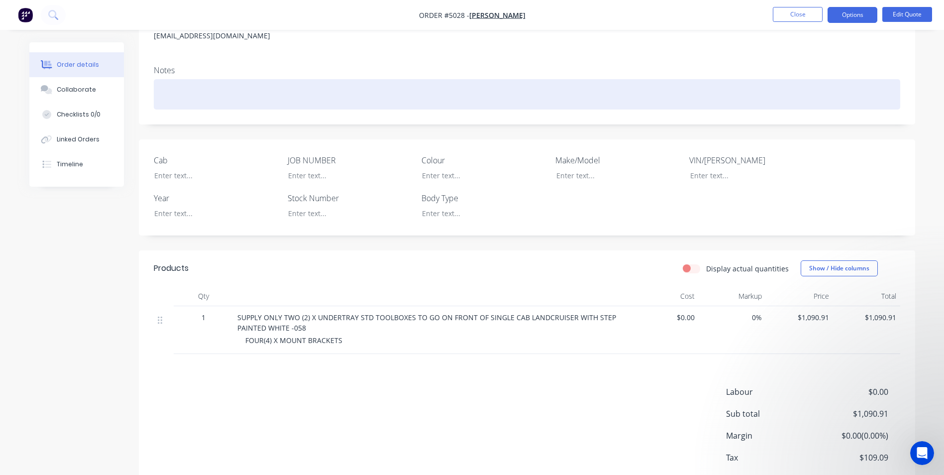
scroll to position [194, 0]
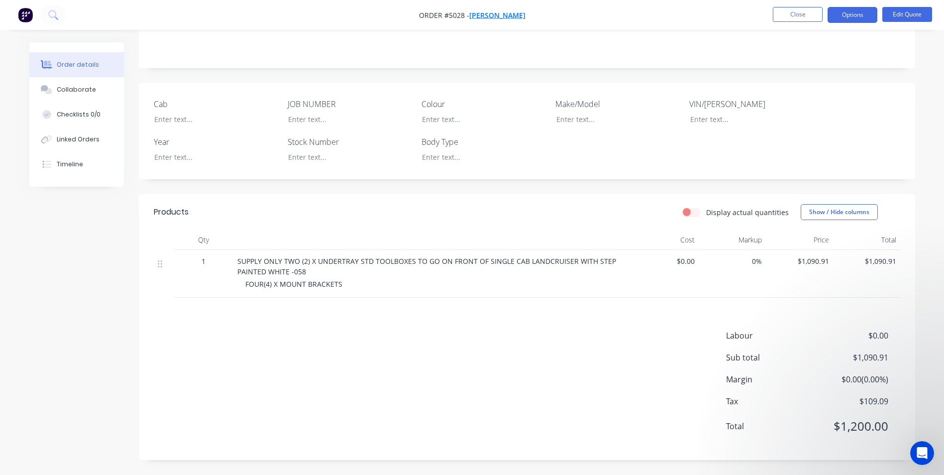
click at [503, 13] on span "TODD BOTTOM" at bounding box center [497, 14] width 56 height 9
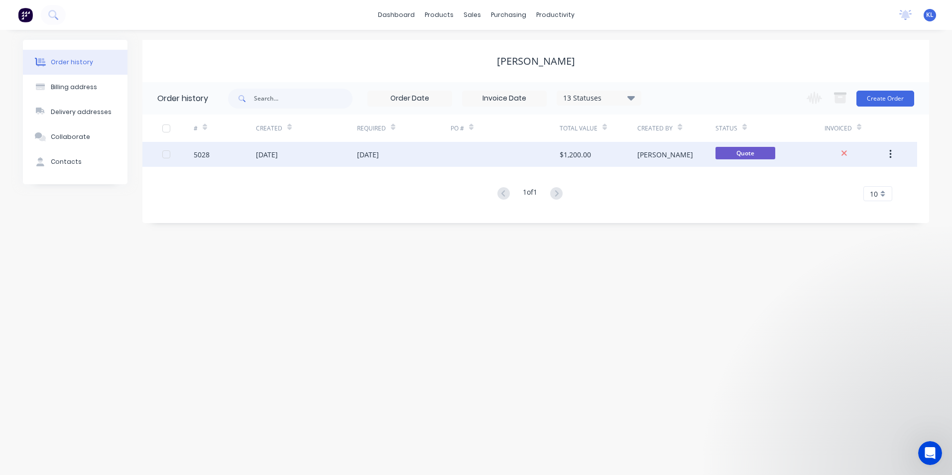
click at [891, 153] on icon "button" at bounding box center [890, 154] width 2 height 11
click at [228, 156] on div "5028" at bounding box center [225, 154] width 62 height 25
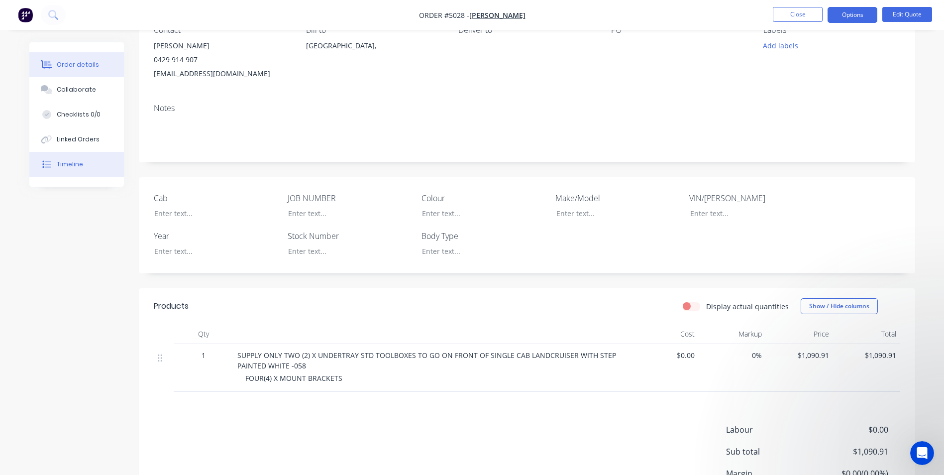
click at [78, 165] on div "Timeline" at bounding box center [70, 164] width 26 height 9
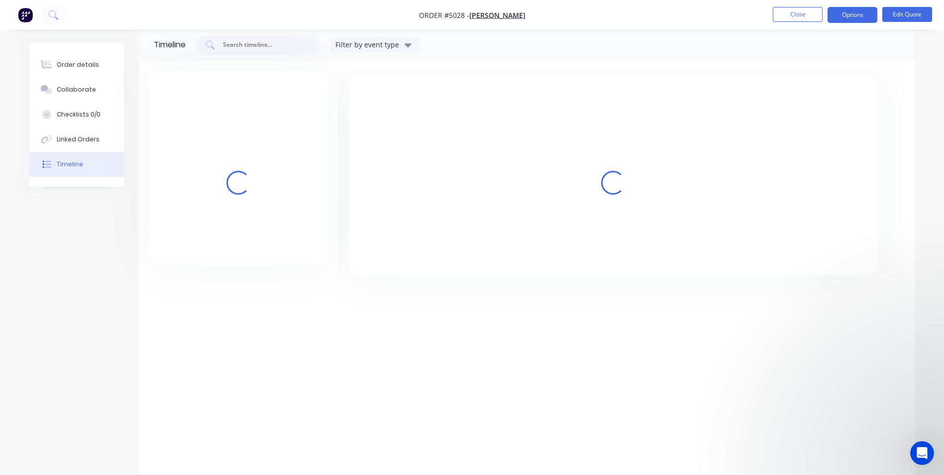
scroll to position [14, 0]
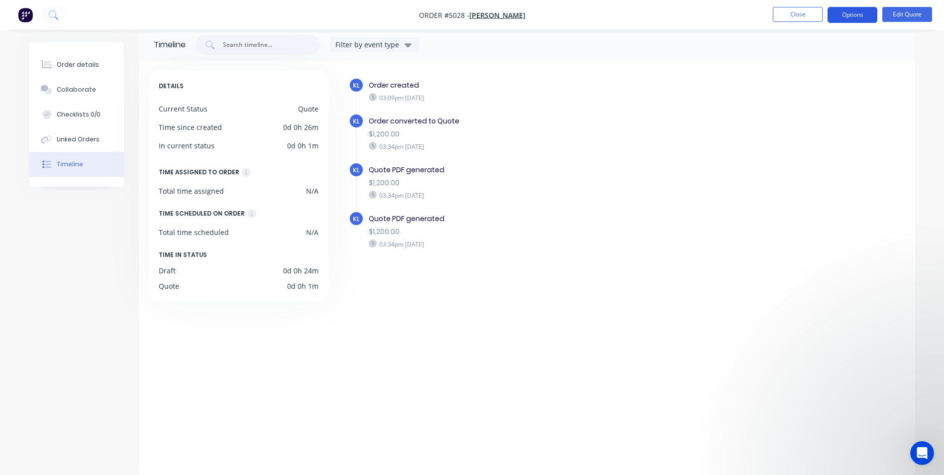
click at [861, 17] on button "Options" at bounding box center [853, 15] width 50 height 16
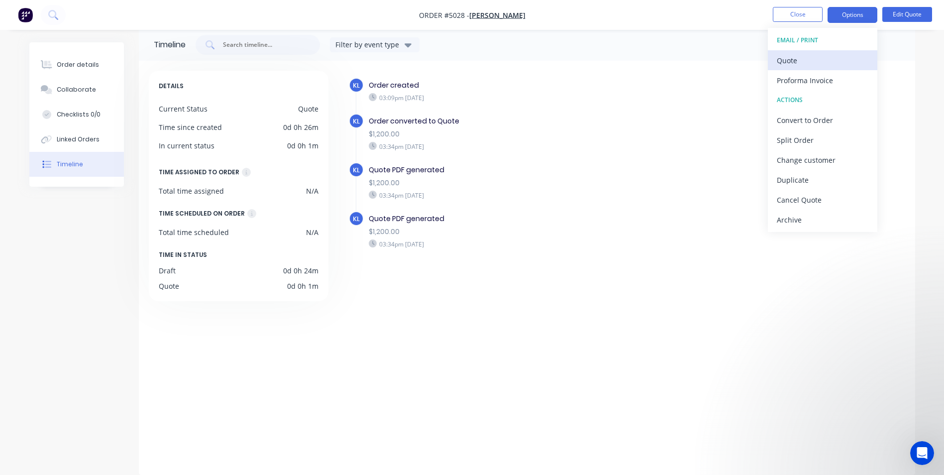
click at [812, 61] on div "Quote" at bounding box center [823, 60] width 92 height 14
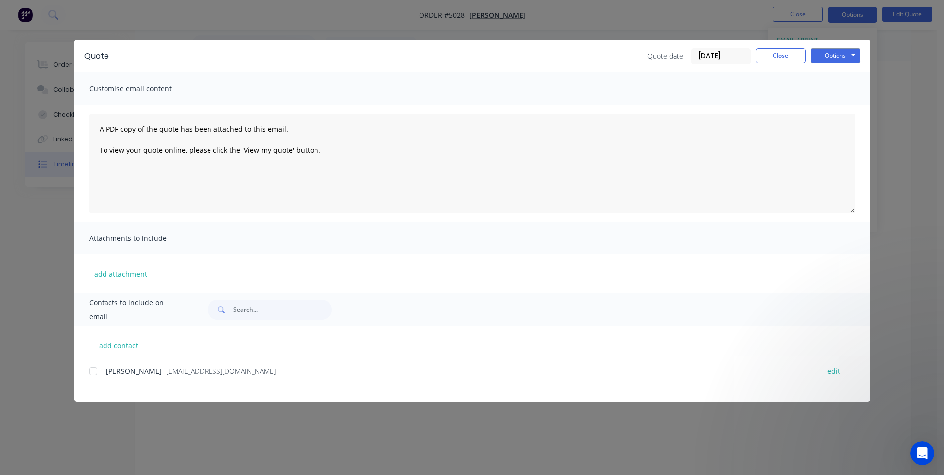
click at [93, 371] on div at bounding box center [93, 371] width 20 height 20
click at [851, 54] on button "Options" at bounding box center [836, 55] width 50 height 15
click at [842, 106] on button "Email" at bounding box center [843, 106] width 64 height 16
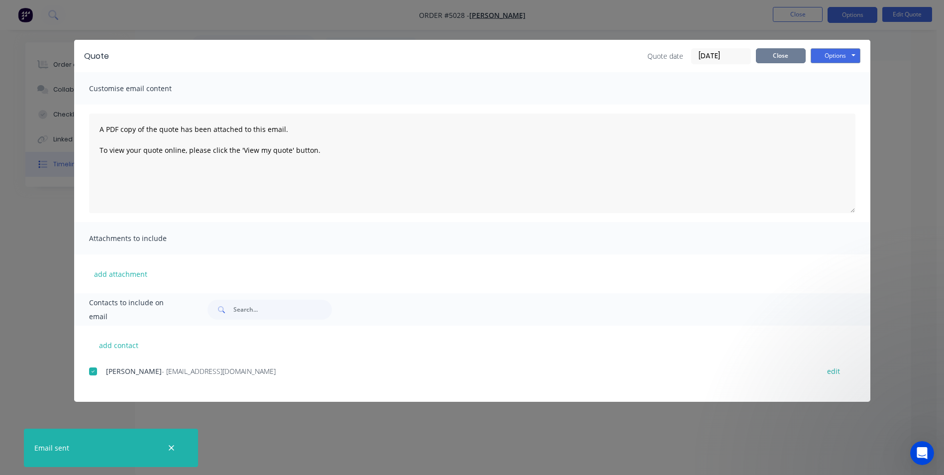
click at [787, 56] on button "Close" at bounding box center [781, 55] width 50 height 15
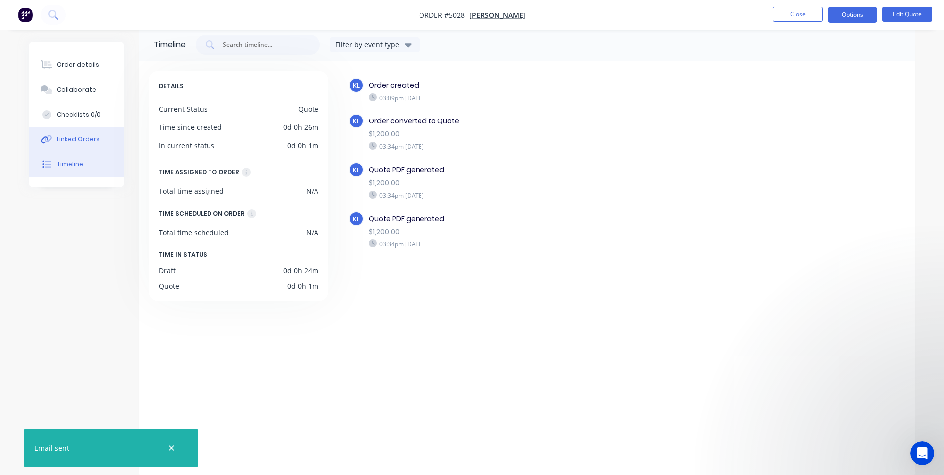
click at [75, 137] on div "Linked Orders" at bounding box center [78, 139] width 43 height 9
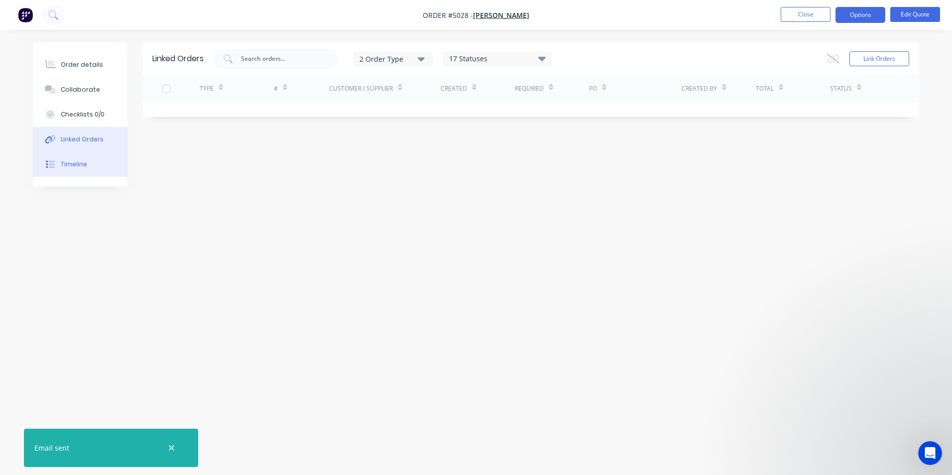
click at [79, 165] on div "Timeline" at bounding box center [74, 164] width 26 height 9
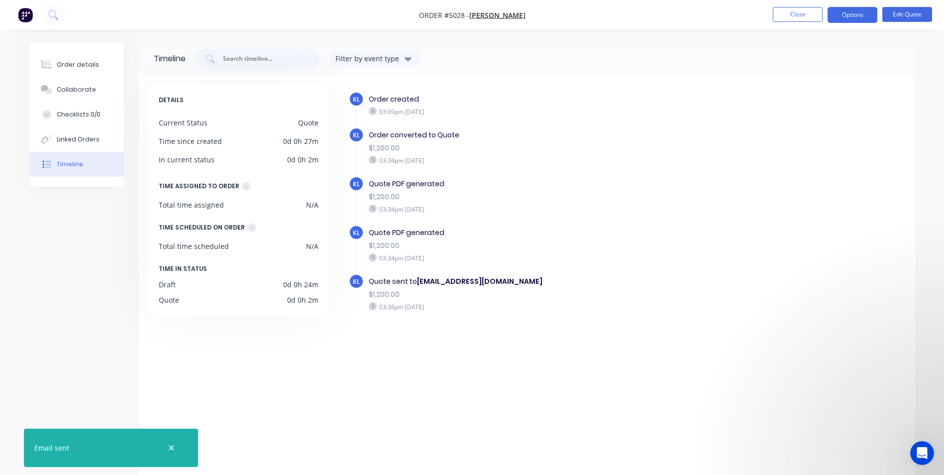
click at [75, 185] on div "Order details Collaborate Checklists 0/0 Linked Orders Timeline" at bounding box center [76, 114] width 95 height 144
click at [794, 17] on button "Close" at bounding box center [798, 14] width 50 height 15
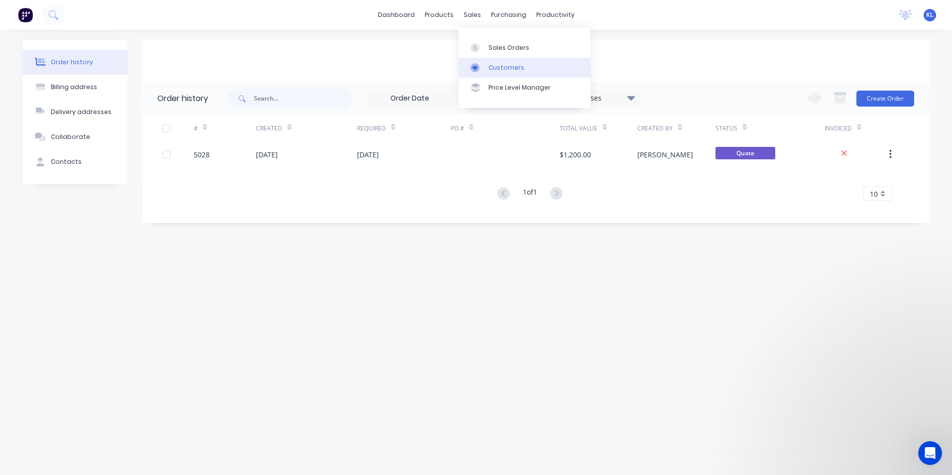
click at [499, 66] on div "Customers" at bounding box center [506, 67] width 36 height 9
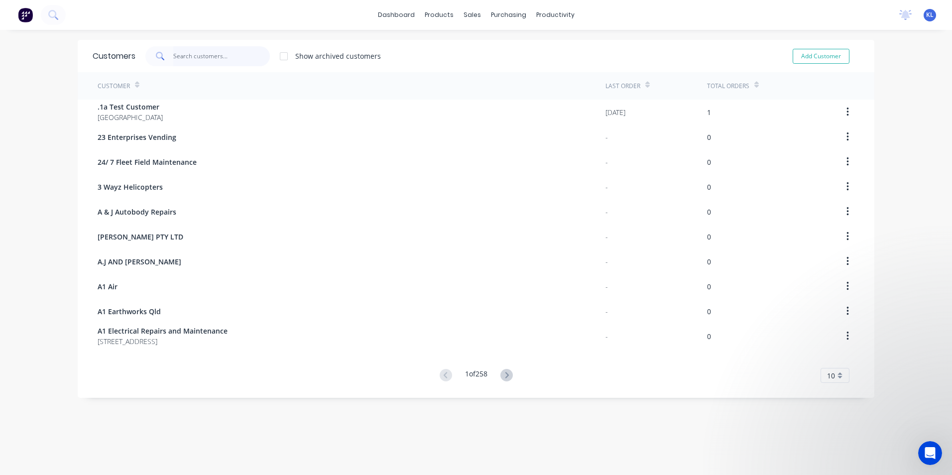
click at [174, 56] on input "text" at bounding box center [221, 56] width 97 height 20
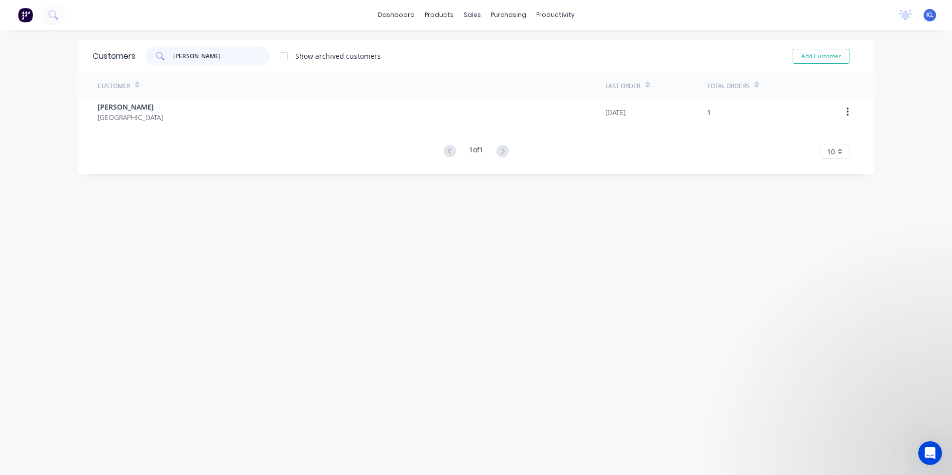
type input "CHARLTON"
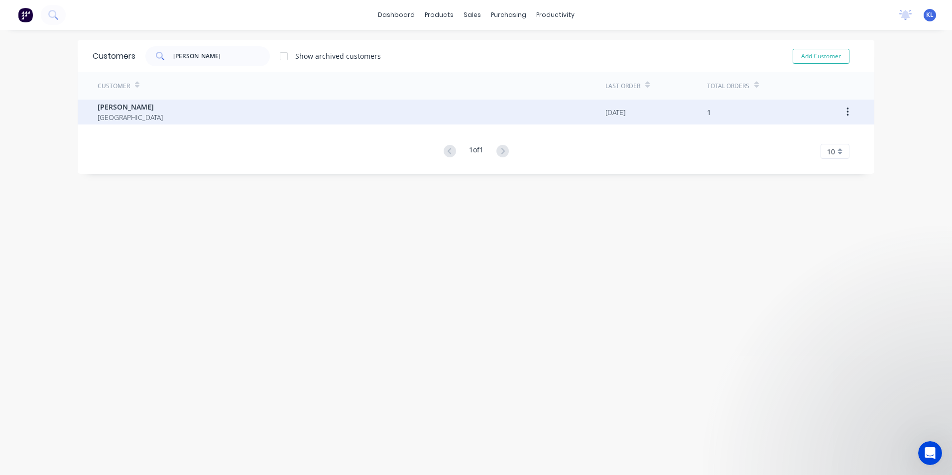
click at [112, 113] on span "[GEOGRAPHIC_DATA]" at bounding box center [130, 117] width 65 height 10
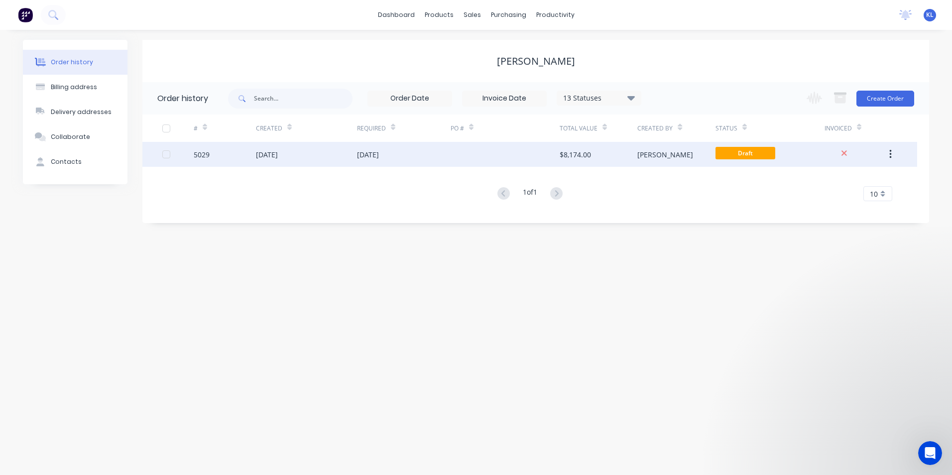
click at [311, 157] on div "[DATE]" at bounding box center [306, 154] width 101 height 25
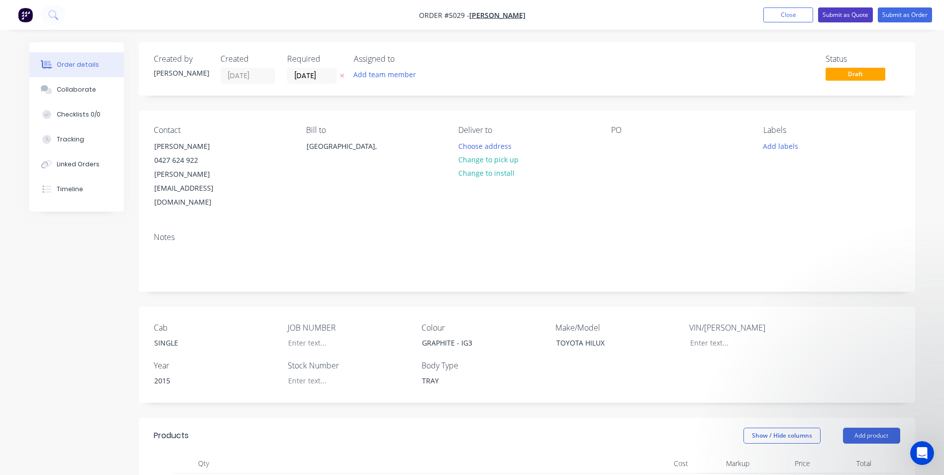
drag, startPoint x: 848, startPoint y: 15, endPoint x: 845, endPoint y: 25, distance: 10.4
click at [849, 15] on button "Submit as Quote" at bounding box center [845, 14] width 55 height 15
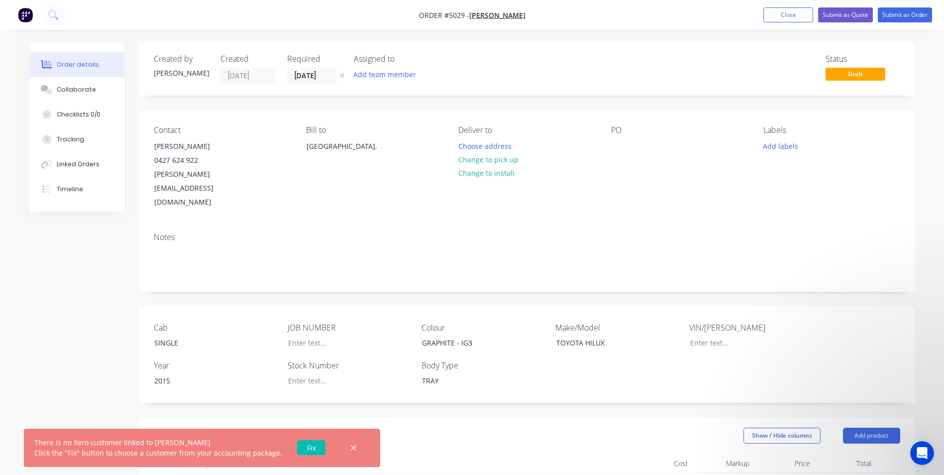
click at [311, 453] on link "Fix" at bounding box center [311, 447] width 28 height 15
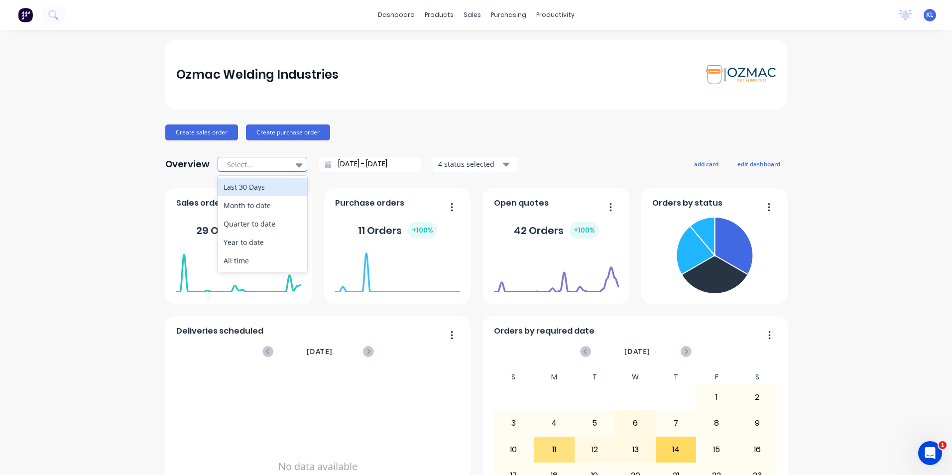
click at [296, 167] on icon at bounding box center [299, 164] width 7 height 11
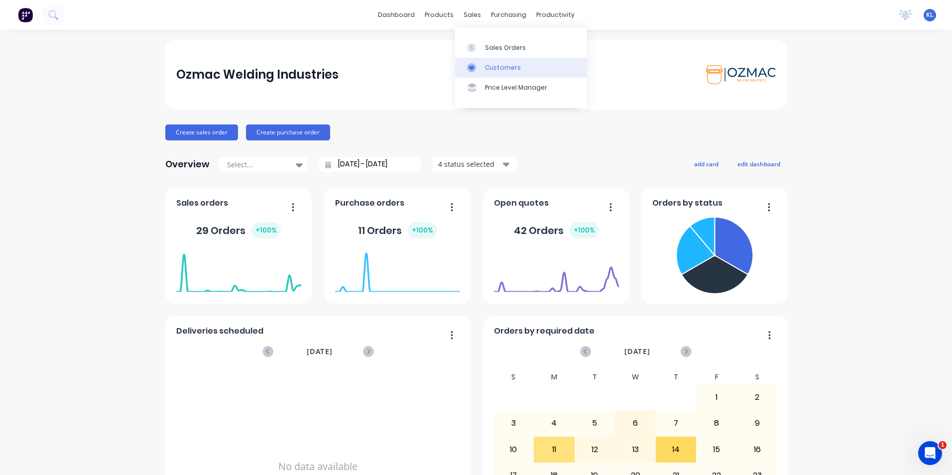
click at [495, 66] on div "Customers" at bounding box center [503, 67] width 36 height 9
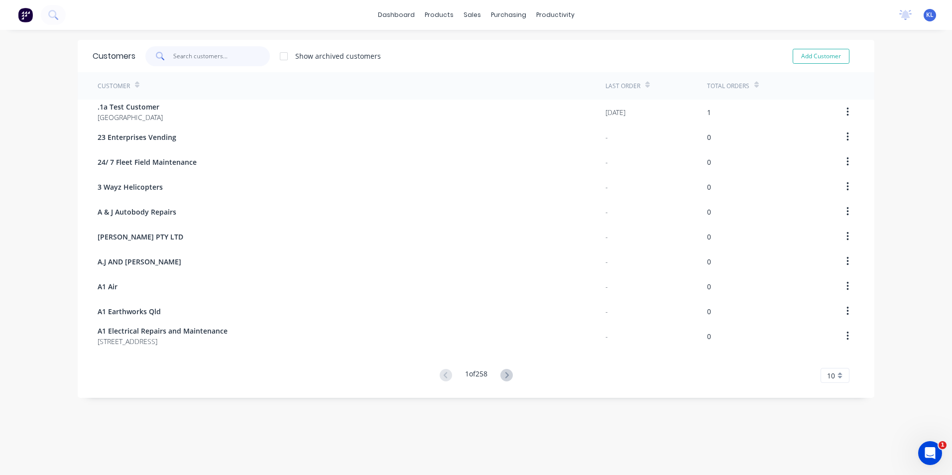
click at [200, 57] on input "text" at bounding box center [221, 56] width 97 height 20
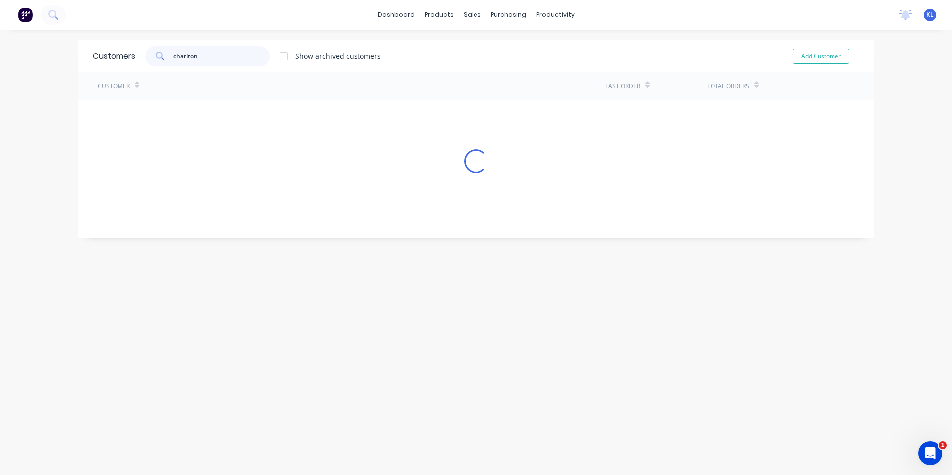
type input "charlton"
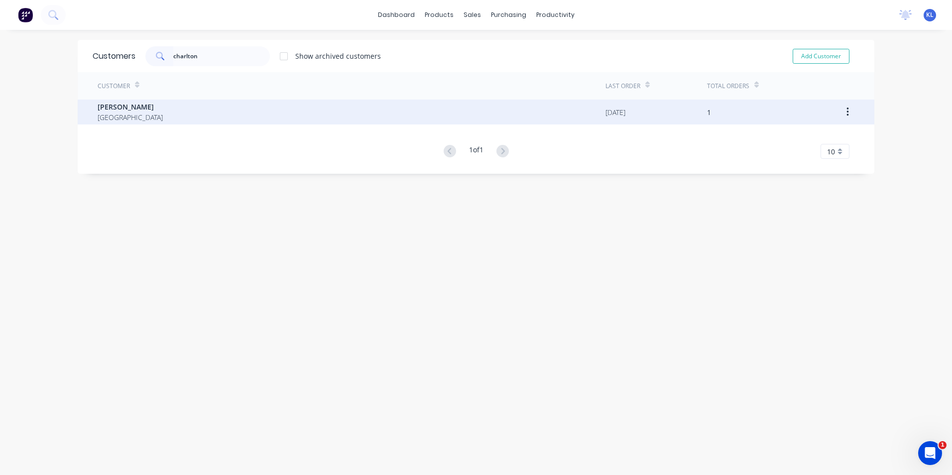
click at [145, 111] on div "JIM CHARLTON Australia" at bounding box center [352, 112] width 508 height 25
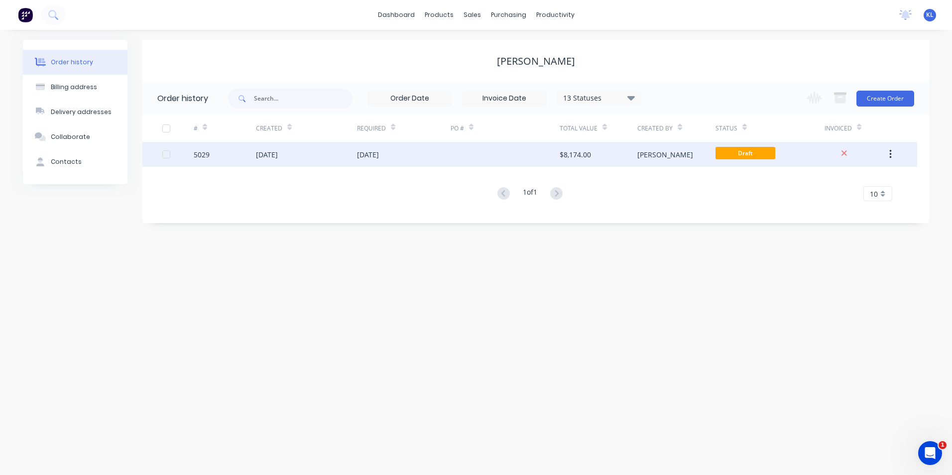
click at [416, 152] on div "[DATE]" at bounding box center [404, 154] width 94 height 25
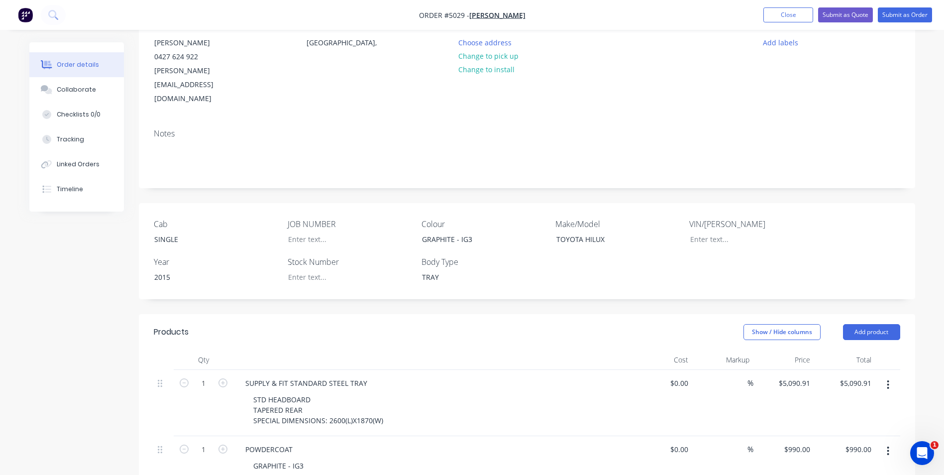
scroll to position [100, 0]
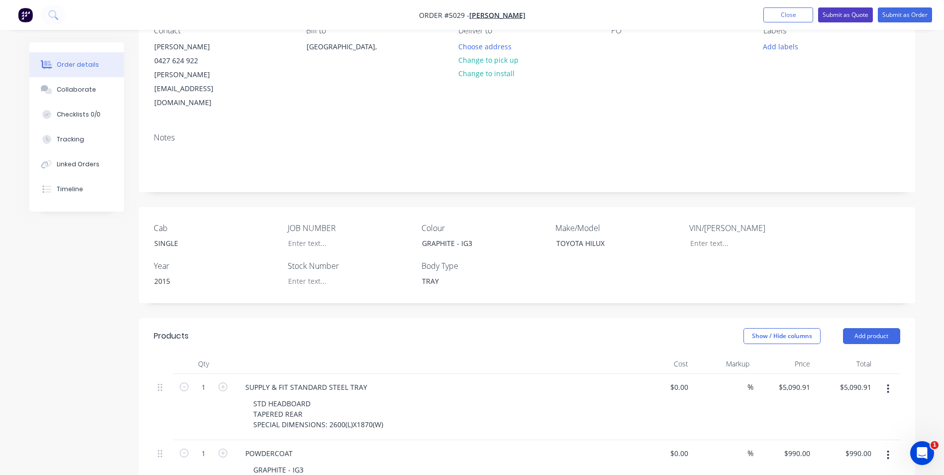
click at [857, 16] on button "Submit as Quote" at bounding box center [845, 14] width 55 height 15
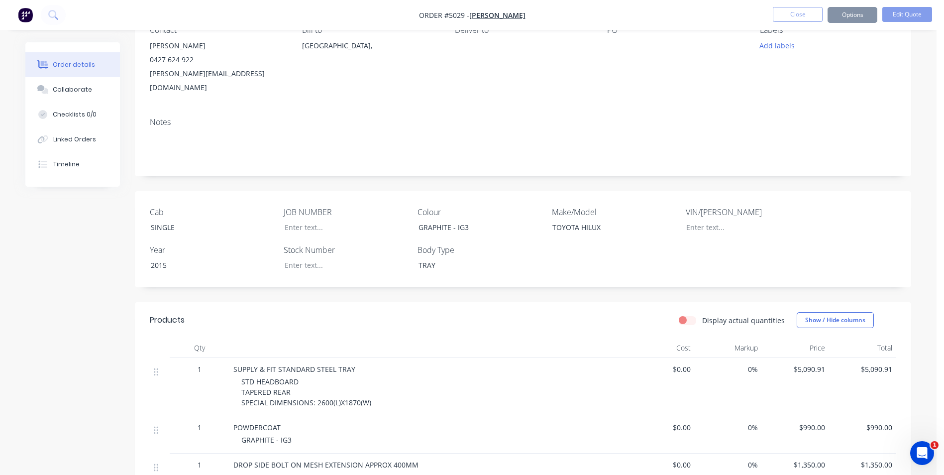
scroll to position [0, 0]
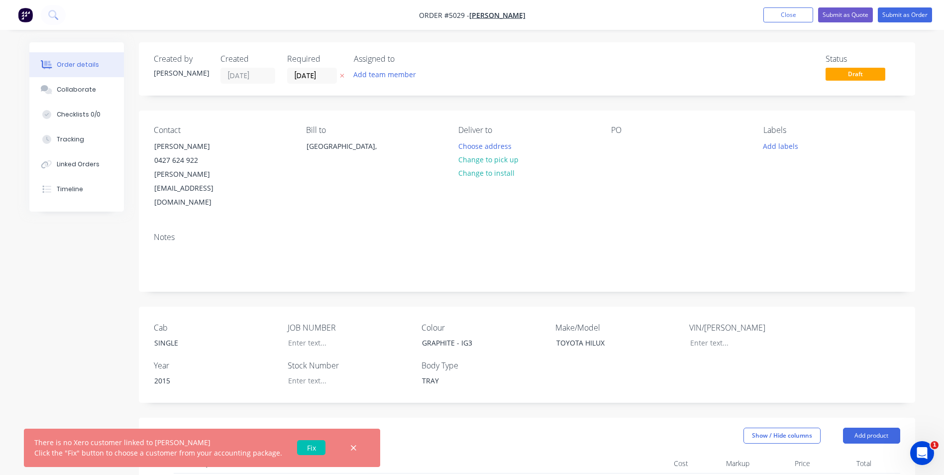
click at [308, 448] on link "Fix" at bounding box center [311, 447] width 28 height 15
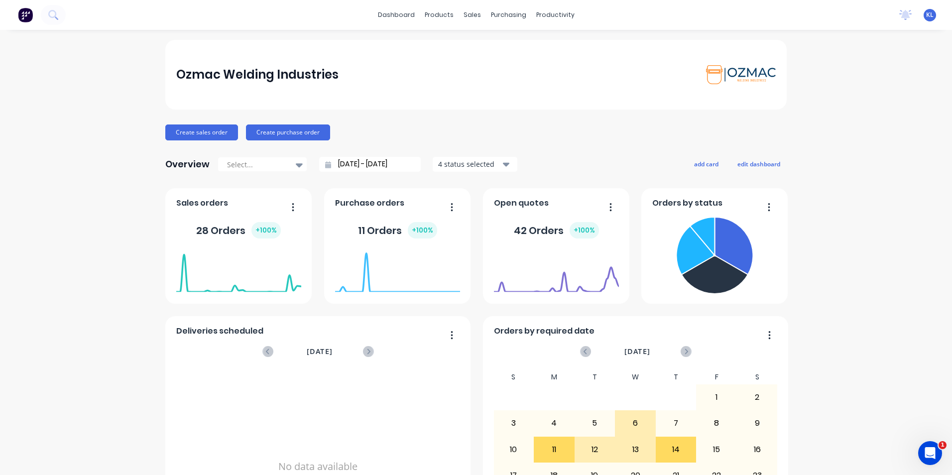
click at [931, 450] on icon "Open Intercom Messenger" at bounding box center [930, 453] width 7 height 8
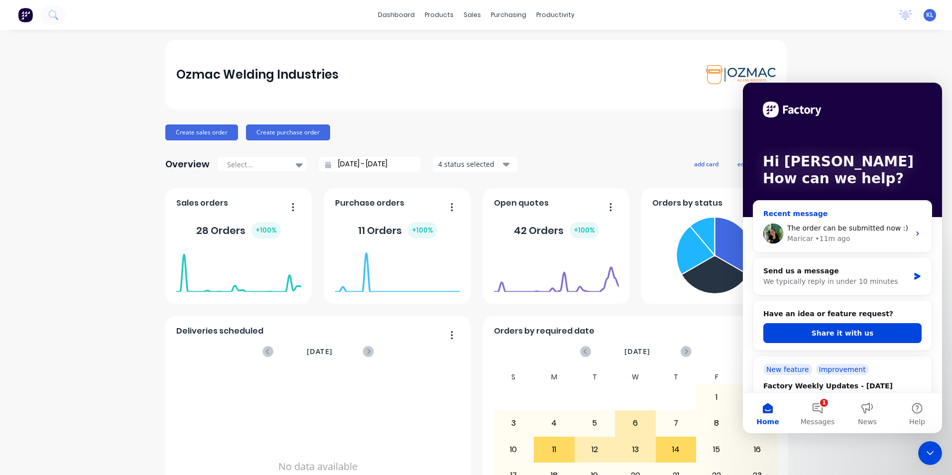
click at [849, 233] on div "The order can be submitted now :)" at bounding box center [848, 228] width 122 height 10
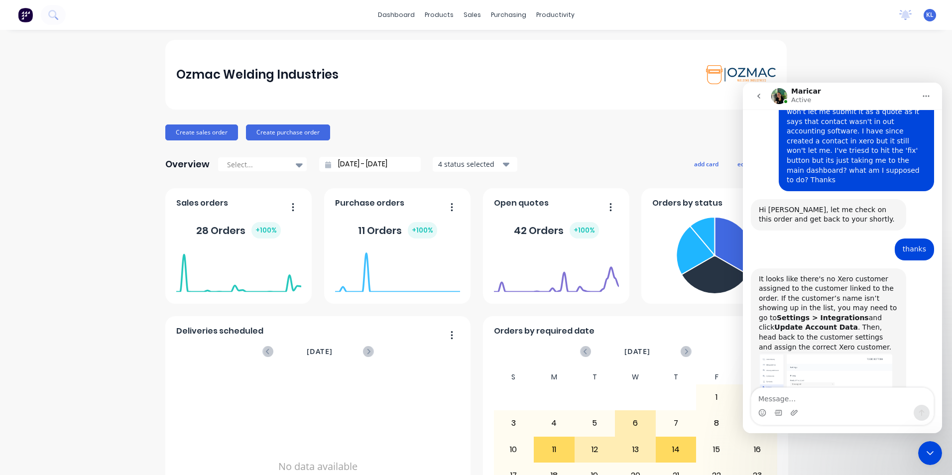
scroll to position [195, 0]
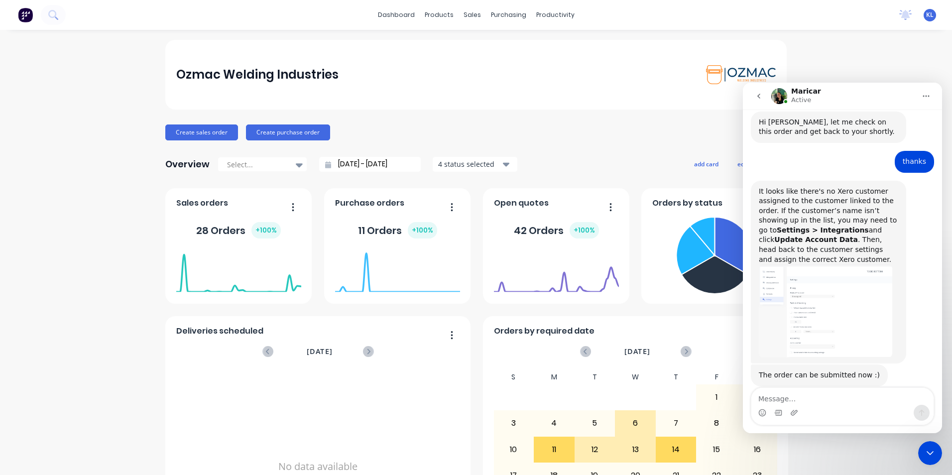
click at [26, 12] on img at bounding box center [25, 14] width 15 height 15
click at [932, 452] on icon "Close Intercom Messenger" at bounding box center [930, 453] width 12 height 12
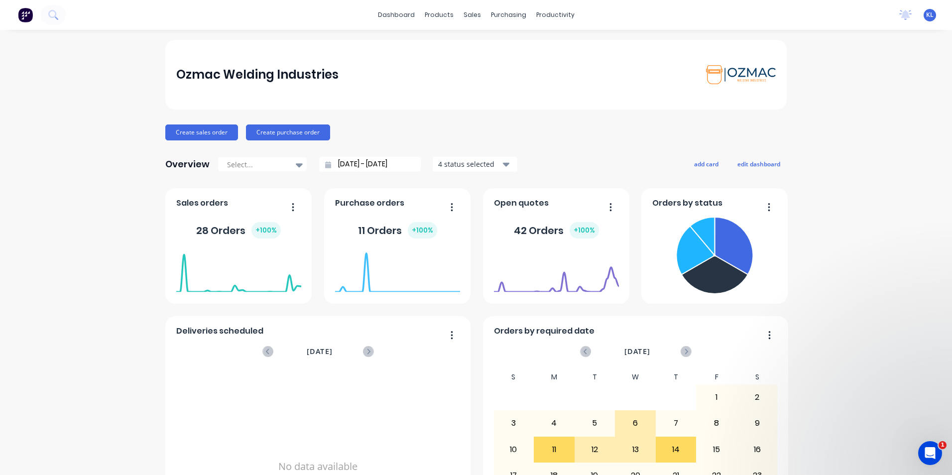
scroll to position [195, 0]
click at [926, 17] on span "KL" at bounding box center [929, 14] width 7 height 9
click at [887, 220] on div "Ozmac Welding Industries Create sales order Create purchase order Overview Sele…" at bounding box center [476, 300] width 952 height 520
click at [901, 13] on icon at bounding box center [905, 14] width 9 height 8
click at [900, 174] on div "No new notifications [PERSON_NAME] all as read You have no notifications" at bounding box center [737, 104] width 349 height 149
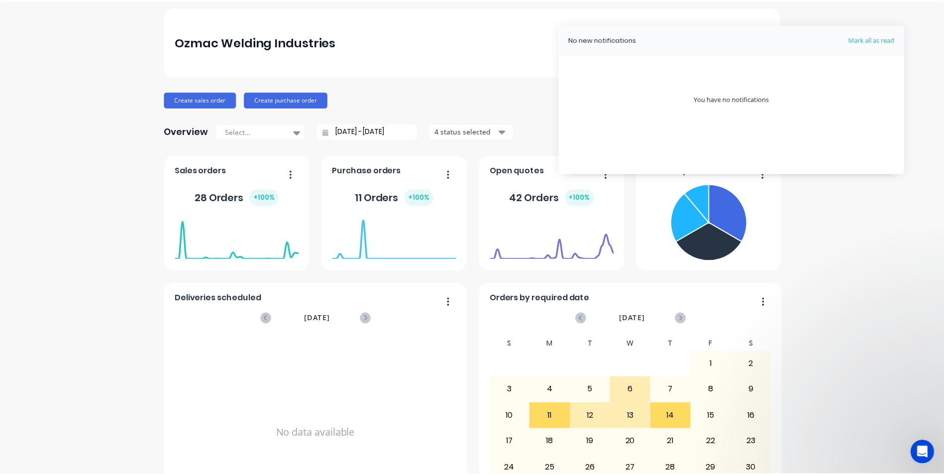
scroll to position [0, 0]
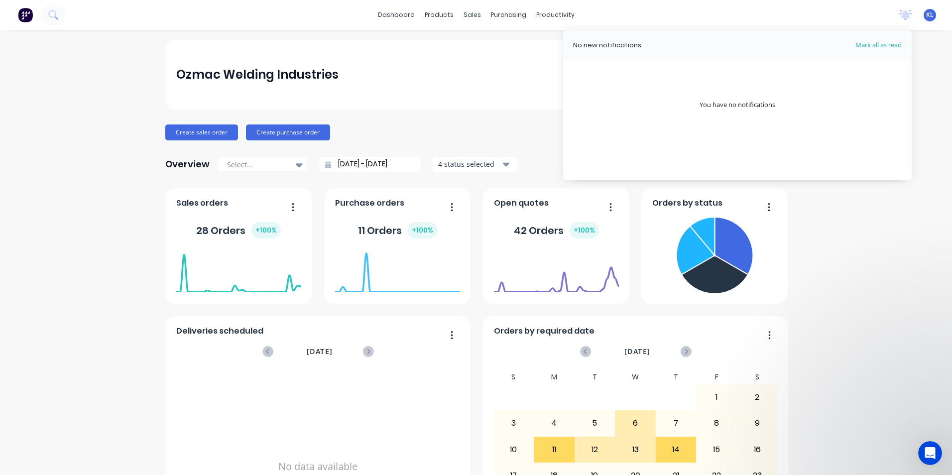
click at [474, 81] on div "Ozmac Welding Industries" at bounding box center [476, 75] width 600 height 20
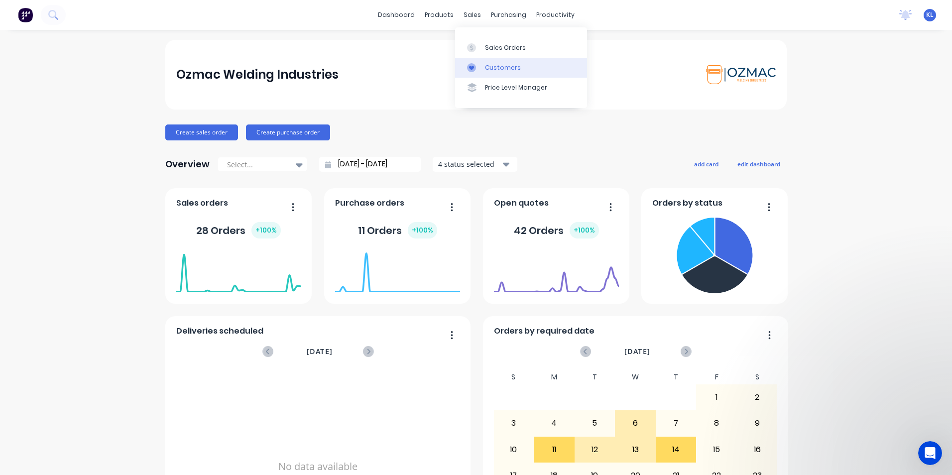
click at [501, 65] on div "Customers" at bounding box center [503, 67] width 36 height 9
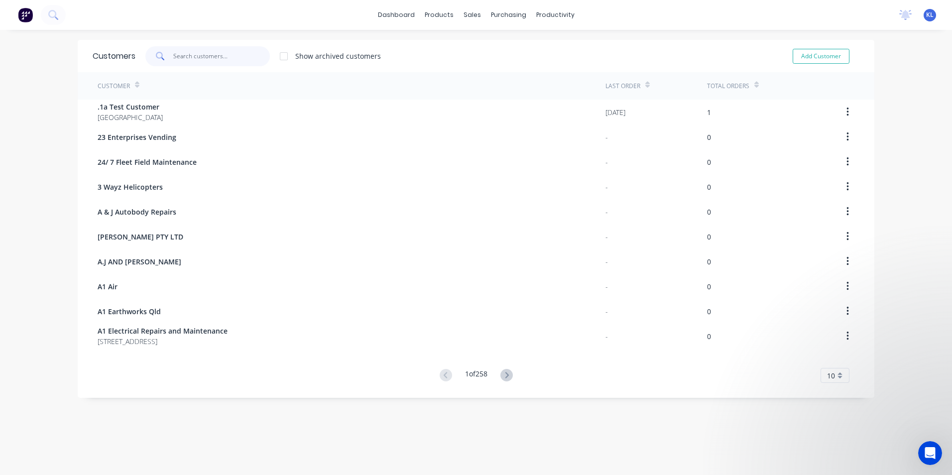
click at [236, 56] on input "text" at bounding box center [221, 56] width 97 height 20
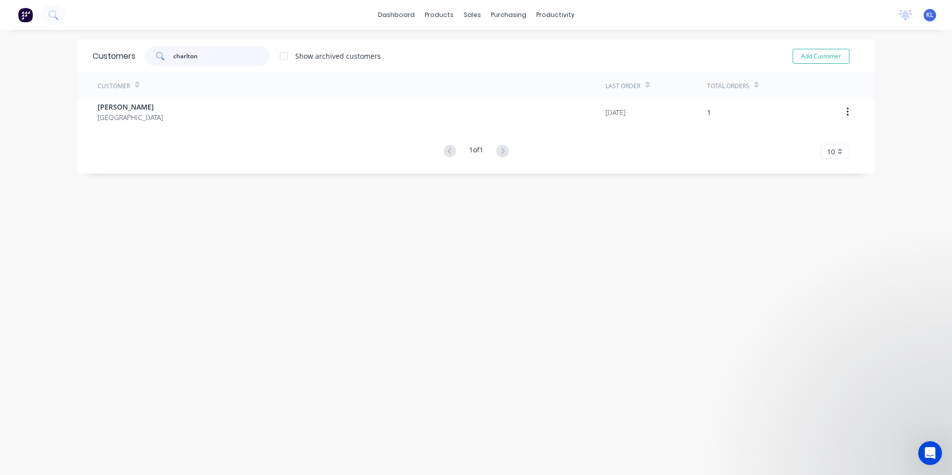
type input "charlton"
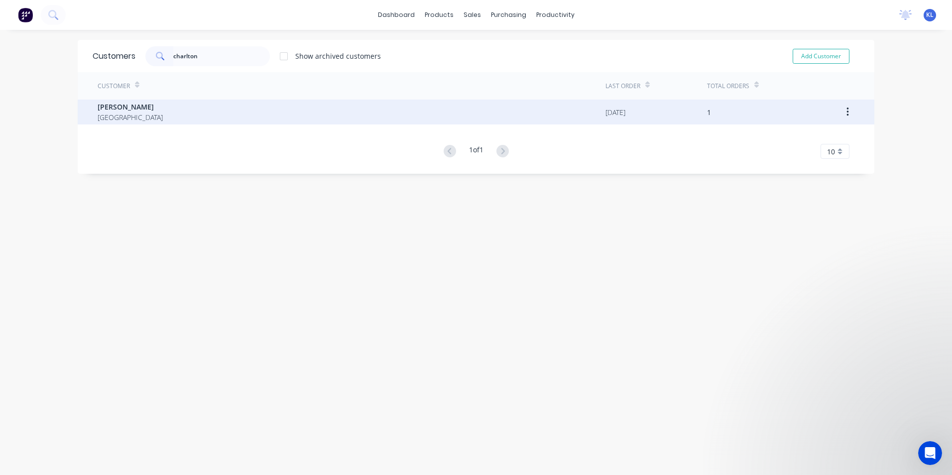
click at [145, 108] on div "[PERSON_NAME] Australia" at bounding box center [352, 112] width 508 height 25
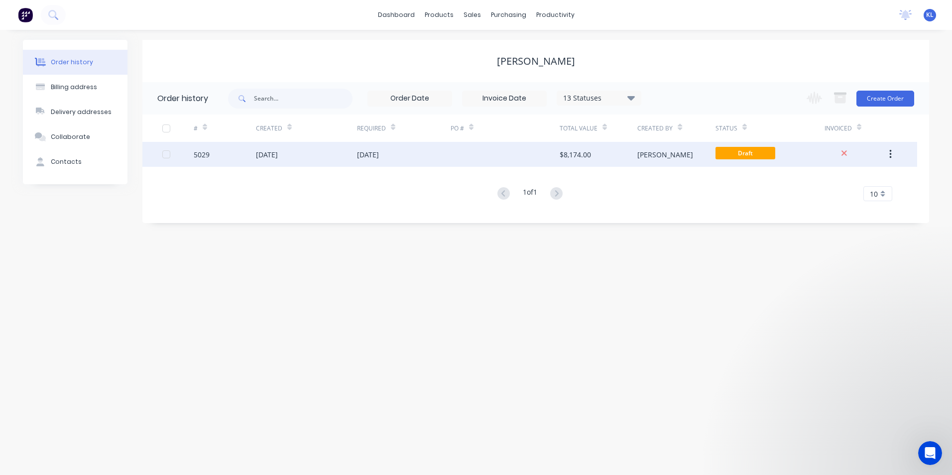
click at [305, 155] on div "[DATE]" at bounding box center [306, 154] width 101 height 25
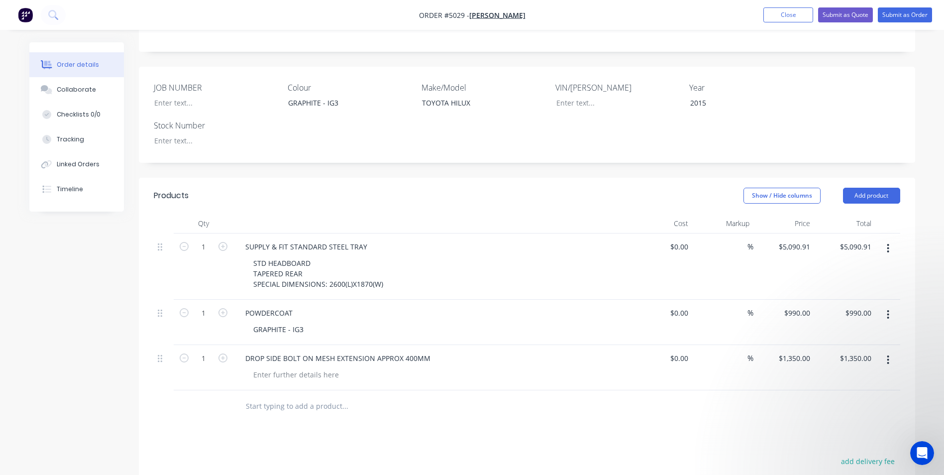
scroll to position [100, 0]
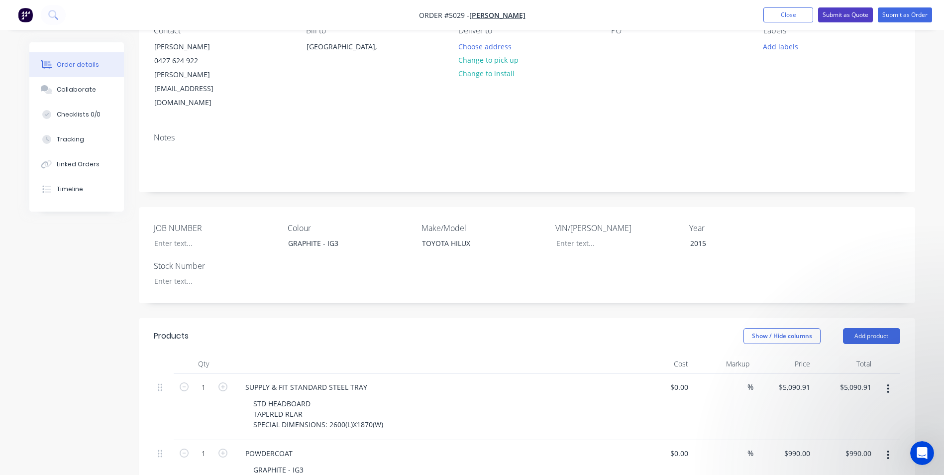
click at [840, 16] on button "Submit as Quote" at bounding box center [845, 14] width 55 height 15
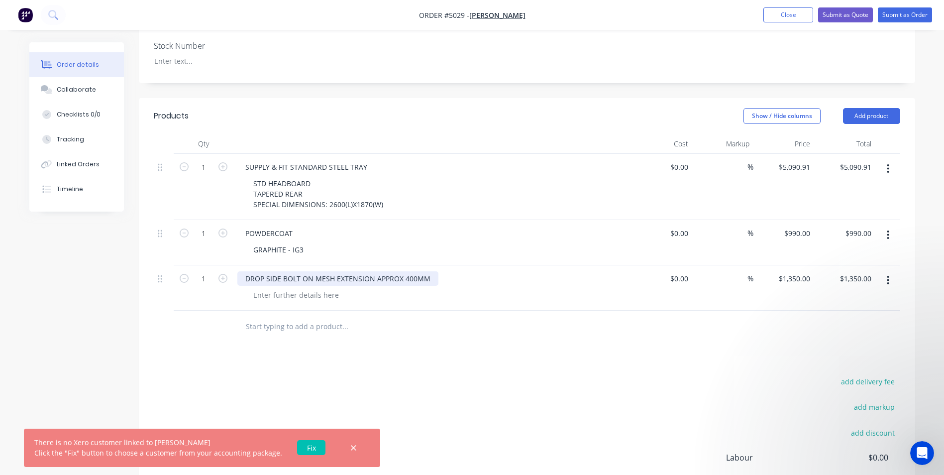
scroll to position [414, 0]
